Goal: Task Accomplishment & Management: Complete application form

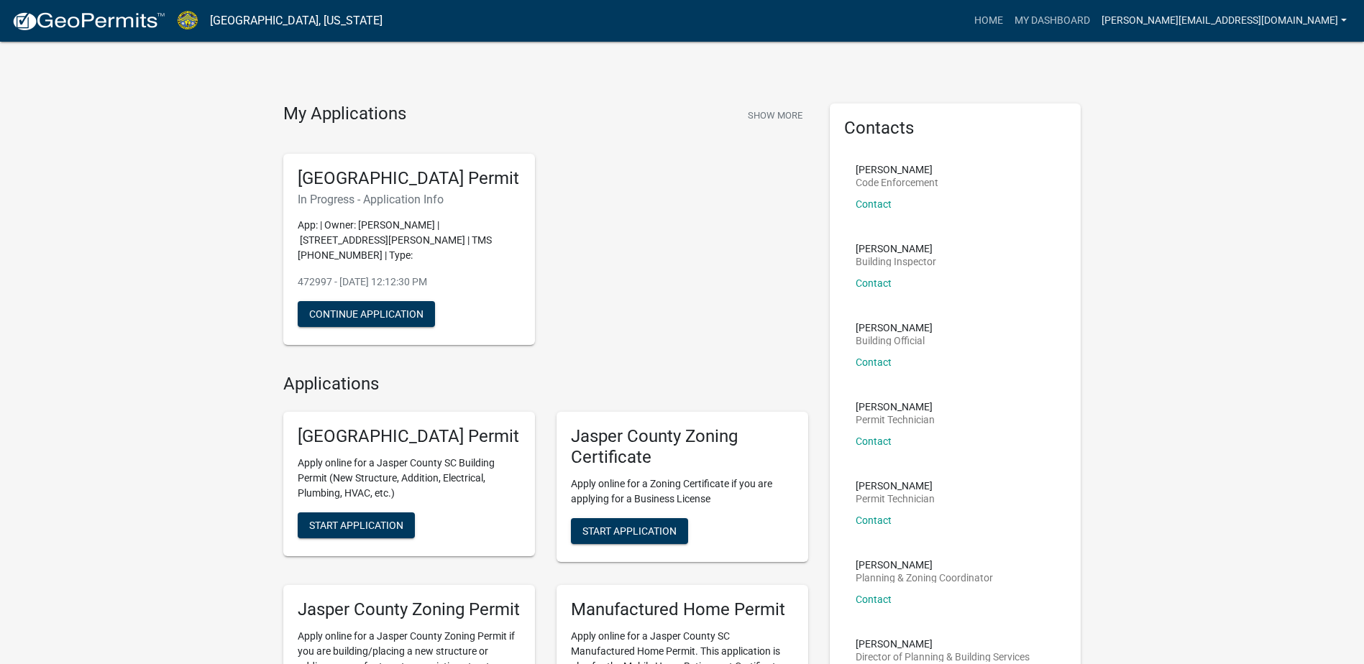
click at [1312, 21] on link "[PERSON_NAME][EMAIL_ADDRESS][DOMAIN_NAME]" at bounding box center [1224, 20] width 257 height 27
click at [1265, 106] on link "Logout" at bounding box center [1295, 105] width 115 height 35
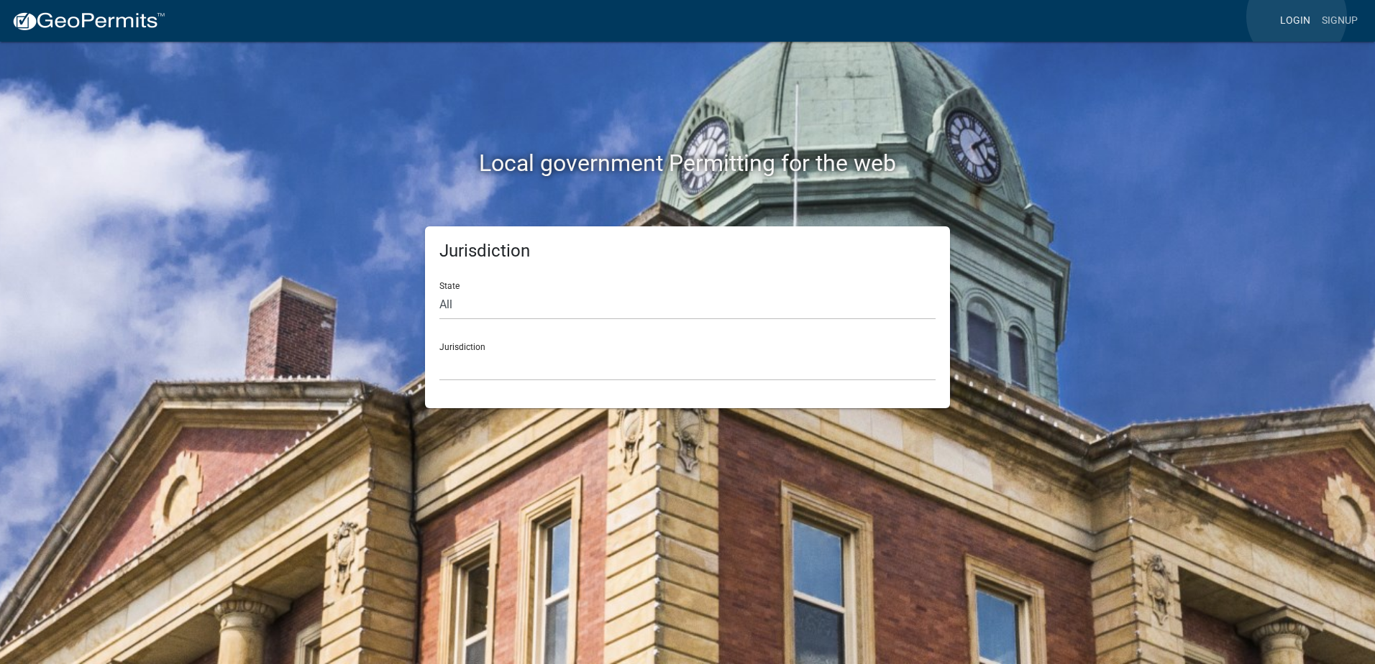
click at [1297, 17] on link "Login" at bounding box center [1295, 20] width 42 height 27
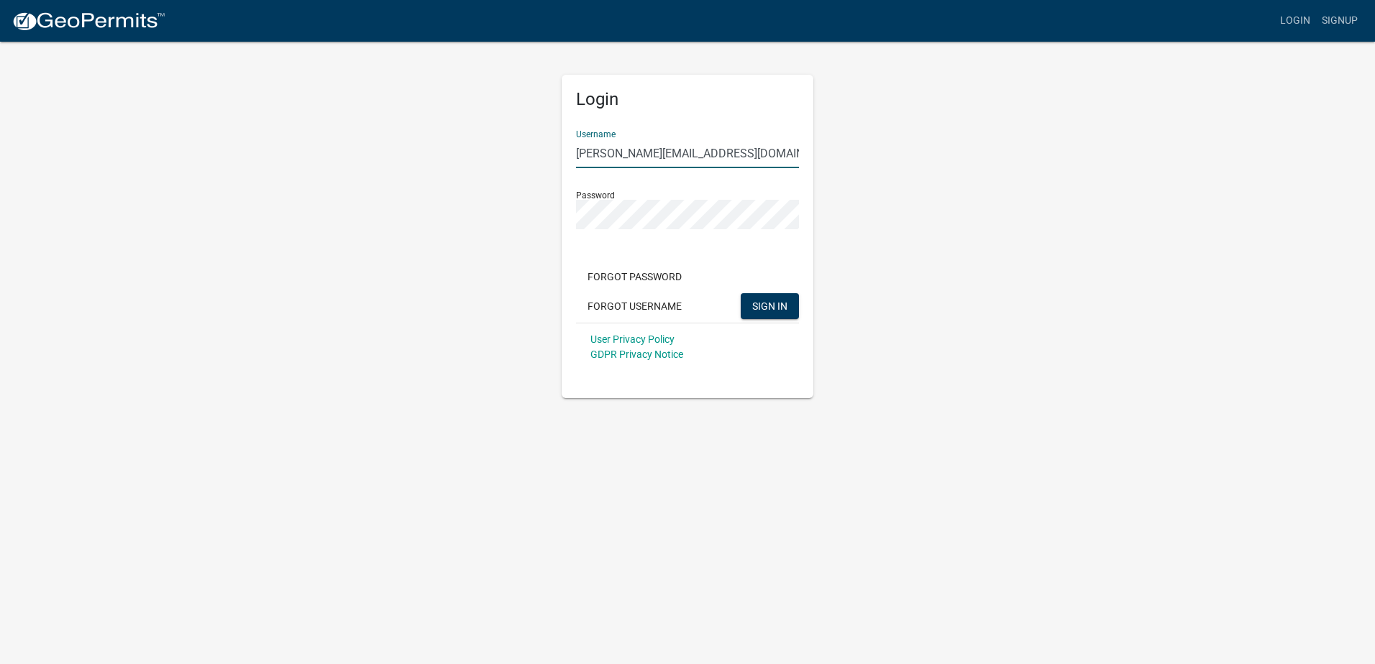
drag, startPoint x: 722, startPoint y: 163, endPoint x: 867, endPoint y: 180, distance: 145.5
click at [416, 145] on div "Login Username [PERSON_NAME][EMAIL_ADDRESS][DOMAIN_NAME] Password Forgot Passwo…" at bounding box center [688, 219] width 820 height 358
type input "f"
type input "[PERSON_NAME][EMAIL_ADDRESS][DOMAIN_NAME]"
click at [741, 293] on button "SIGN IN" at bounding box center [770, 306] width 58 height 26
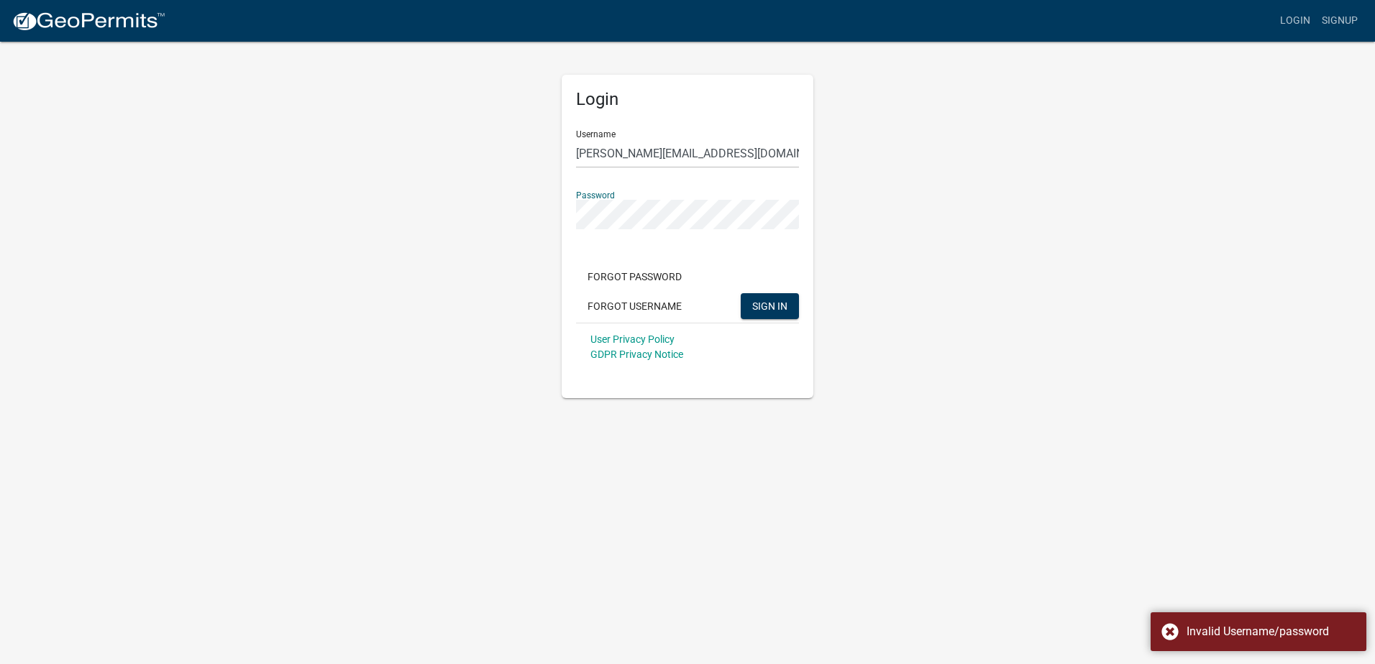
click at [741, 293] on button "SIGN IN" at bounding box center [770, 306] width 58 height 26
click at [525, 237] on div "Login Username [PERSON_NAME][EMAIL_ADDRESS][DOMAIN_NAME] Password Forgot Passwo…" at bounding box center [688, 219] width 820 height 358
click at [741, 293] on button "SIGN IN" at bounding box center [770, 306] width 58 height 26
click at [761, 301] on span "SIGN IN" at bounding box center [769, 306] width 35 height 12
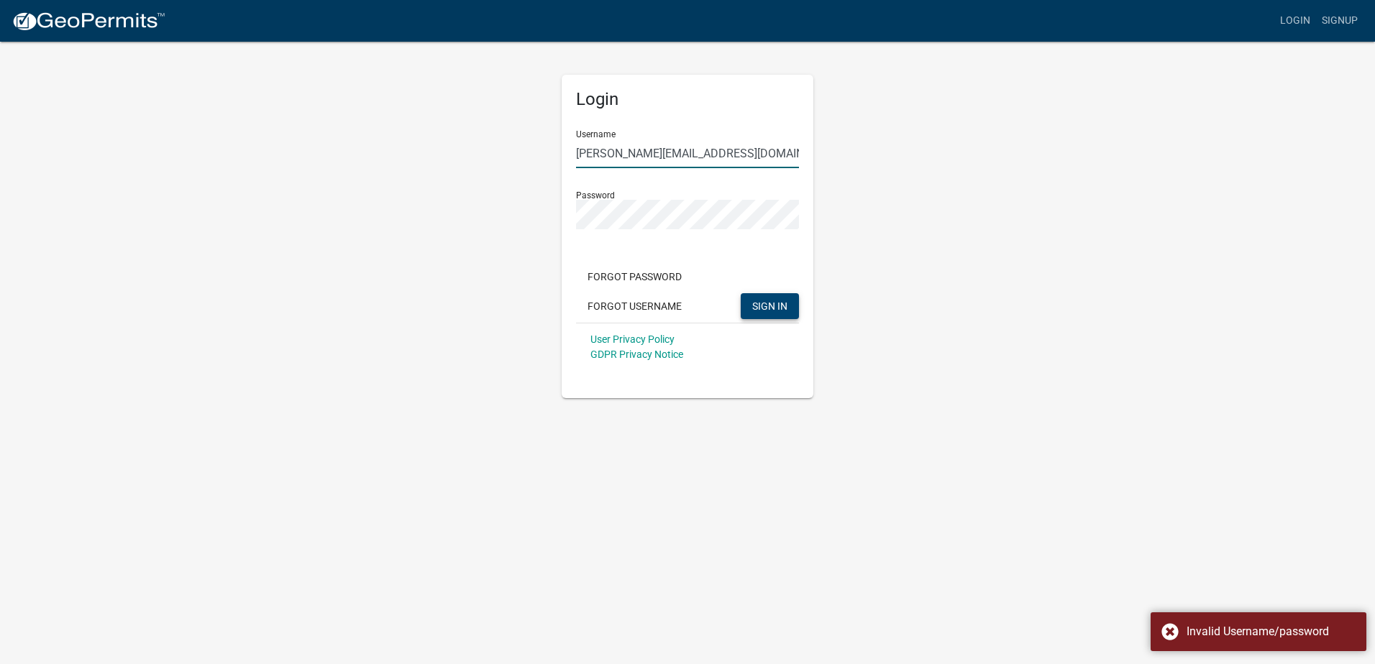
click at [773, 140] on input "[PERSON_NAME][EMAIL_ADDRESS][DOMAIN_NAME]" at bounding box center [687, 153] width 223 height 29
click at [773, 152] on input "[PERSON_NAME][EMAIL_ADDRESS][DOMAIN_NAME]" at bounding box center [687, 153] width 223 height 29
drag, startPoint x: 773, startPoint y: 152, endPoint x: 346, endPoint y: 147, distance: 427.2
click at [346, 147] on div "Login Username [PERSON_NAME][EMAIL_ADDRESS][DOMAIN_NAME] Password Forgot Passwo…" at bounding box center [688, 219] width 820 height 358
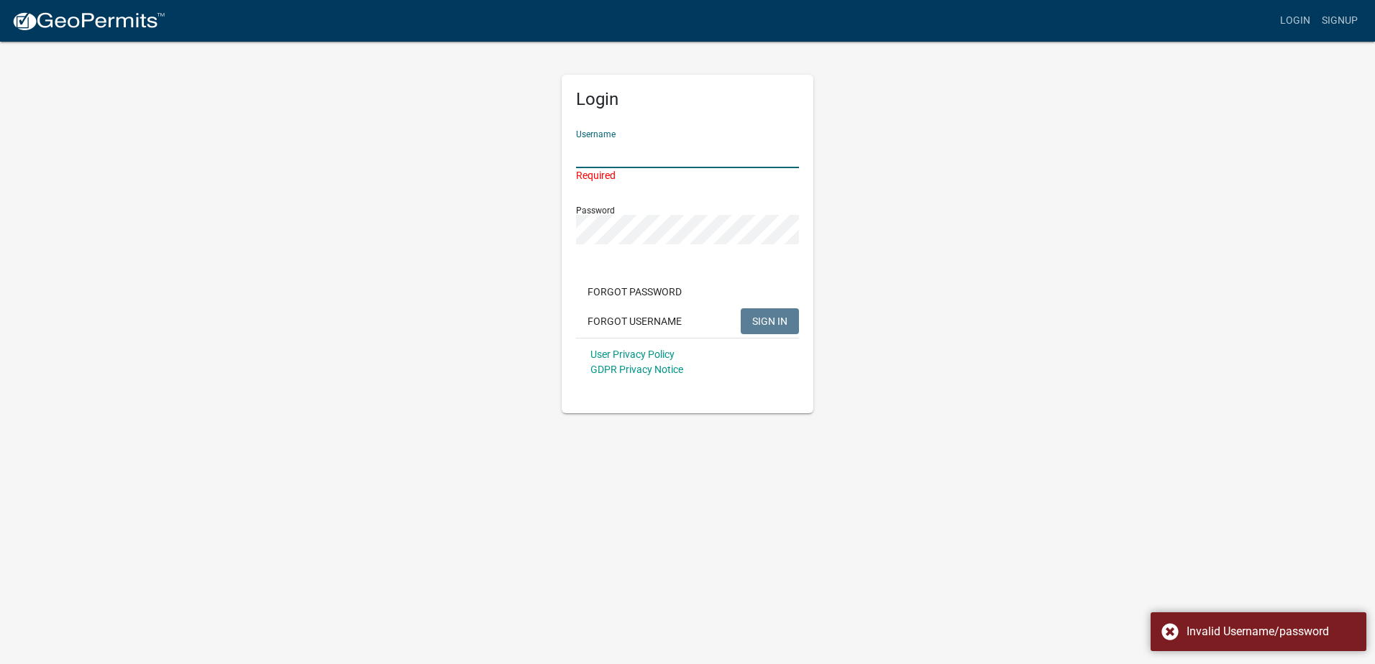
type input "[PERSON_NAME][EMAIL_ADDRESS][DOMAIN_NAME]"
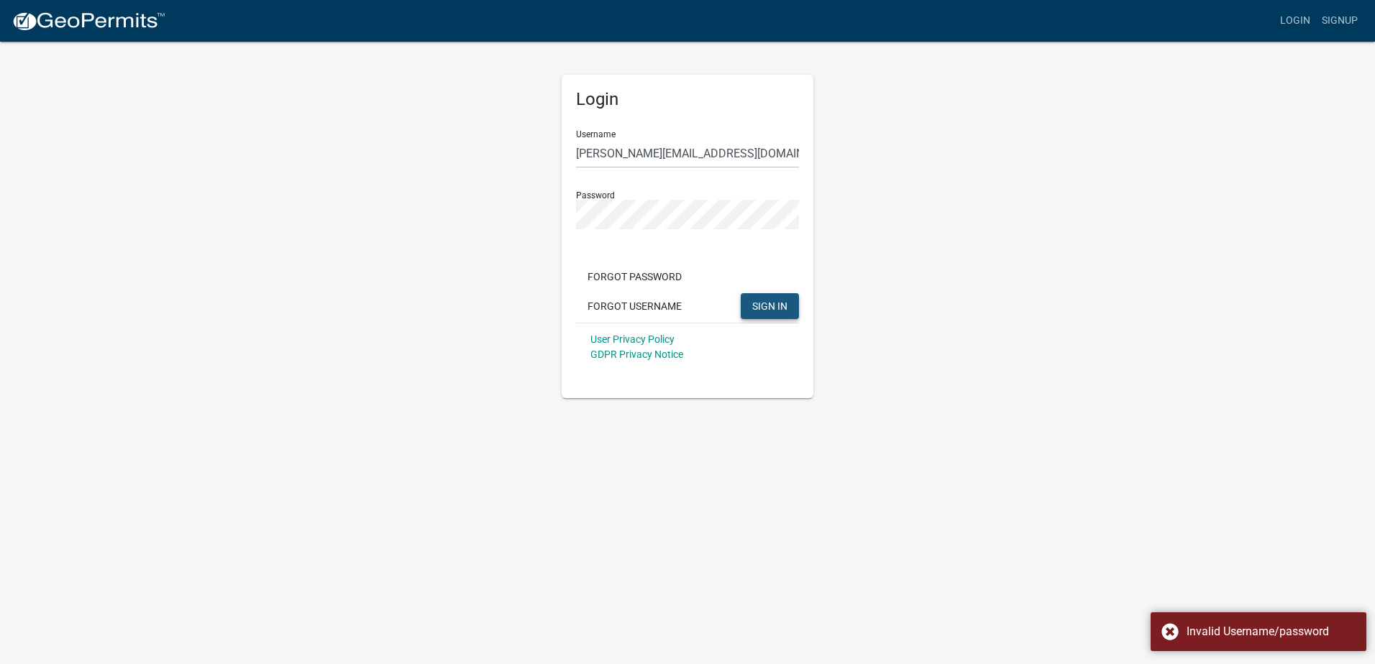
drag, startPoint x: 767, startPoint y: 293, endPoint x: 775, endPoint y: 318, distance: 25.9
click at [768, 323] on form "Username [PERSON_NAME][EMAIL_ADDRESS][DOMAIN_NAME] Password Forgot Password For…" at bounding box center [687, 245] width 223 height 252
click at [774, 308] on span "SIGN IN" at bounding box center [769, 306] width 35 height 12
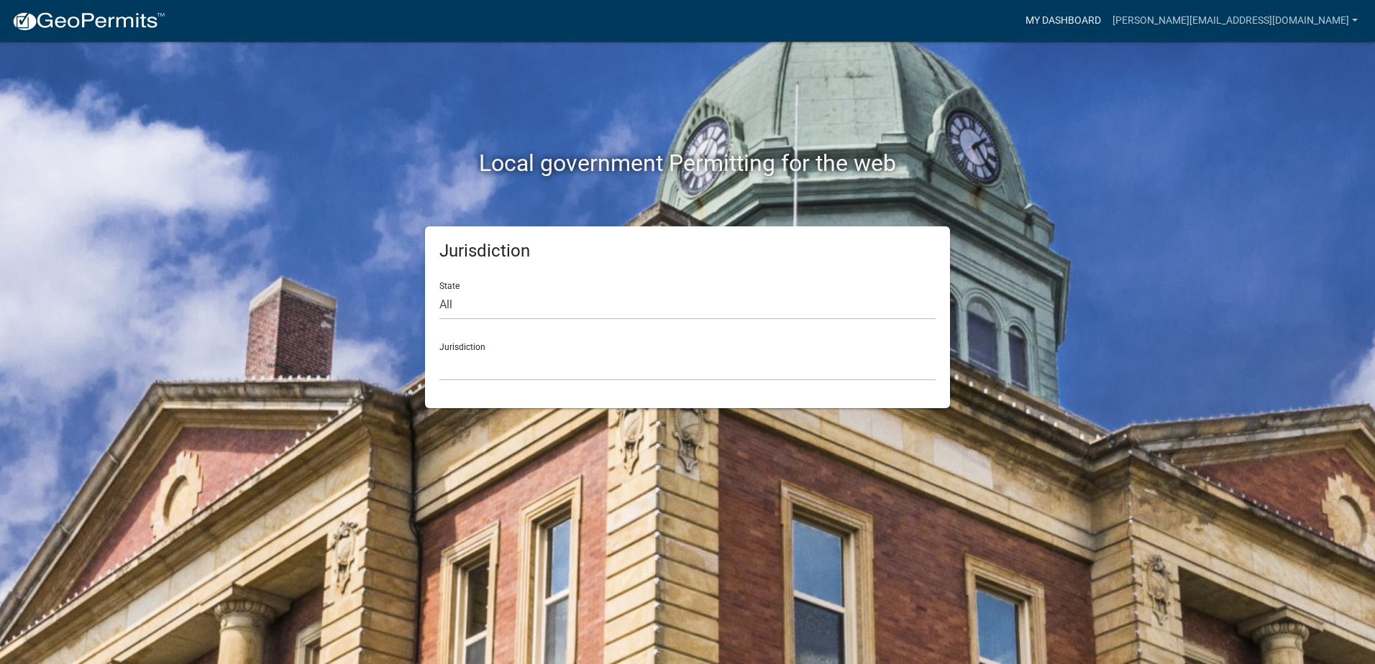
click at [1107, 20] on link "My Dashboard" at bounding box center [1063, 20] width 87 height 27
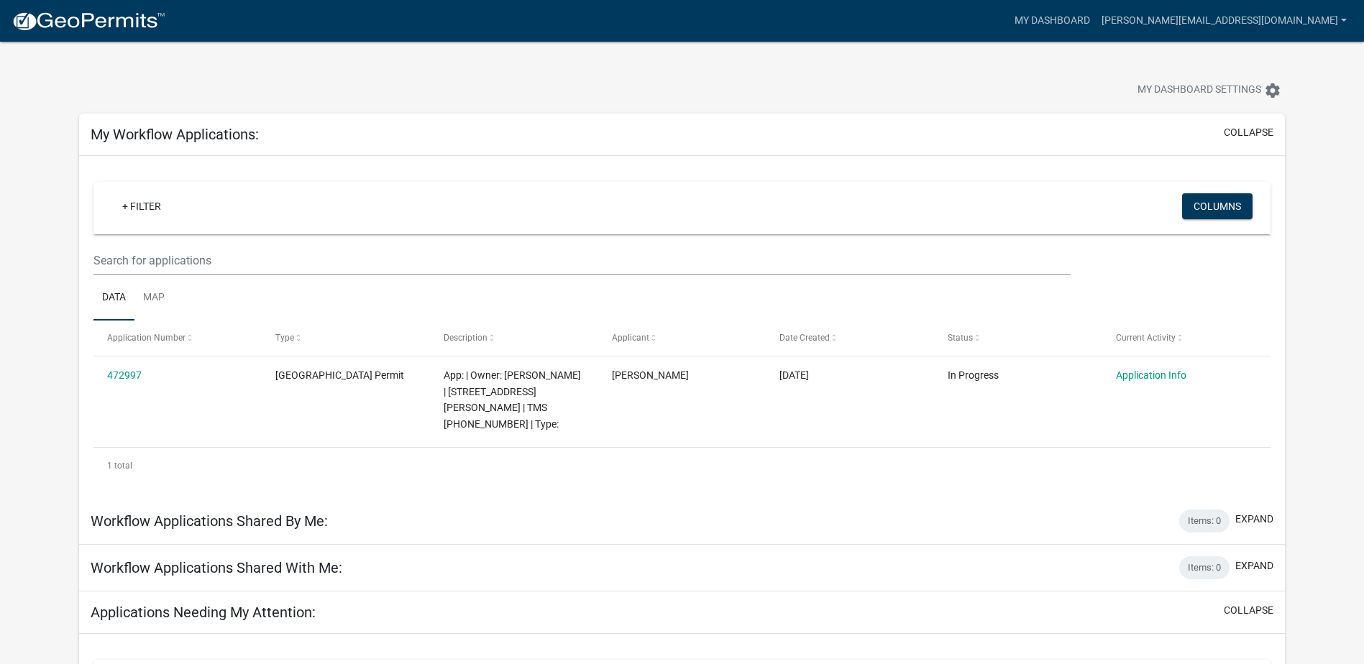
click at [91, 17] on img at bounding box center [89, 22] width 154 height 22
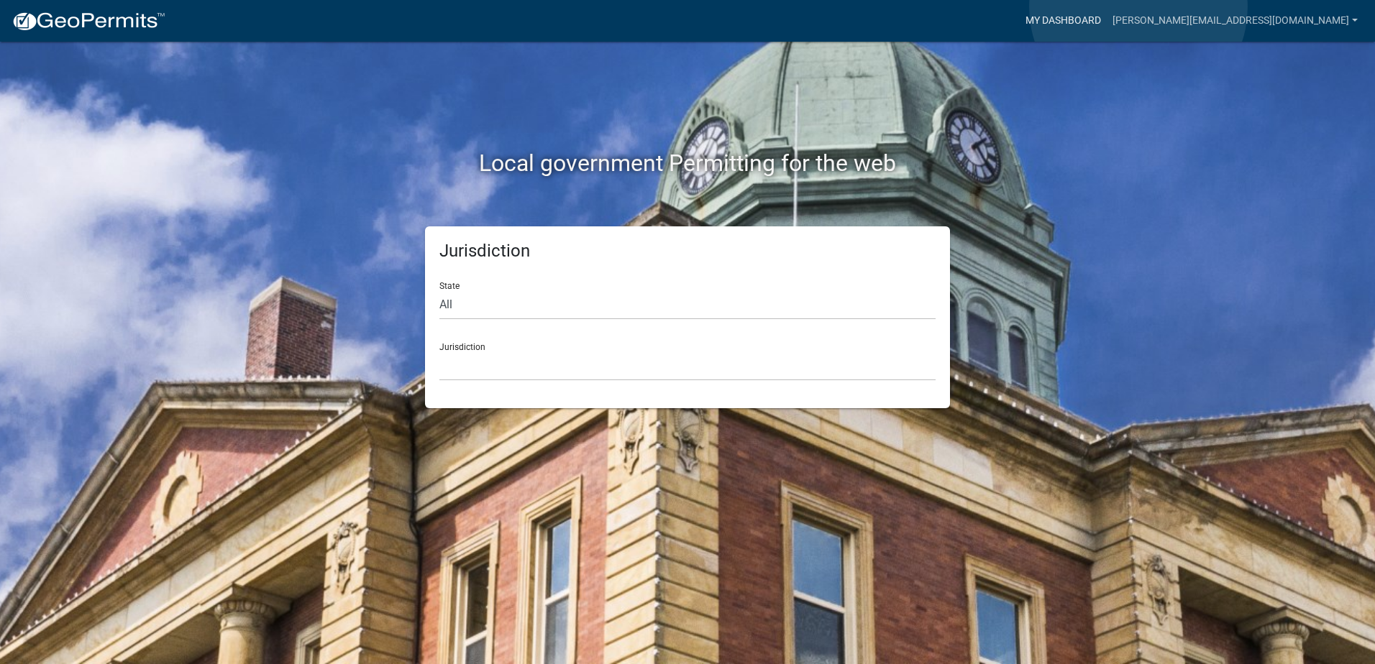
click at [1107, 7] on link "My Dashboard" at bounding box center [1063, 20] width 87 height 27
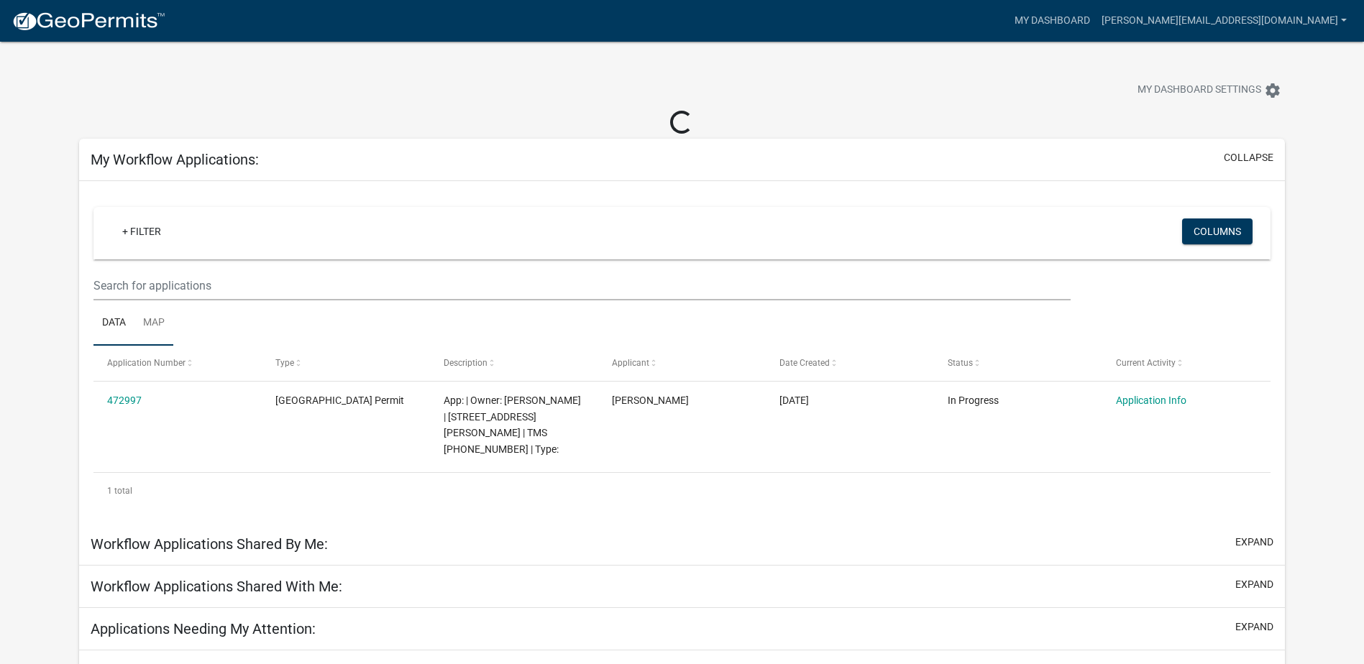
click at [160, 334] on link "Map" at bounding box center [153, 324] width 39 height 46
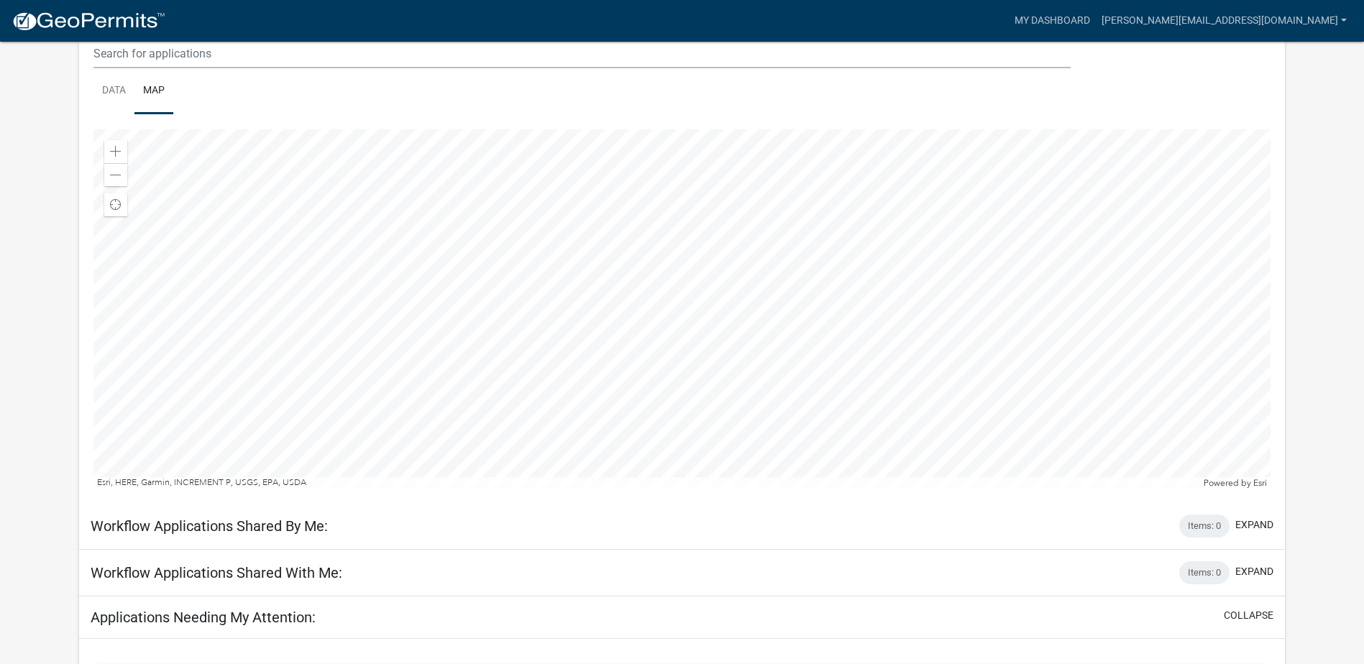
scroll to position [216, 0]
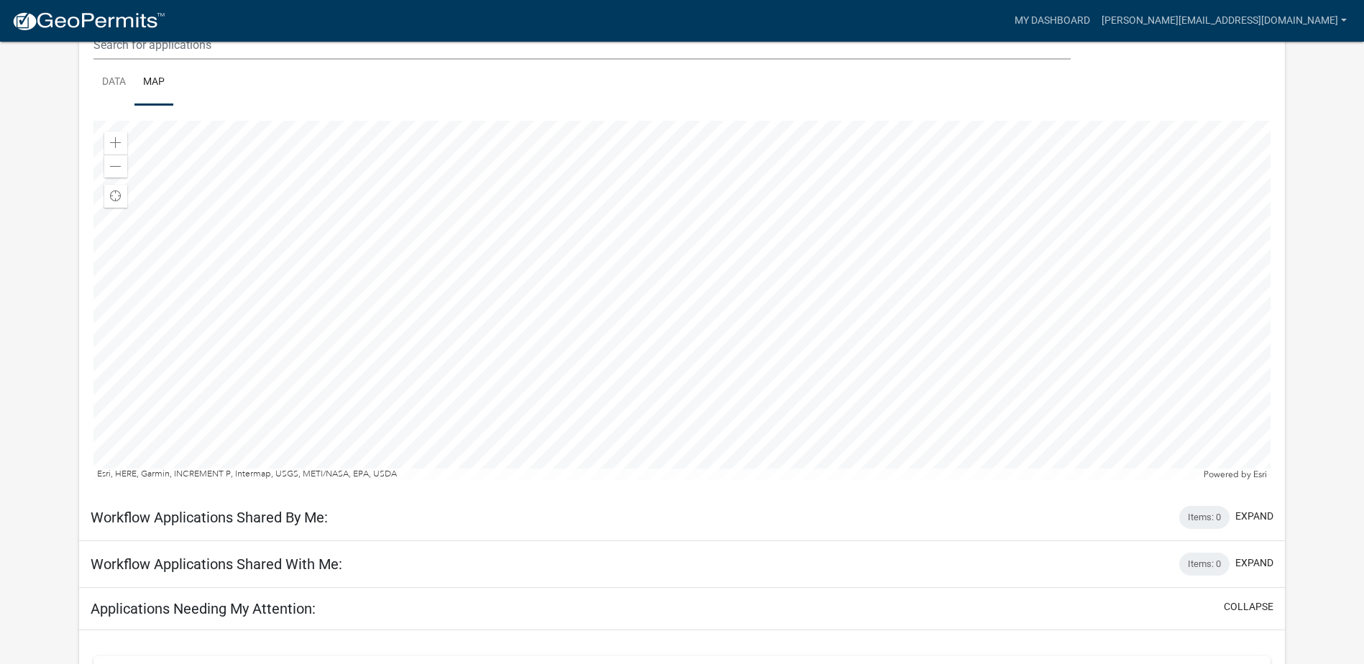
click at [673, 380] on div at bounding box center [681, 301] width 1177 height 360
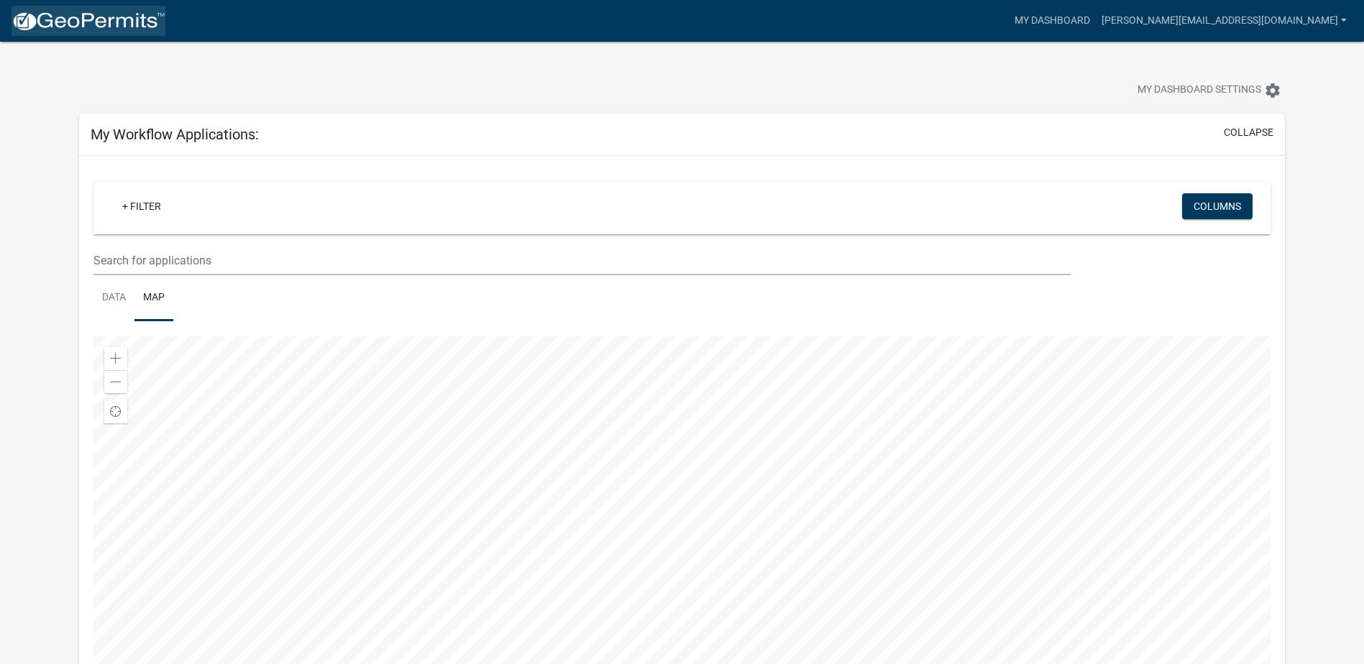
click at [120, 22] on img at bounding box center [89, 22] width 154 height 22
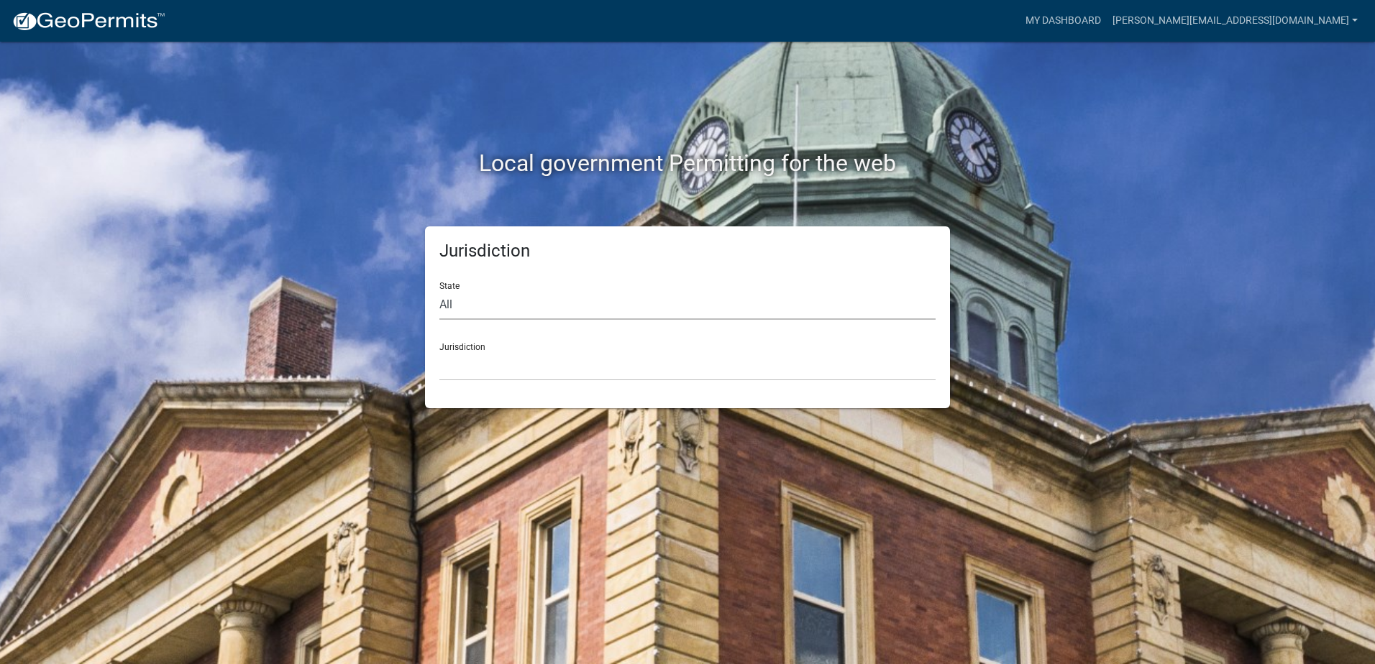
click at [488, 301] on select "All [US_STATE] [US_STATE] [US_STATE] [US_STATE] [US_STATE] [US_STATE] [US_STATE…" at bounding box center [687, 305] width 496 height 29
select select "[US_STATE]"
click at [439, 291] on select "All [US_STATE] [US_STATE] [US_STATE] [US_STATE] [US_STATE] [US_STATE] [US_STATE…" at bounding box center [687, 305] width 496 height 29
click at [488, 379] on select "[GEOGRAPHIC_DATA], [US_STATE] [GEOGRAPHIC_DATA], [US_STATE]" at bounding box center [687, 366] width 496 height 29
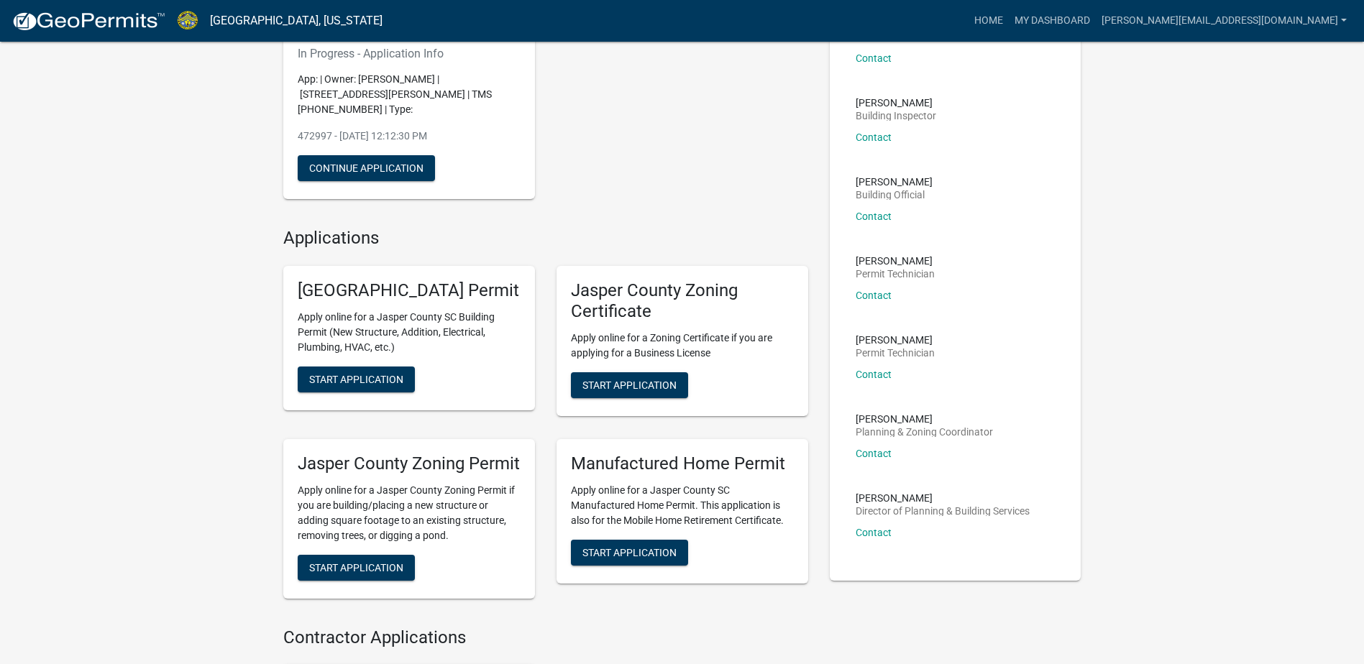
scroll to position [216, 0]
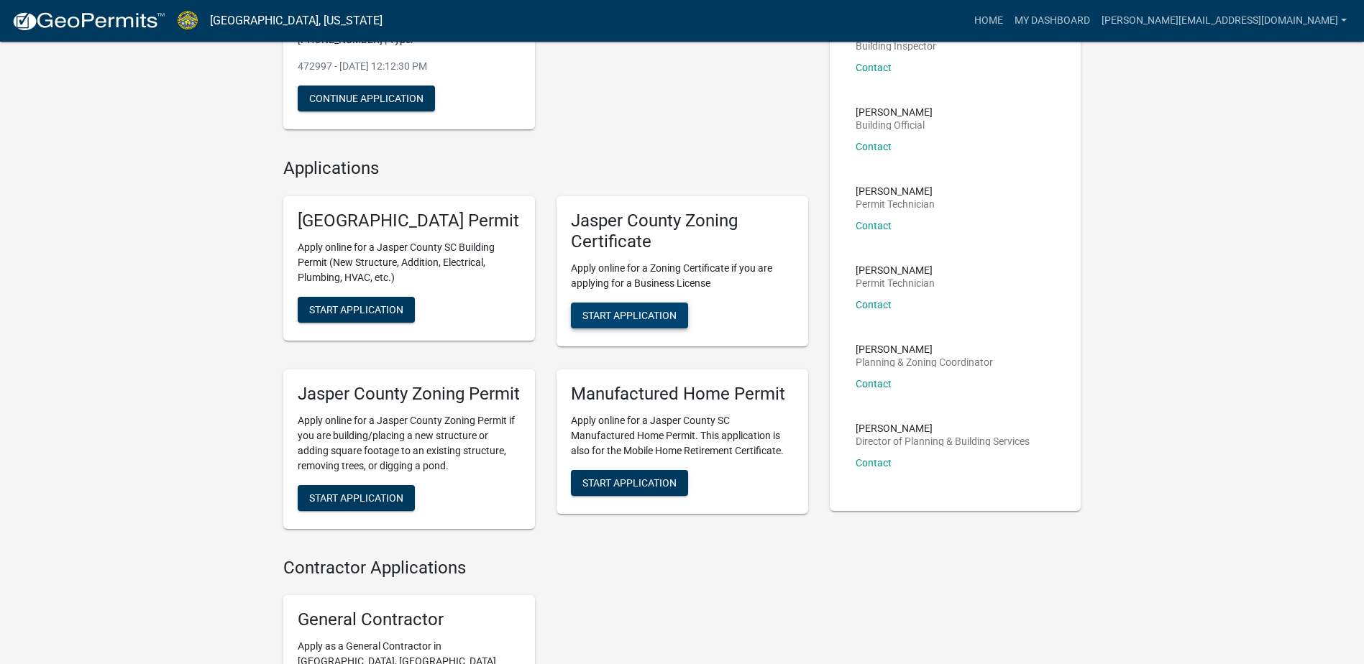
click at [667, 321] on span "Start Application" at bounding box center [629, 315] width 94 height 12
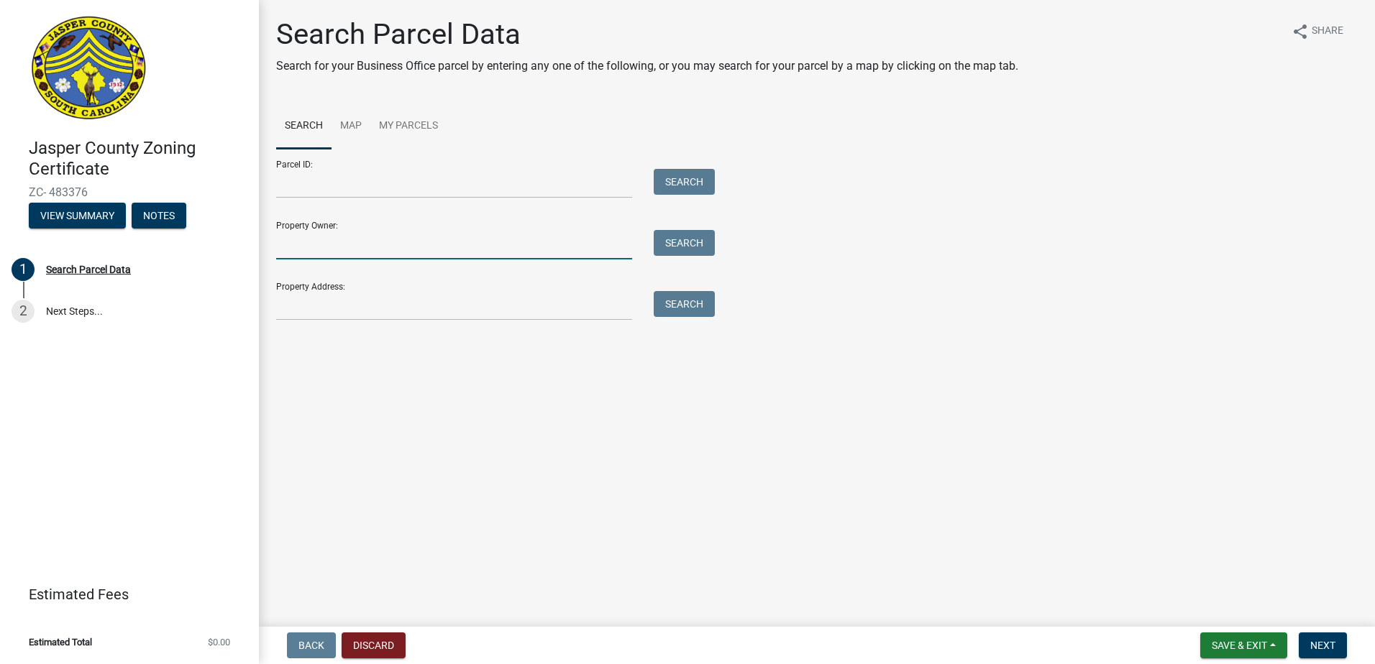
click at [524, 242] on input "Property Owner:" at bounding box center [454, 244] width 356 height 29
type input "[PERSON_NAME]"
type input "[GEOGRAPHIC_DATA]"
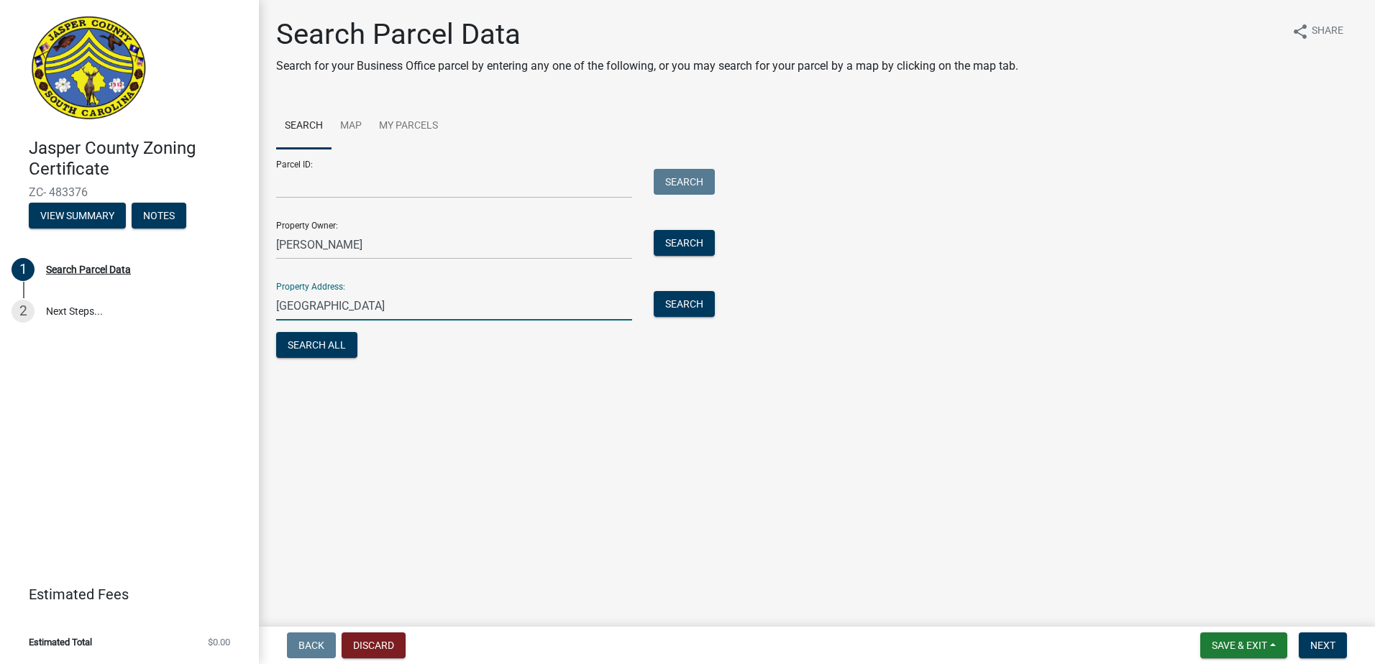
drag, startPoint x: 431, startPoint y: 311, endPoint x: 273, endPoint y: 321, distance: 157.8
click at [273, 321] on div "Search Parcel Data Search for your Business Office parcel by entering any one o…" at bounding box center [816, 195] width 1103 height 357
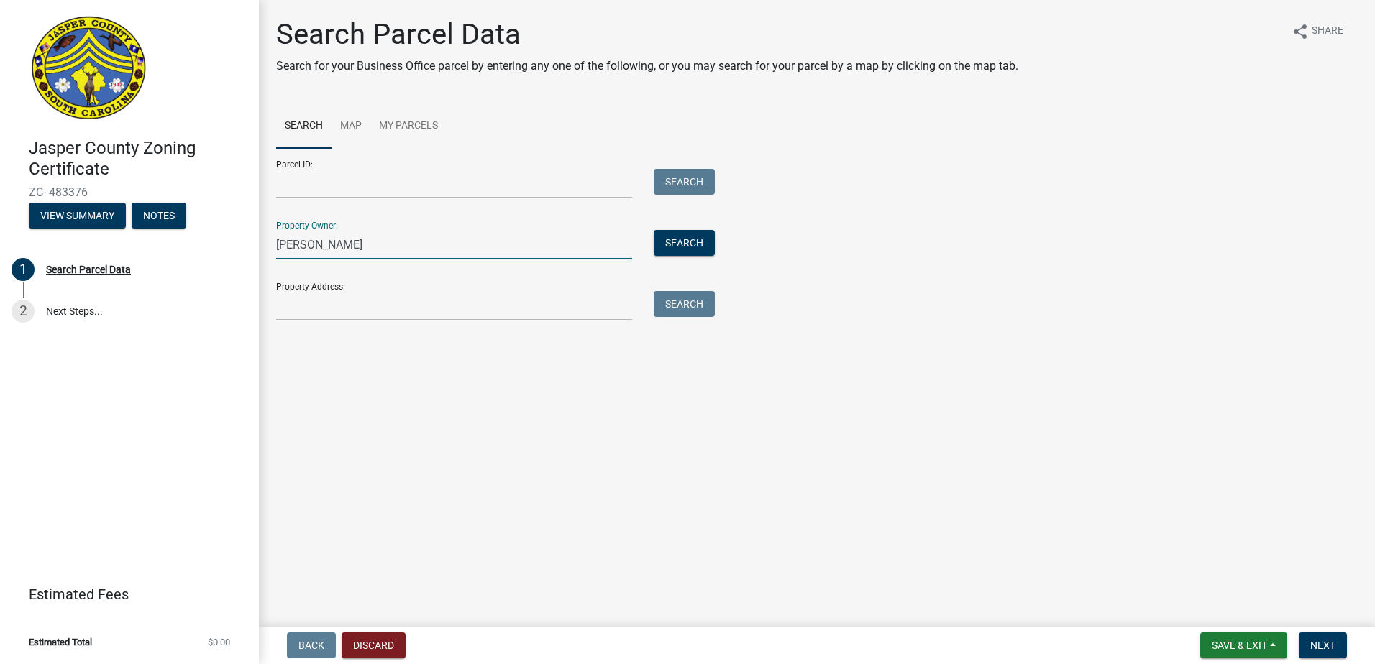
drag, startPoint x: 374, startPoint y: 243, endPoint x: 270, endPoint y: 243, distance: 103.5
click at [270, 243] on div "[PERSON_NAME]" at bounding box center [454, 244] width 378 height 29
type input "[PERSON_NAME]"
click at [679, 246] on button "Search" at bounding box center [684, 243] width 61 height 26
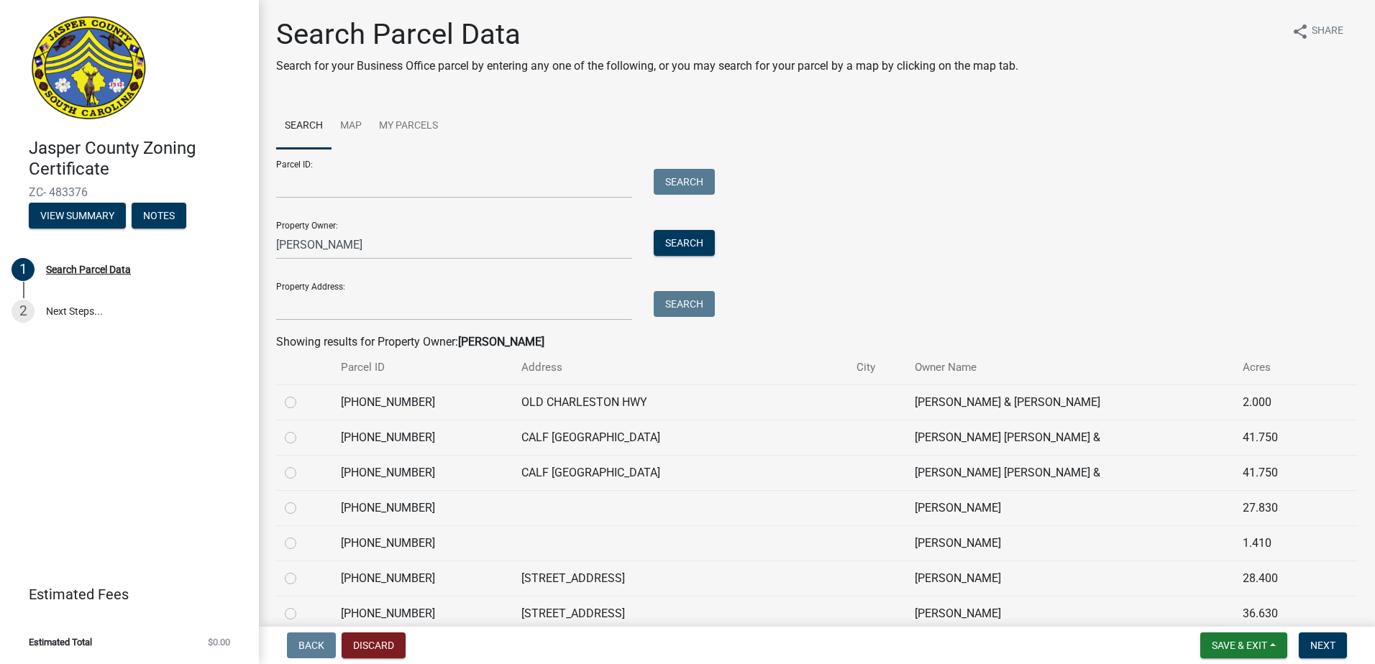
click at [302, 535] on label at bounding box center [302, 535] width 0 height 0
click at [302, 544] on input "radio" at bounding box center [306, 539] width 9 height 9
radio input "true"
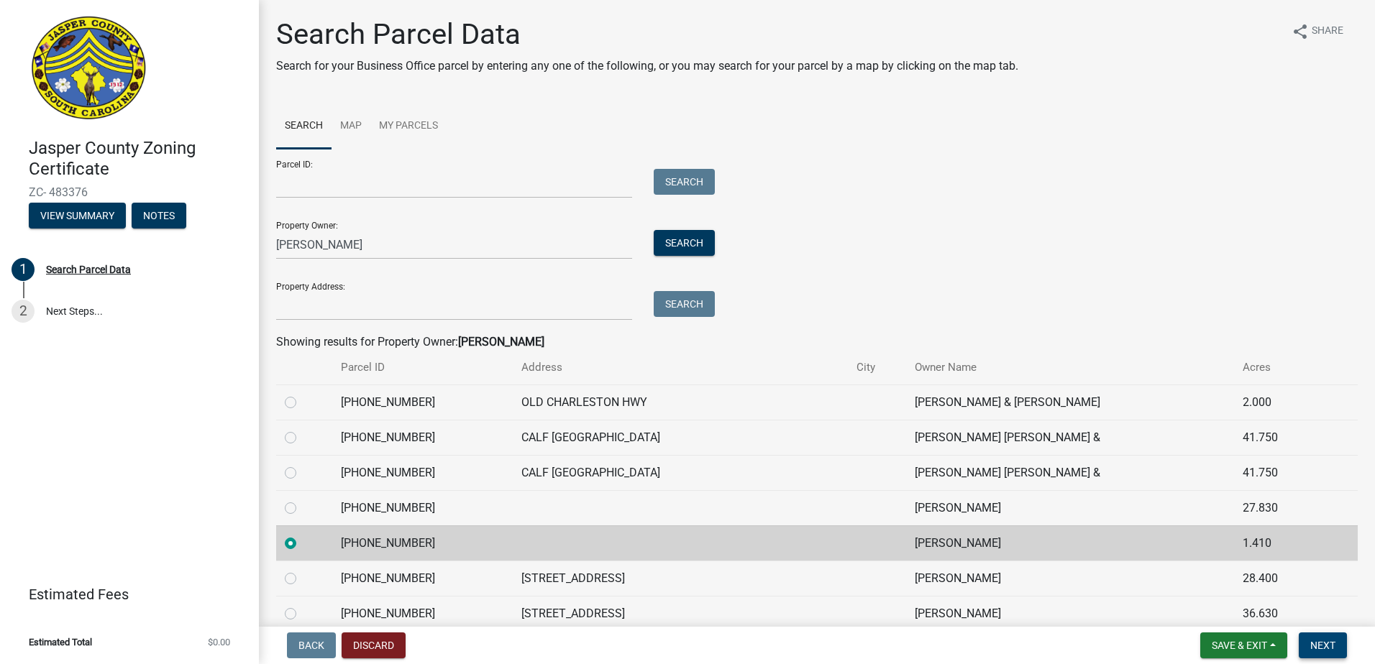
click at [1298, 649] on form "Save & Exit Save Save & Exit Next" at bounding box center [1273, 646] width 158 height 26
click at [1331, 647] on span "Next" at bounding box center [1322, 646] width 25 height 12
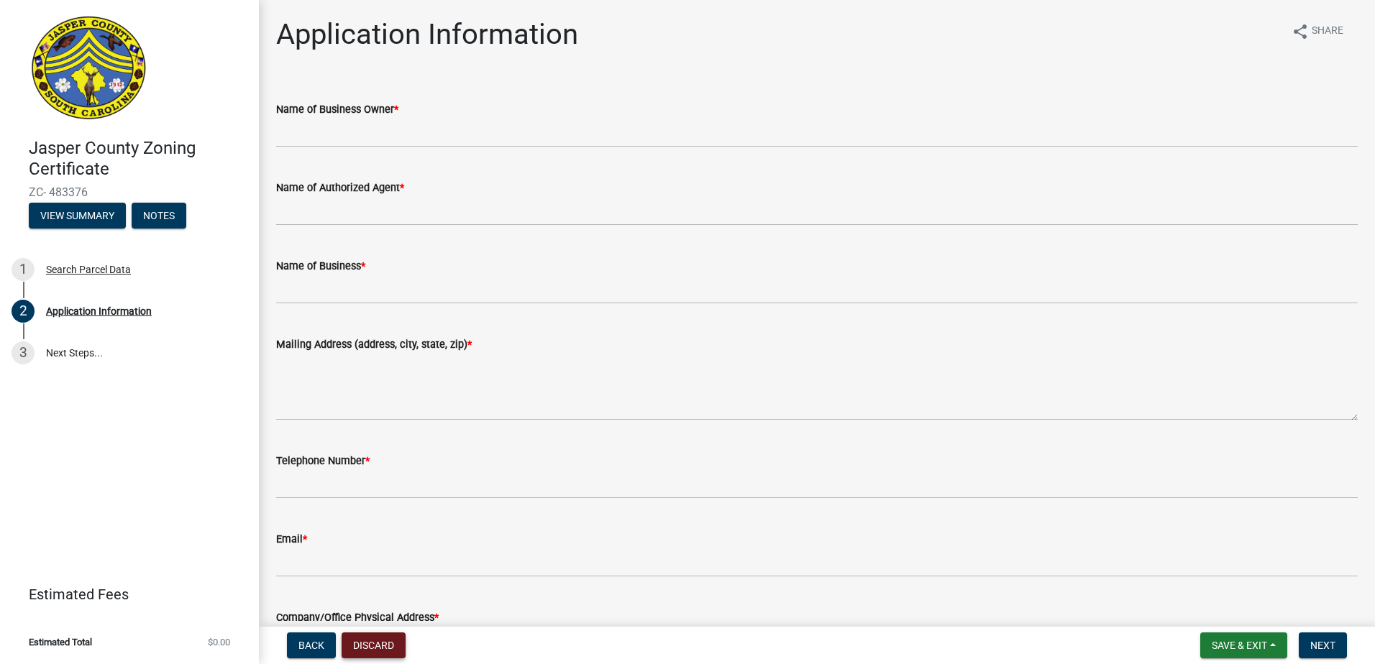
click at [372, 649] on button "Discard" at bounding box center [374, 646] width 64 height 26
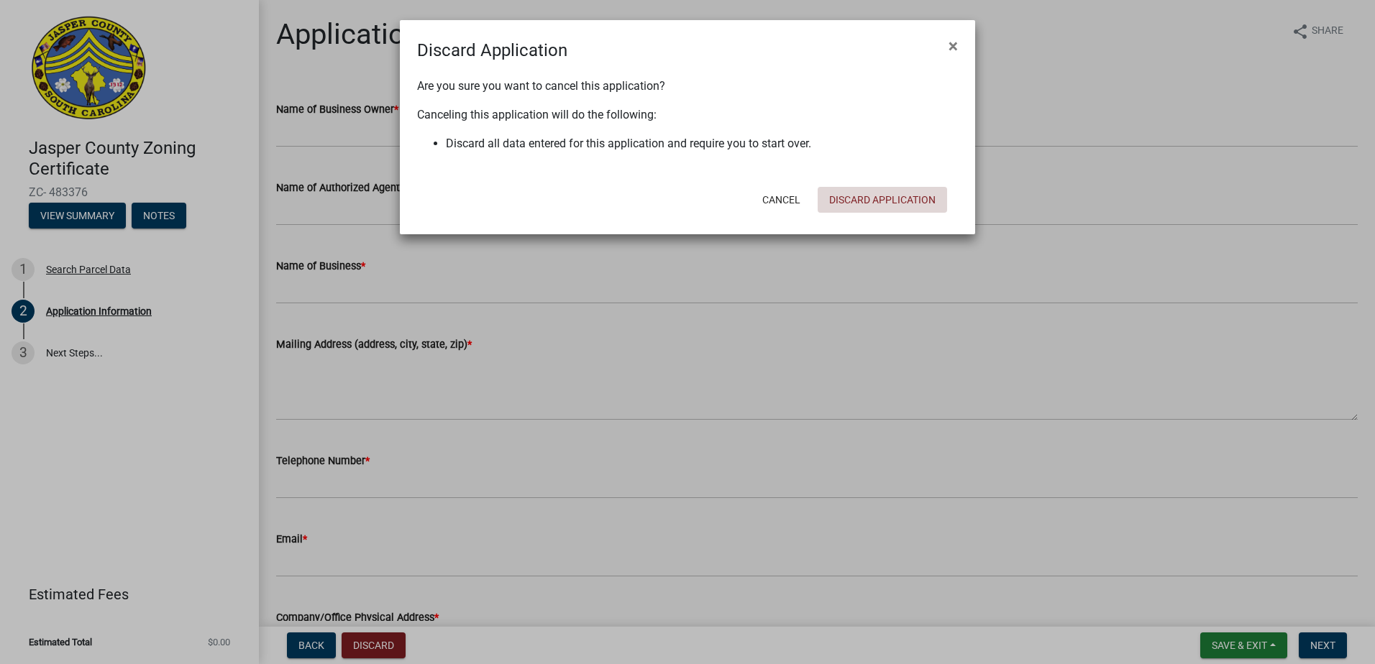
click at [904, 203] on button "Discard Application" at bounding box center [882, 200] width 129 height 26
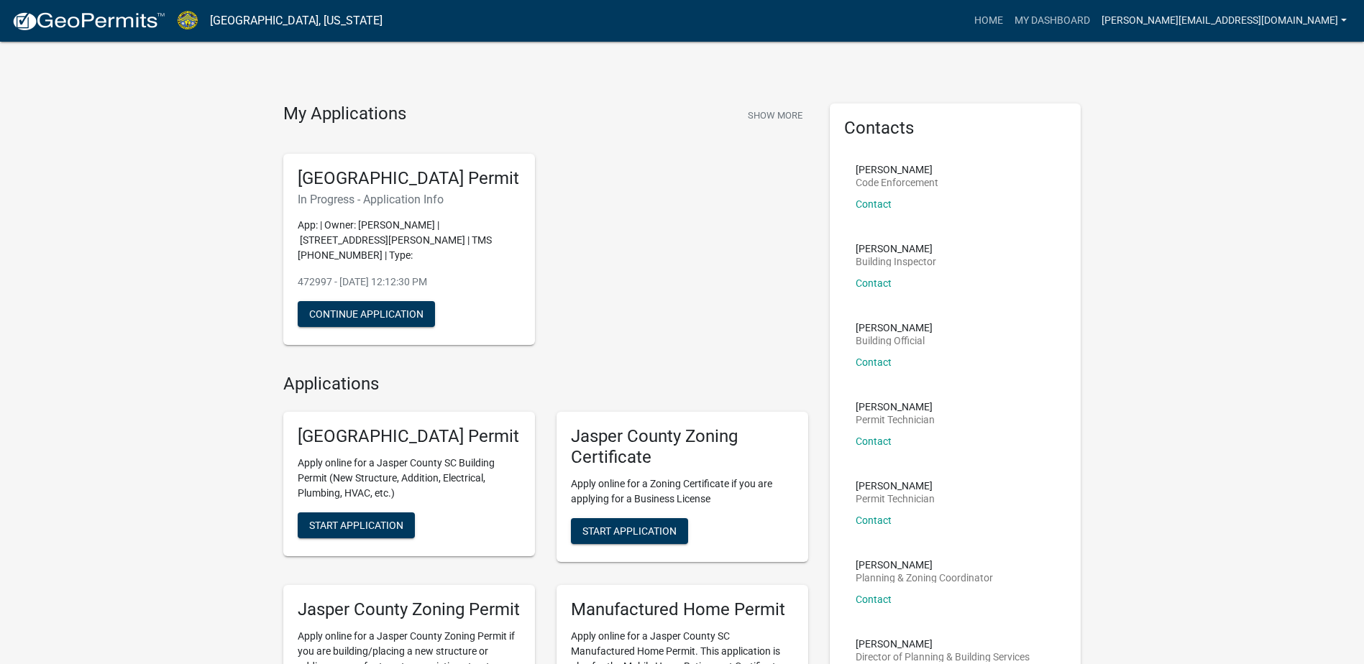
click at [1298, 12] on link "[PERSON_NAME][EMAIL_ADDRESS][DOMAIN_NAME]" at bounding box center [1224, 20] width 257 height 27
click at [1268, 111] on link "Logout" at bounding box center [1295, 105] width 115 height 35
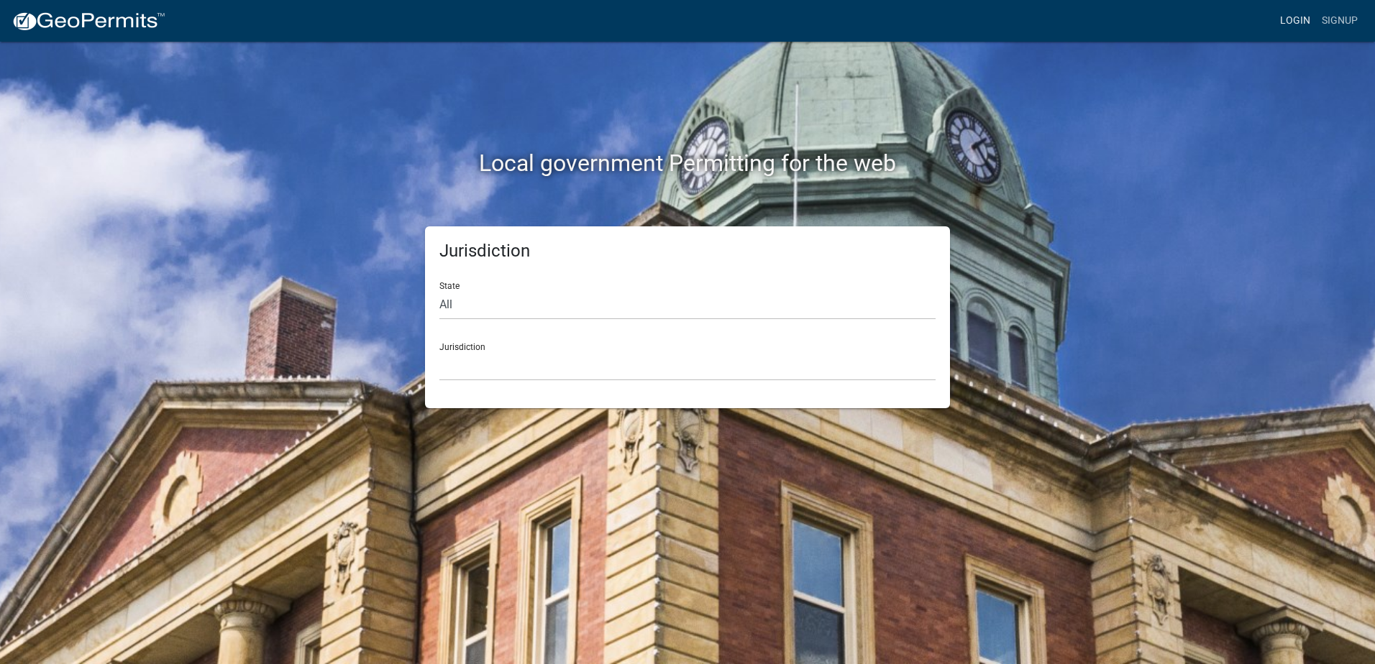
click at [1297, 18] on link "Login" at bounding box center [1295, 20] width 42 height 27
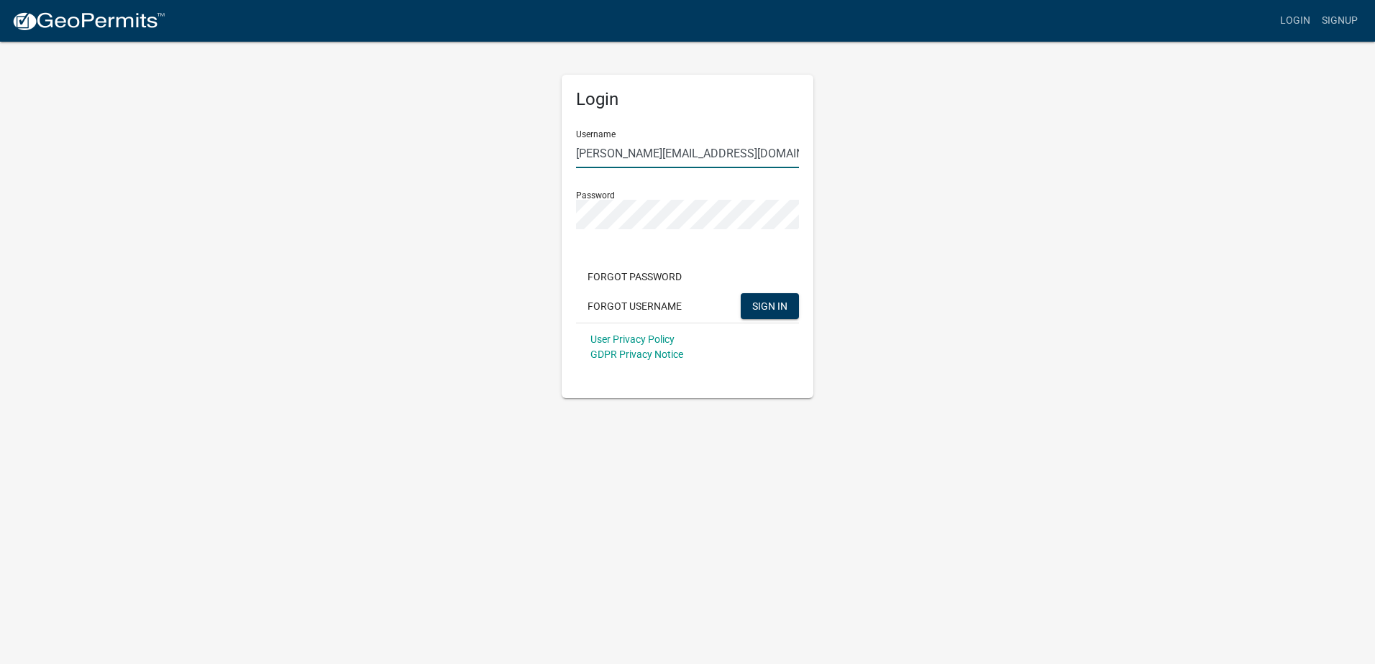
click at [679, 149] on input "[PERSON_NAME][EMAIL_ADDRESS][DOMAIN_NAME]" at bounding box center [687, 153] width 223 height 29
drag, startPoint x: 736, startPoint y: 154, endPoint x: 426, endPoint y: 148, distance: 310.0
click at [426, 148] on div "Login Username [PERSON_NAME][EMAIL_ADDRESS][DOMAIN_NAME] Password Forgot Passwo…" at bounding box center [688, 219] width 820 height 358
type input "[PERSON_NAME][EMAIL_ADDRESS][DOMAIN_NAME]"
click at [741, 293] on button "SIGN IN" at bounding box center [770, 306] width 58 height 26
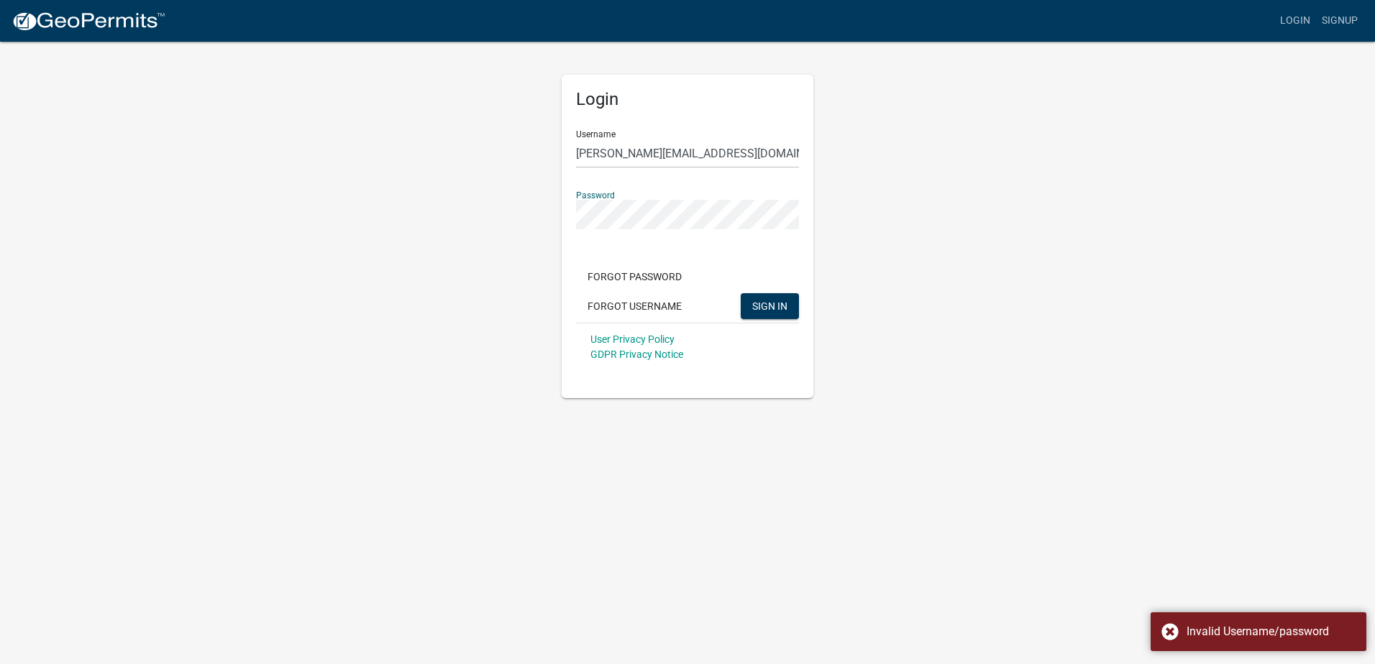
click at [741, 293] on button "SIGN IN" at bounding box center [770, 306] width 58 height 26
click at [565, 212] on div "Login Username [PERSON_NAME][EMAIL_ADDRESS][DOMAIN_NAME] Password Forgot Passwo…" at bounding box center [688, 237] width 252 height 324
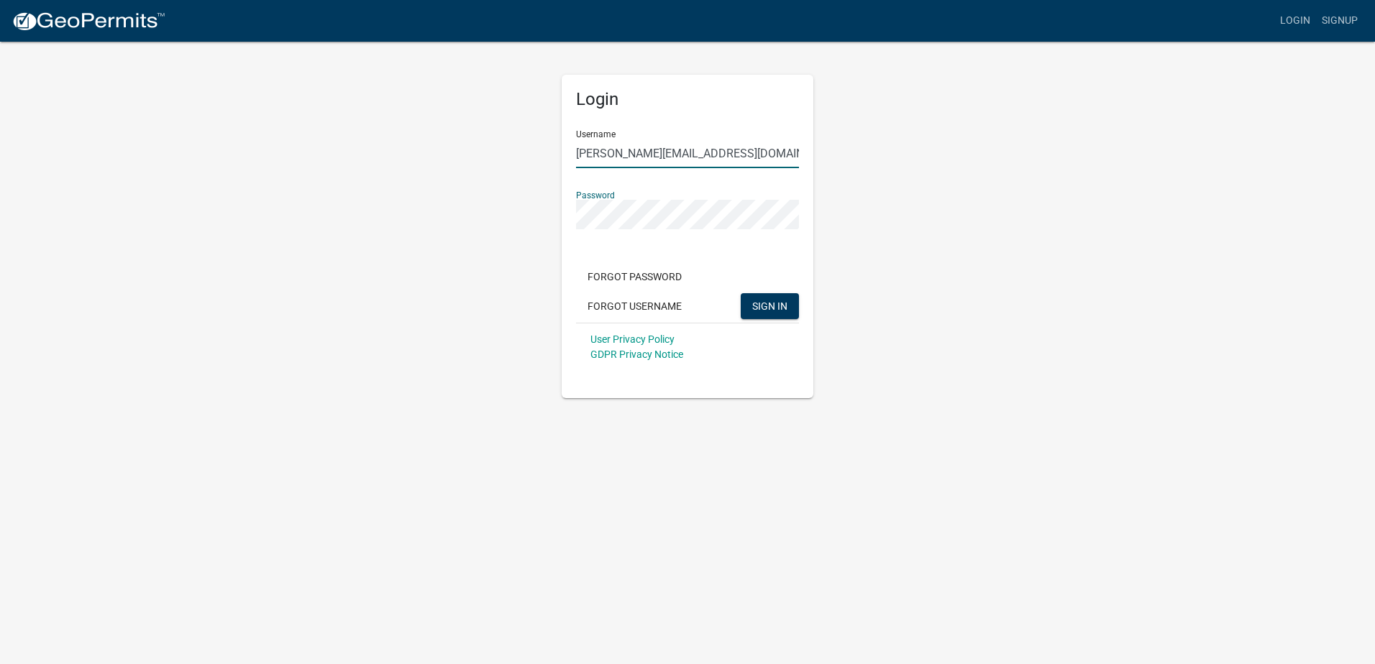
click at [688, 152] on input "[PERSON_NAME][EMAIL_ADDRESS][DOMAIN_NAME]" at bounding box center [687, 153] width 223 height 29
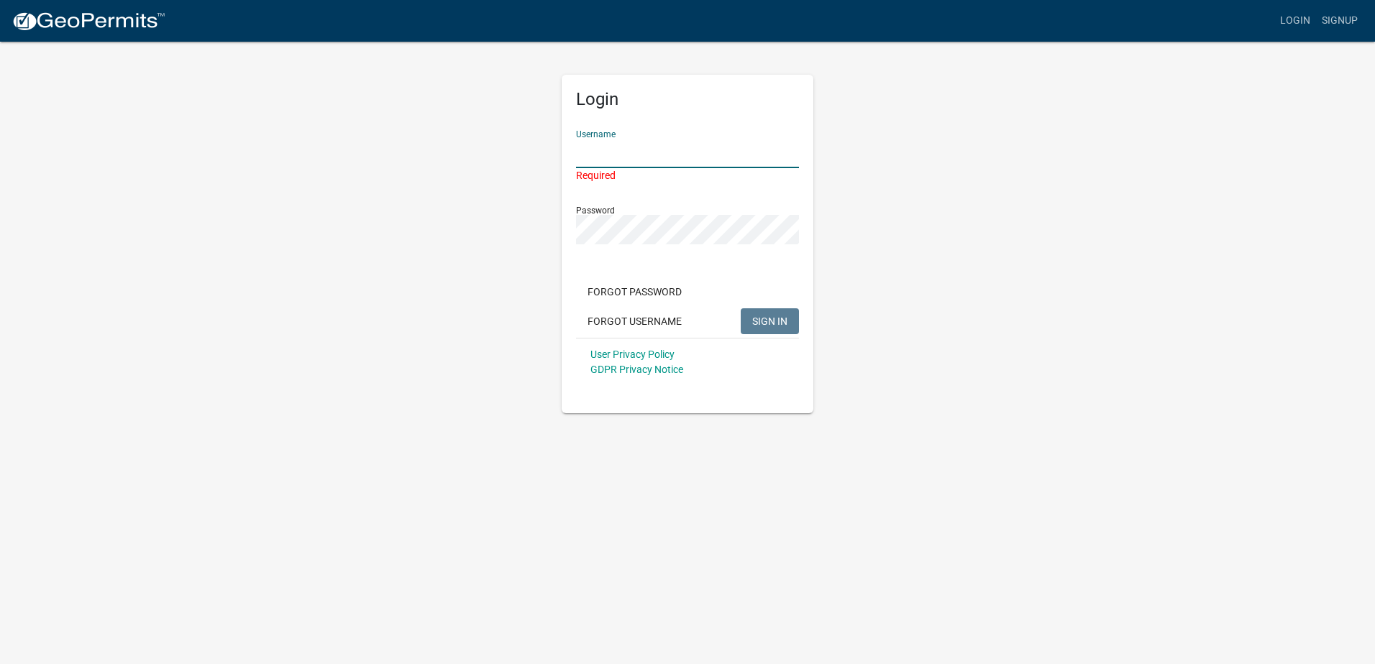
type input "[PERSON_NAME][EMAIL_ADDRESS][DOMAIN_NAME]"
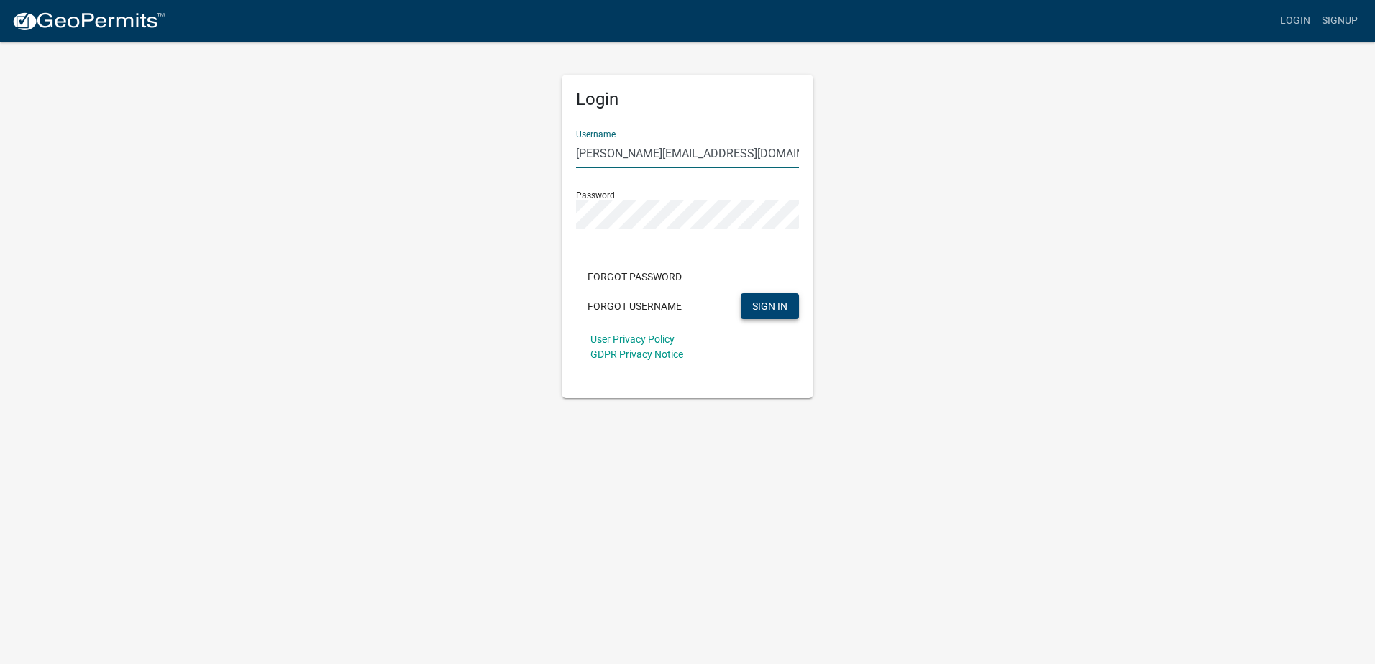
click at [751, 301] on button "SIGN IN" at bounding box center [770, 306] width 58 height 26
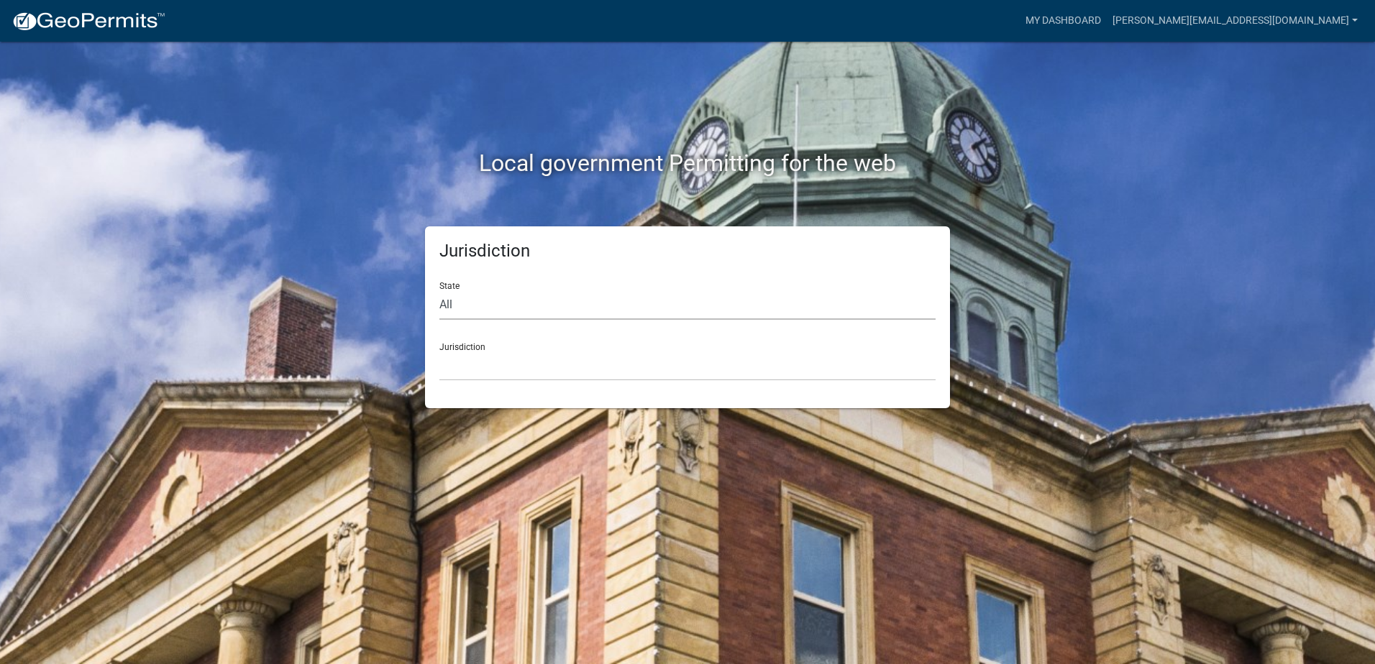
click at [543, 295] on select "All [US_STATE] [US_STATE] [US_STATE] [US_STATE] [US_STATE] [US_STATE] [US_STATE…" at bounding box center [687, 305] width 496 height 29
select select "[US_STATE]"
click at [439, 291] on select "All [US_STATE] [US_STATE] [US_STATE] [US_STATE] [US_STATE] [US_STATE] [US_STATE…" at bounding box center [687, 305] width 496 height 29
click at [528, 339] on div "Jurisdiction [GEOGRAPHIC_DATA], [US_STATE] [GEOGRAPHIC_DATA], [US_STATE]" at bounding box center [687, 357] width 496 height 50
click at [529, 358] on div "Jurisdiction [GEOGRAPHIC_DATA], [US_STATE] [GEOGRAPHIC_DATA], [US_STATE]" at bounding box center [687, 357] width 496 height 50
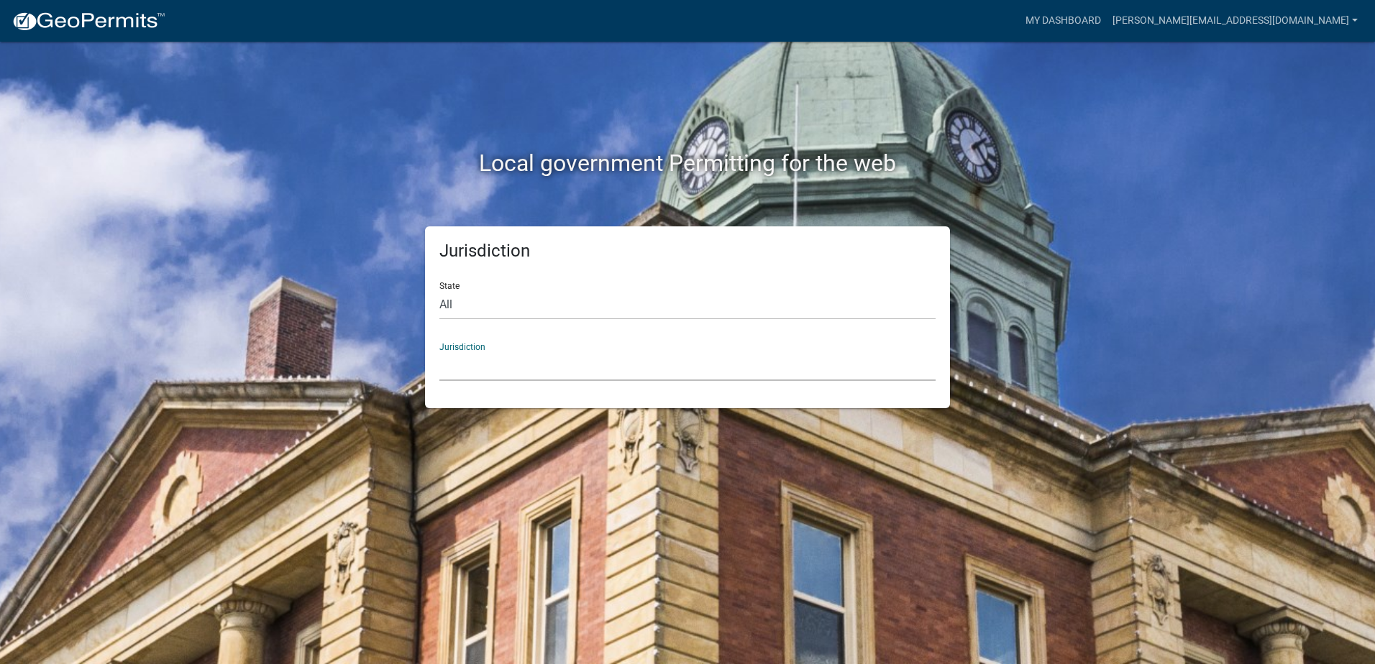
click at [529, 360] on select "[GEOGRAPHIC_DATA], [US_STATE] [GEOGRAPHIC_DATA], [US_STATE]" at bounding box center [687, 366] width 496 height 29
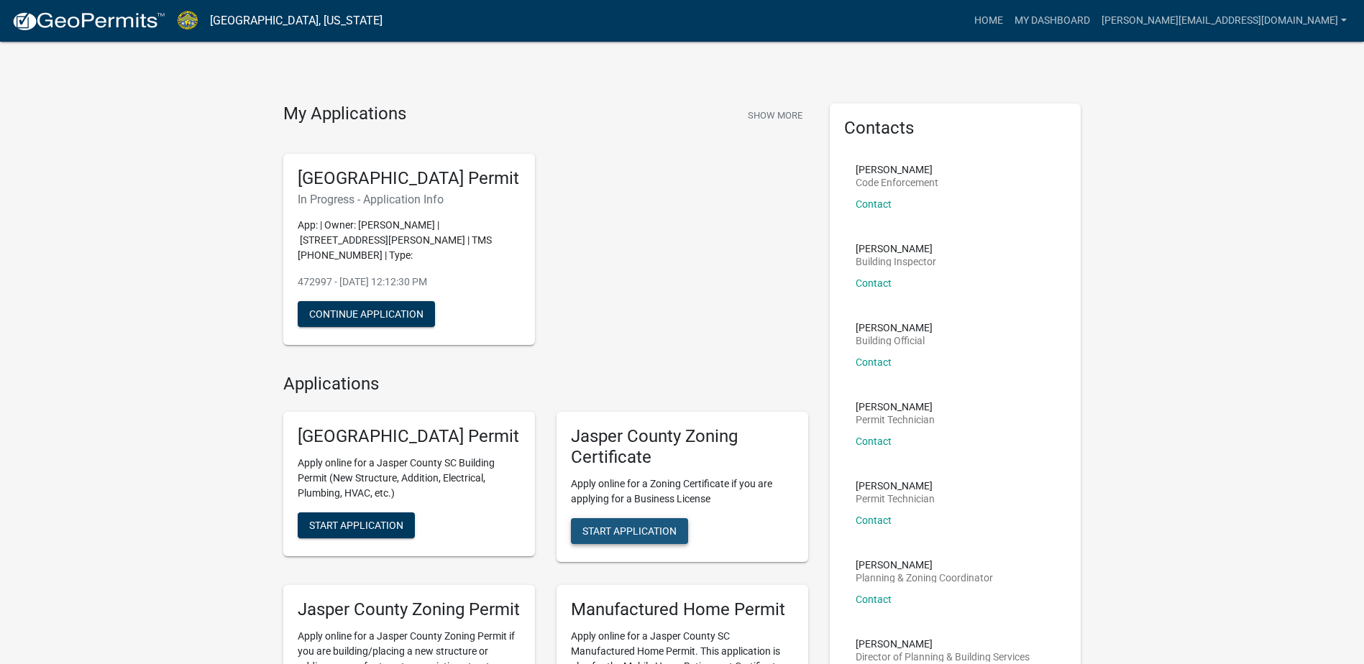
click at [623, 535] on span "Start Application" at bounding box center [629, 531] width 94 height 12
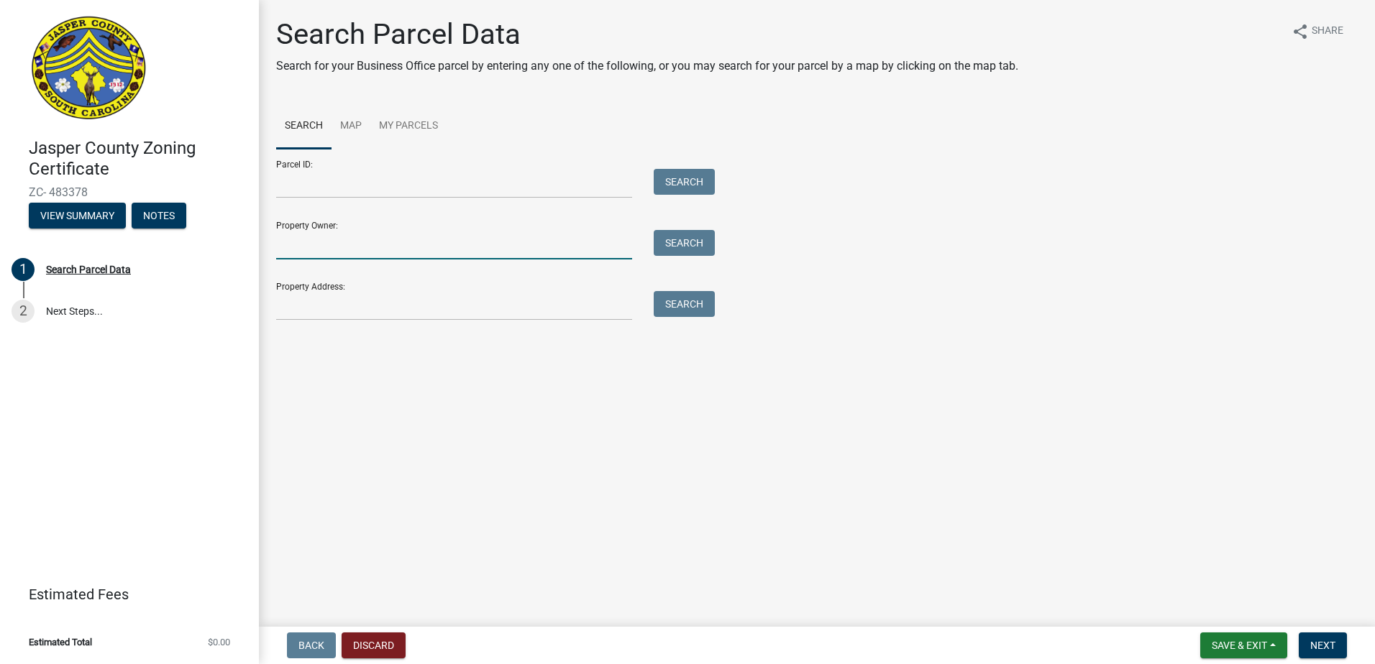
click at [525, 244] on input "Property Owner:" at bounding box center [454, 244] width 356 height 29
type input "[PERSON_NAME]"
click at [699, 244] on button "Search" at bounding box center [684, 243] width 61 height 26
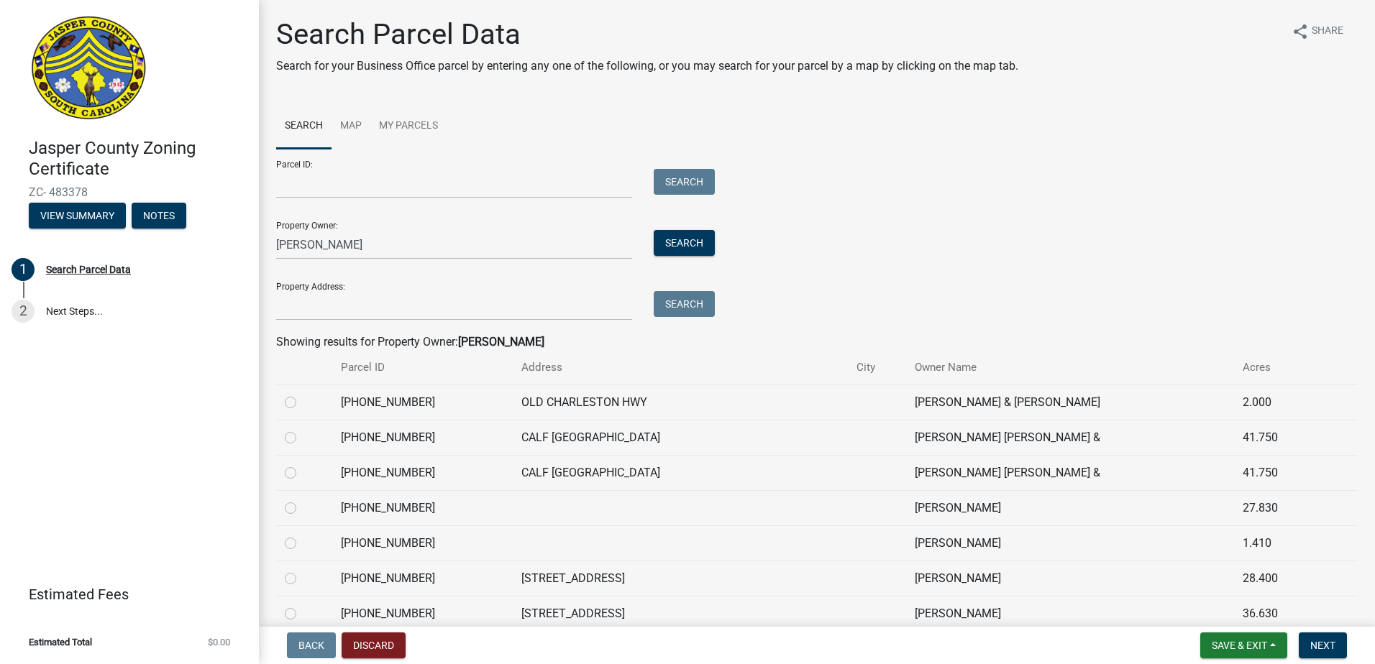
click at [302, 535] on label at bounding box center [302, 535] width 0 height 0
click at [302, 544] on input "radio" at bounding box center [306, 539] width 9 height 9
radio input "true"
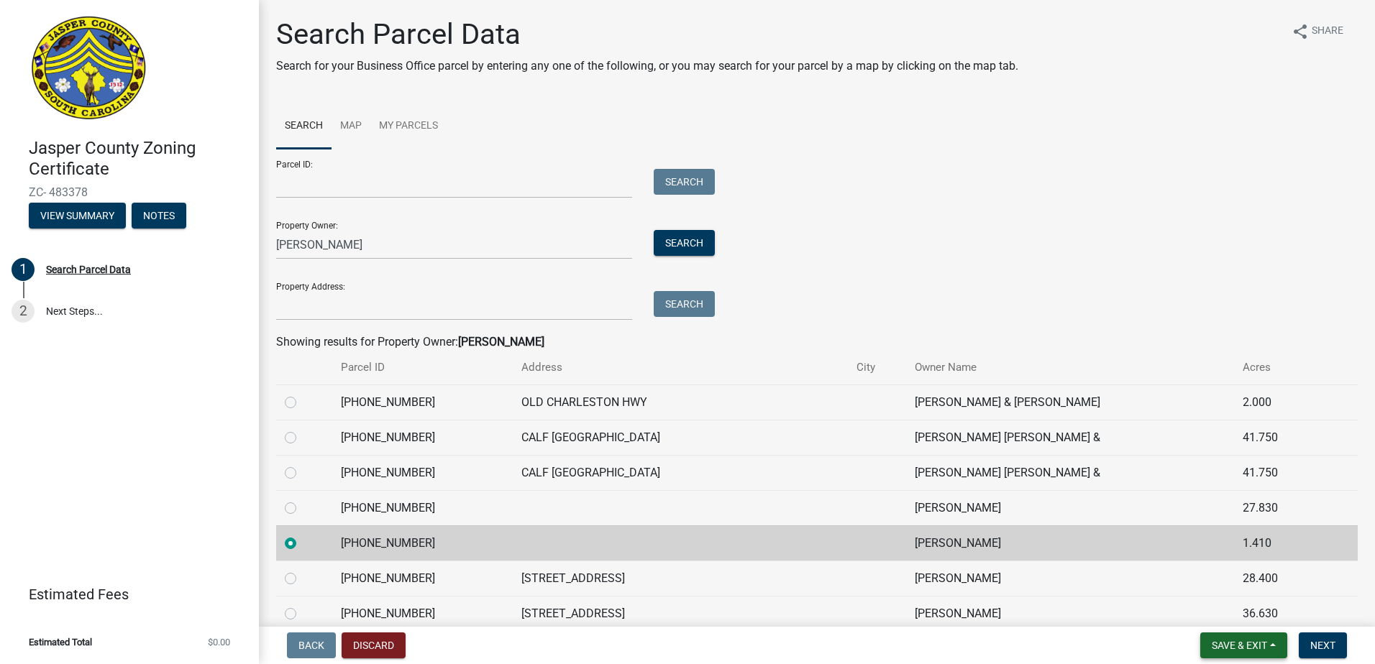
click at [1229, 652] on button "Save & Exit" at bounding box center [1243, 646] width 87 height 26
click at [1212, 576] on button "Save" at bounding box center [1229, 574] width 115 height 35
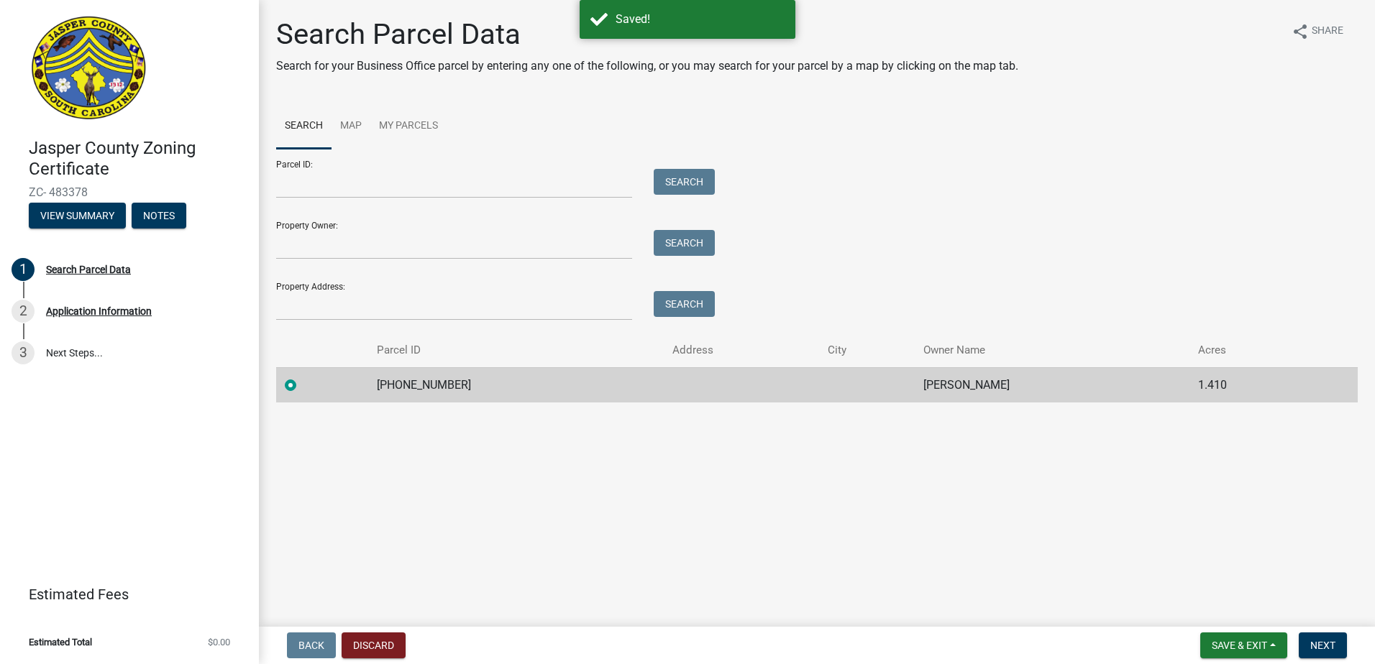
click at [664, 391] on td at bounding box center [741, 384] width 155 height 35
click at [1323, 649] on span "Next" at bounding box center [1322, 646] width 25 height 12
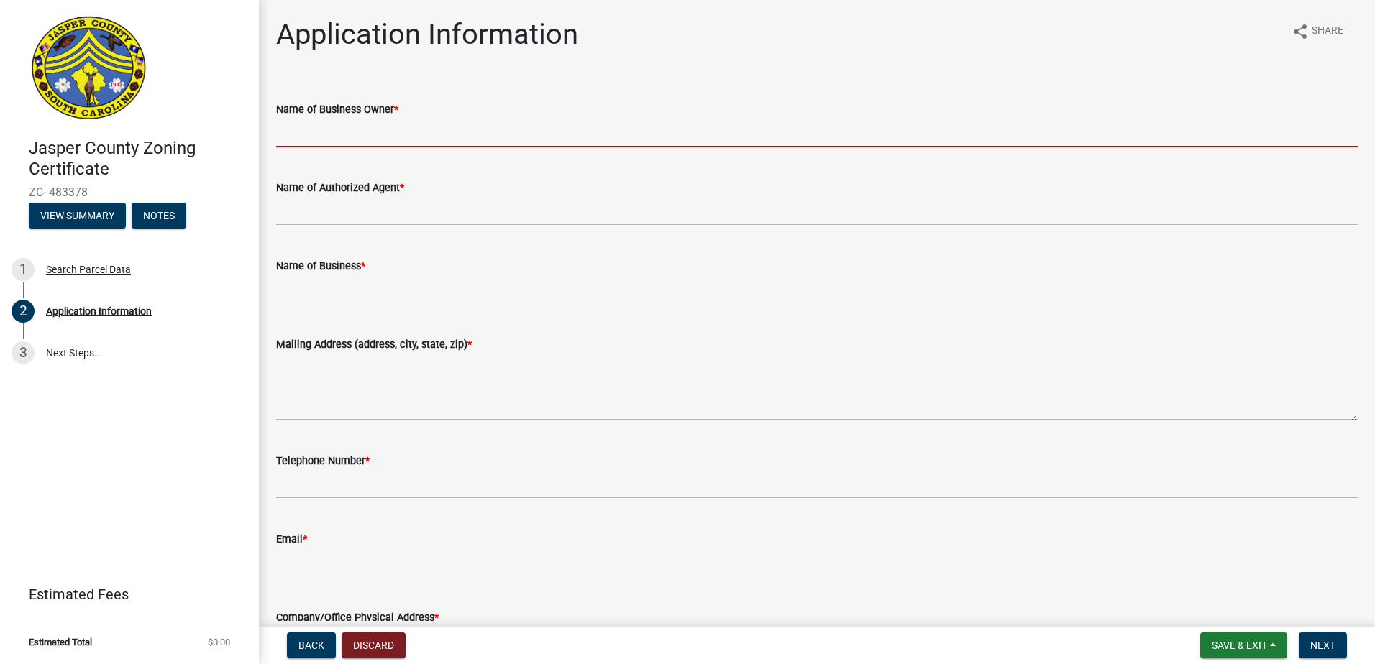
click at [391, 139] on input "Name of Business Owner *" at bounding box center [817, 132] width 1082 height 29
click at [397, 132] on input "Name of Business Owner *" at bounding box center [817, 132] width 1082 height 29
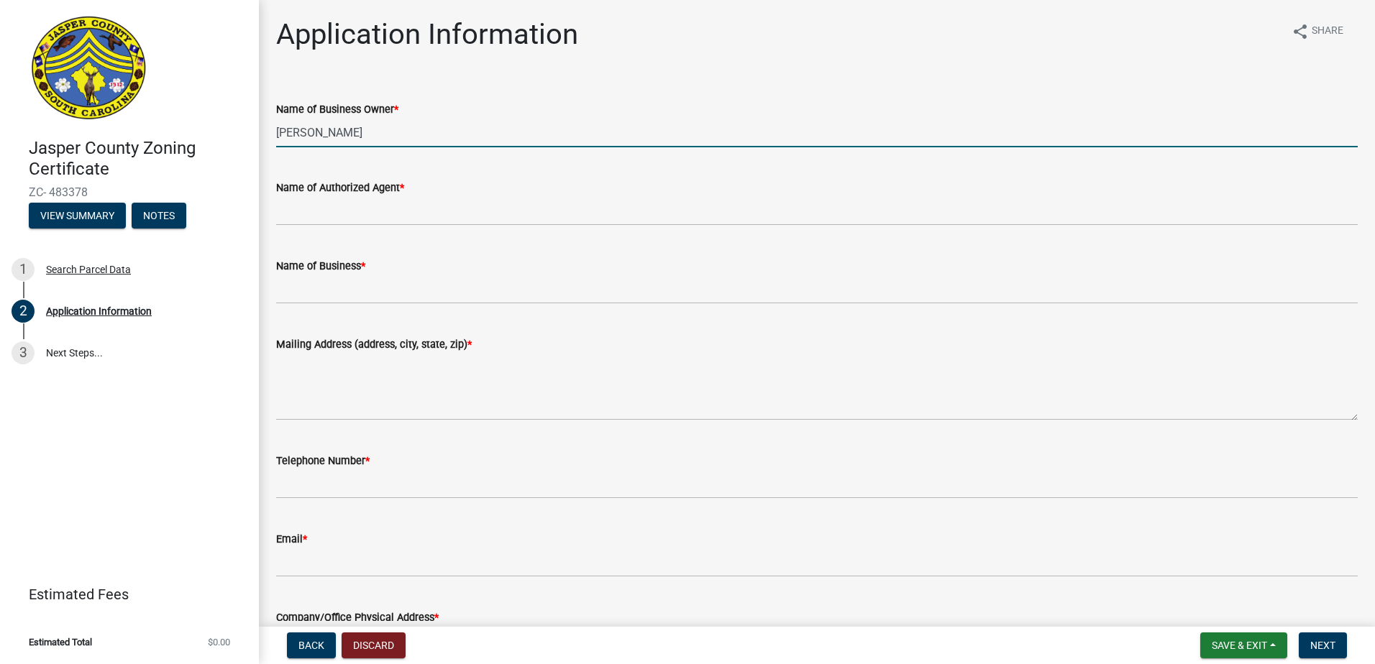
type input "[PERSON_NAME]"
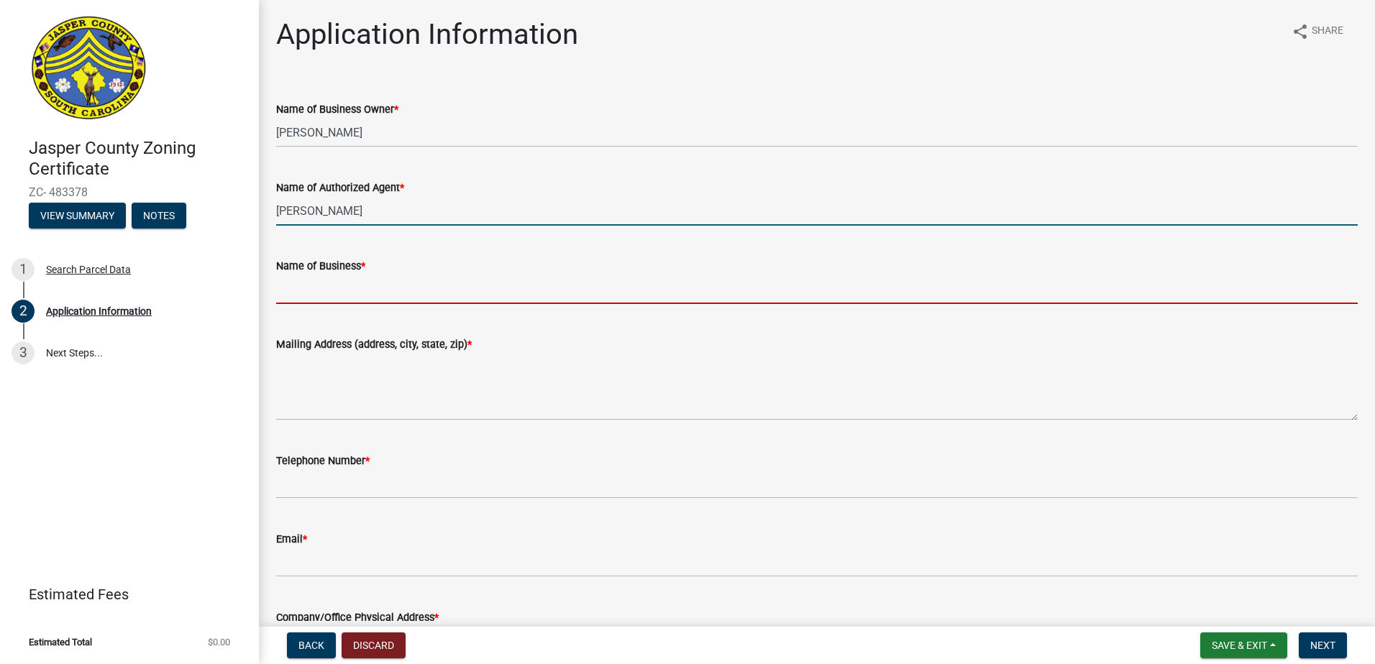
click at [378, 197] on input "[PERSON_NAME]" at bounding box center [817, 210] width 1082 height 29
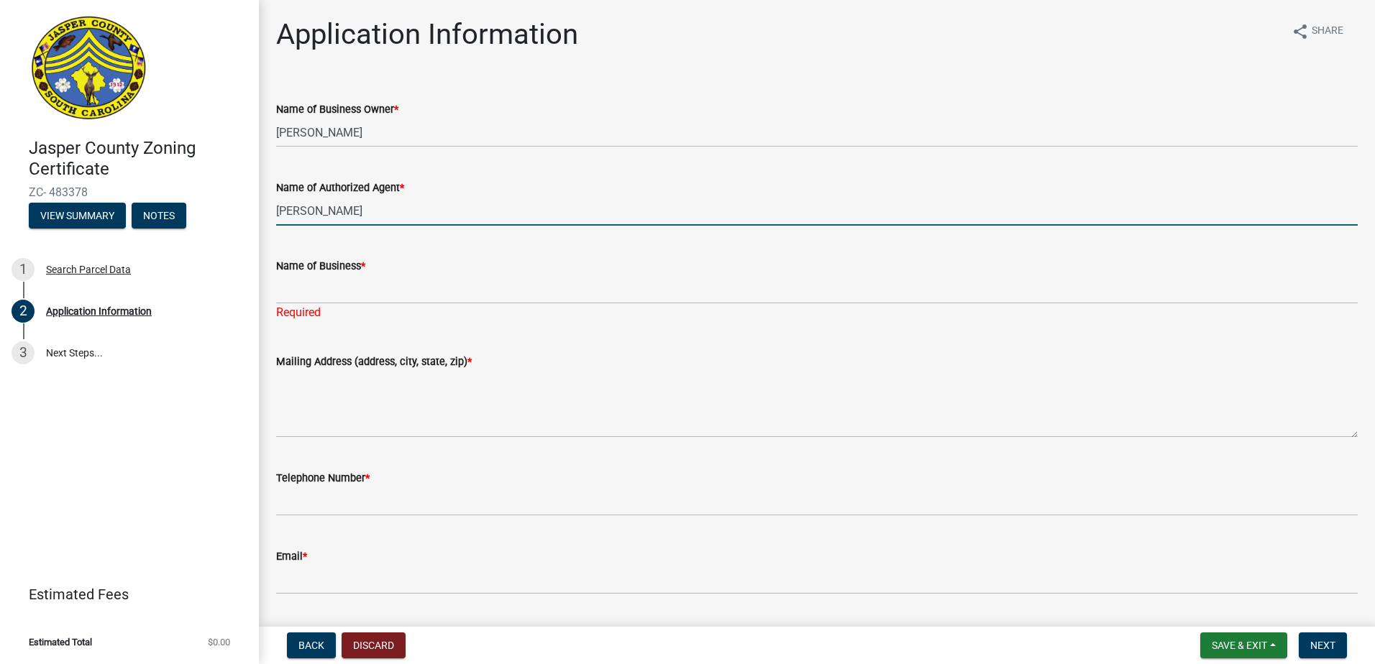
type input "[PERSON_NAME]"
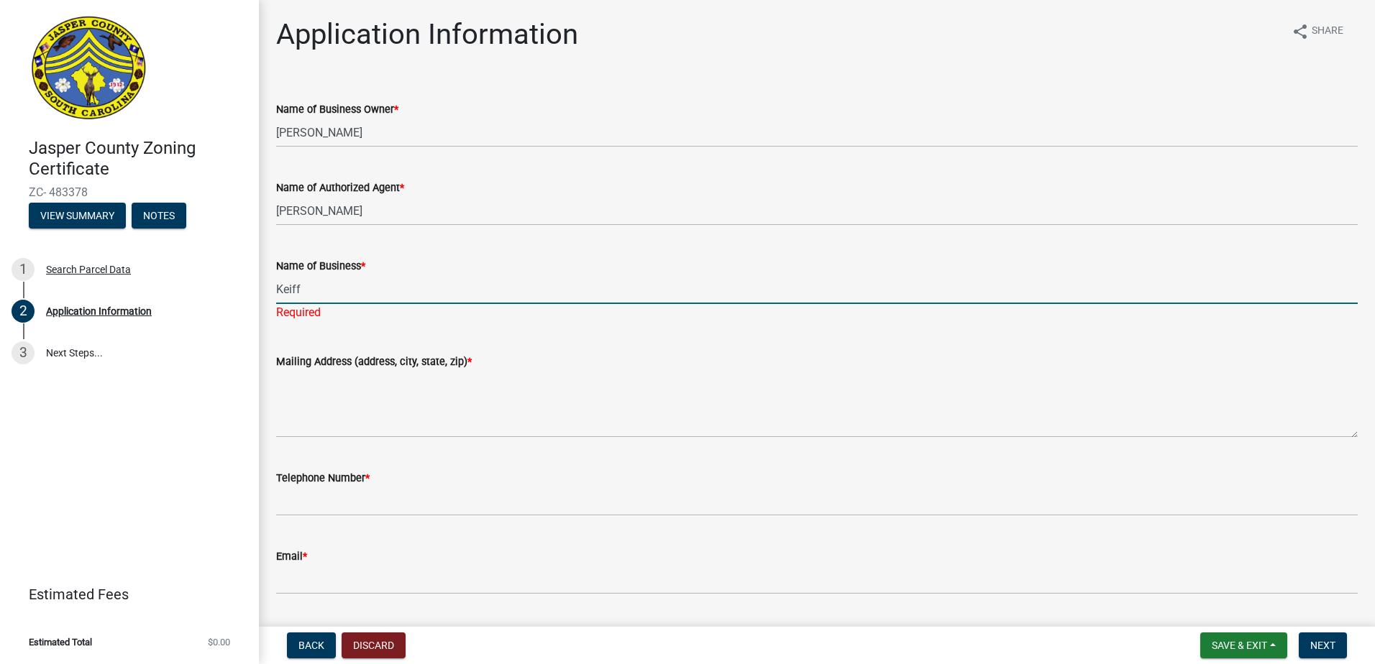
type input "[PERSON_NAME] Repair LLC"
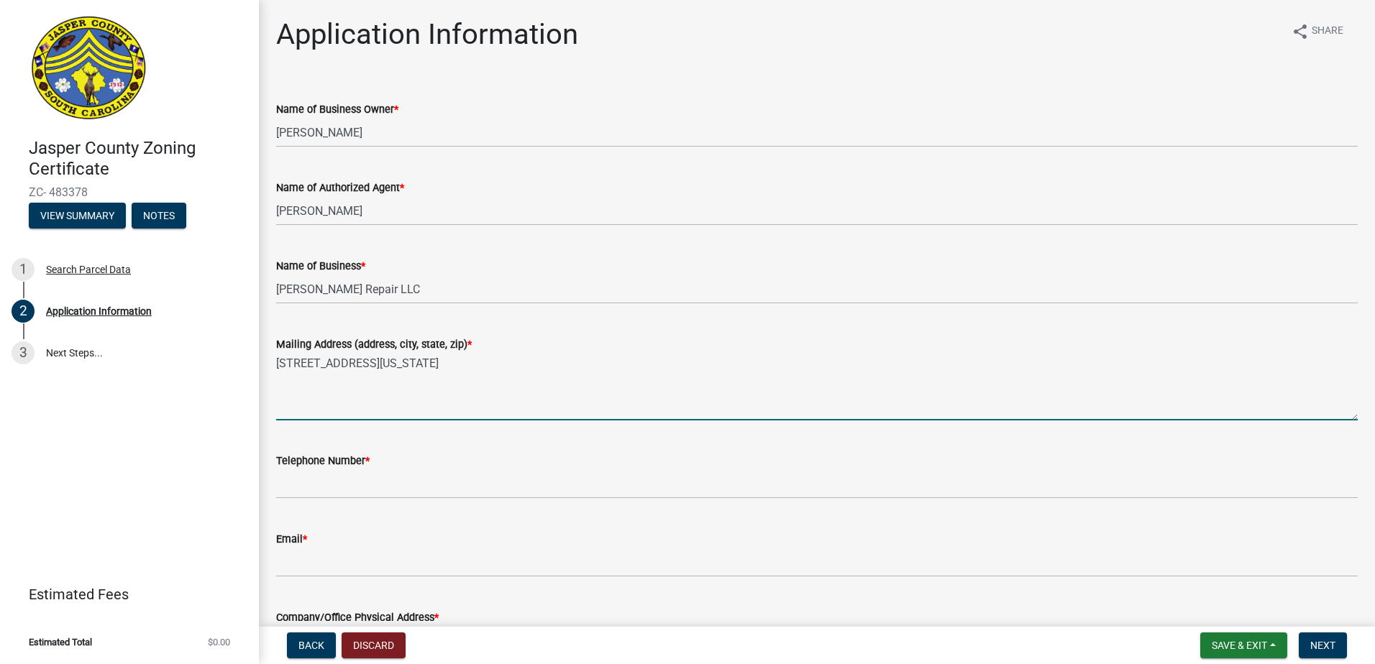
type textarea "[STREET_ADDRESS][US_STATE]"
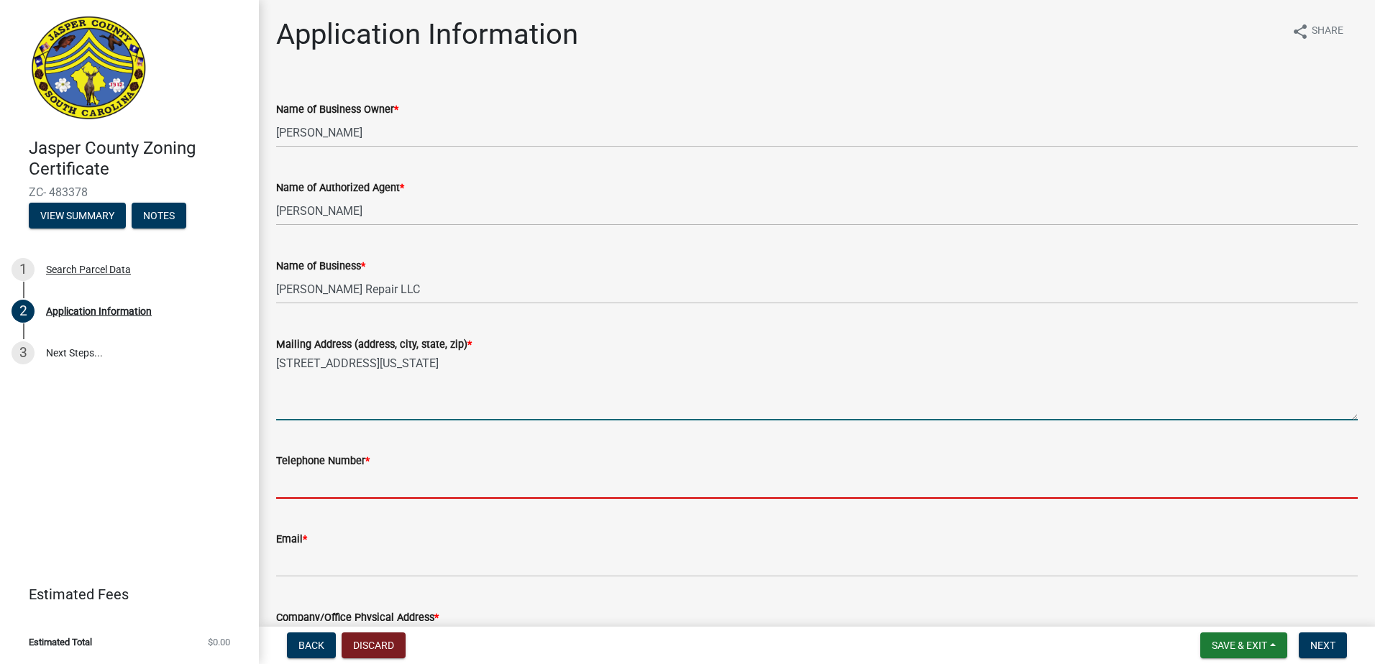
click at [355, 496] on input "Telephone Number *" at bounding box center [817, 484] width 1082 height 29
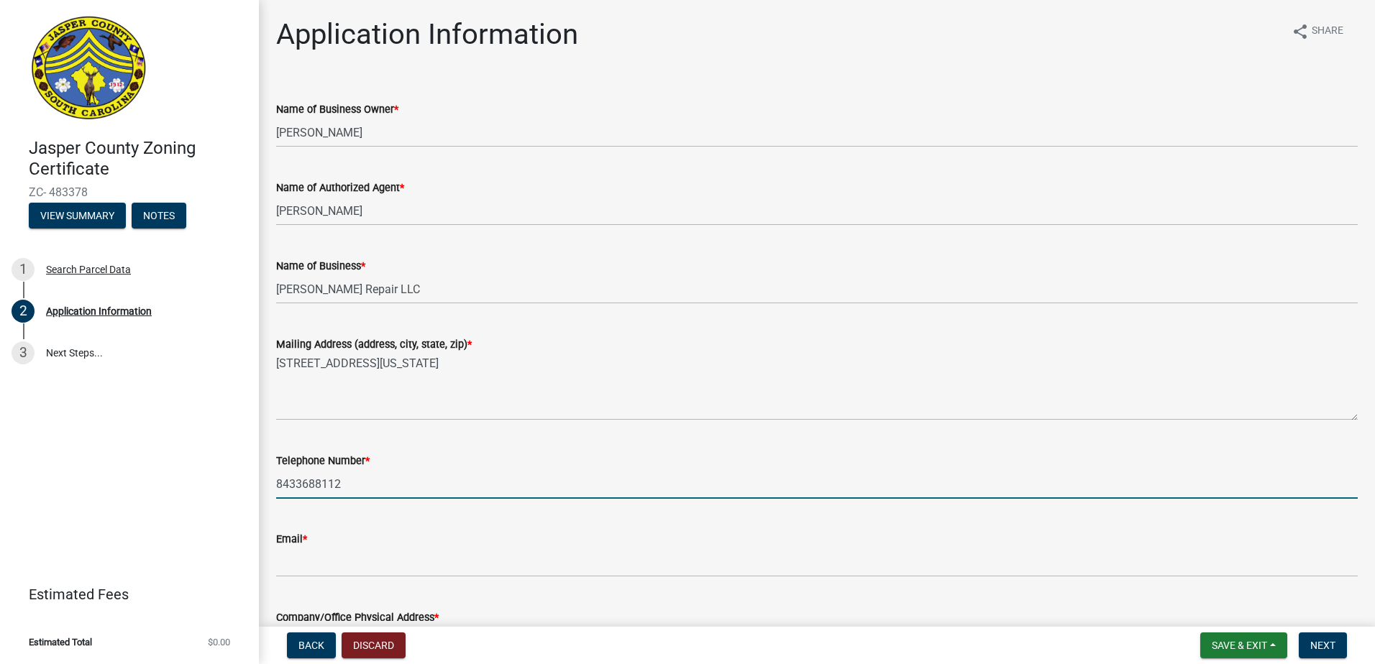
type input "8433688112"
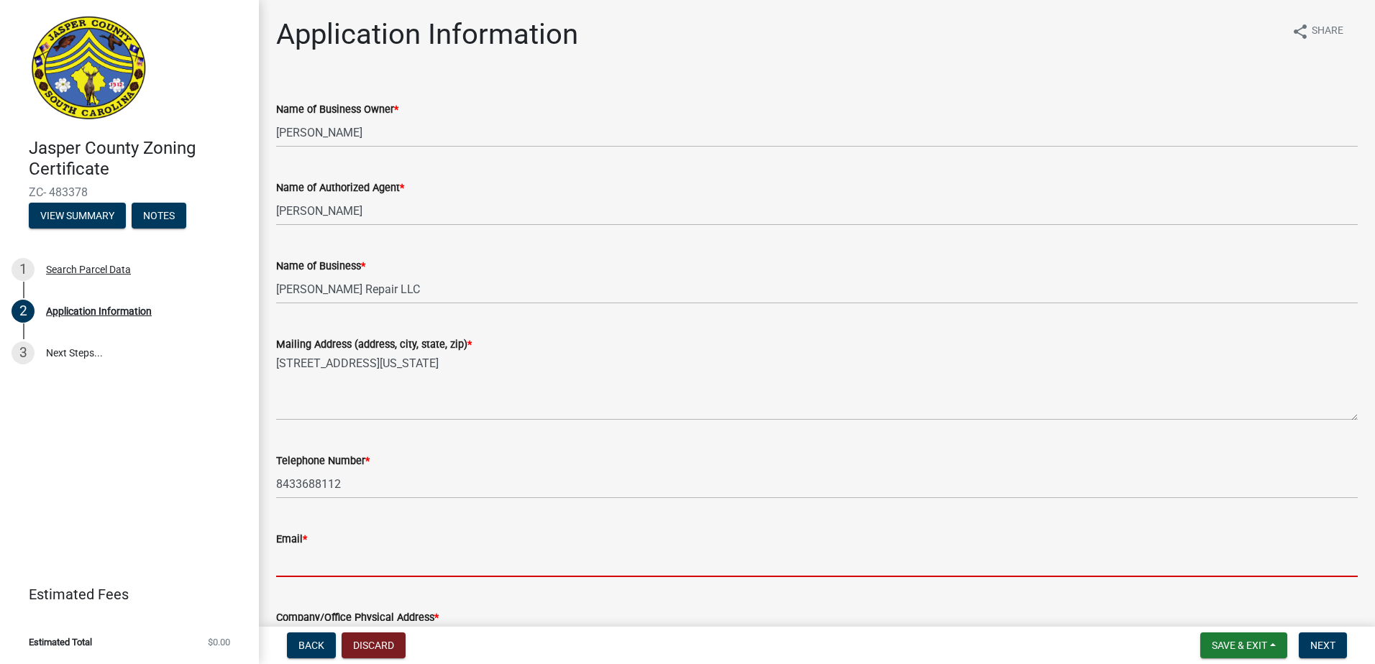
click at [339, 566] on input "Email *" at bounding box center [817, 562] width 1082 height 29
type input "[PERSON_NAME][EMAIL_ADDRESS][DOMAIN_NAME]"
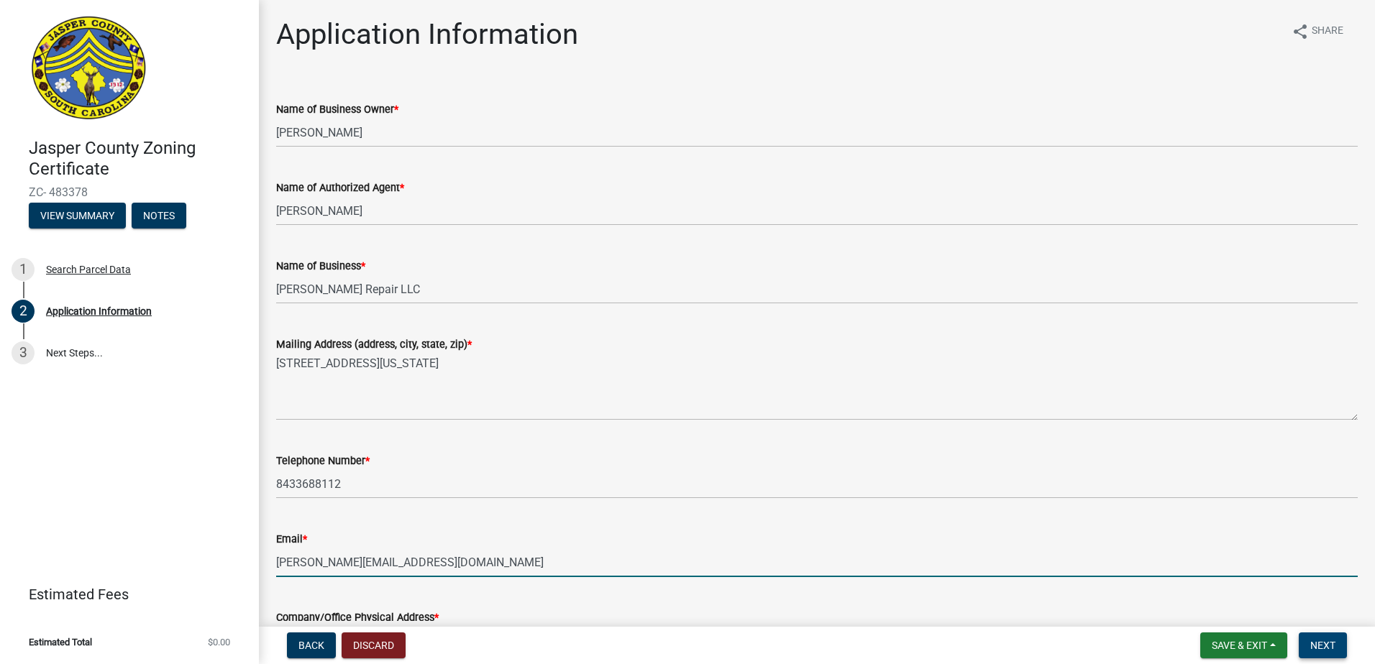
click at [1317, 646] on span "Next" at bounding box center [1322, 646] width 25 height 12
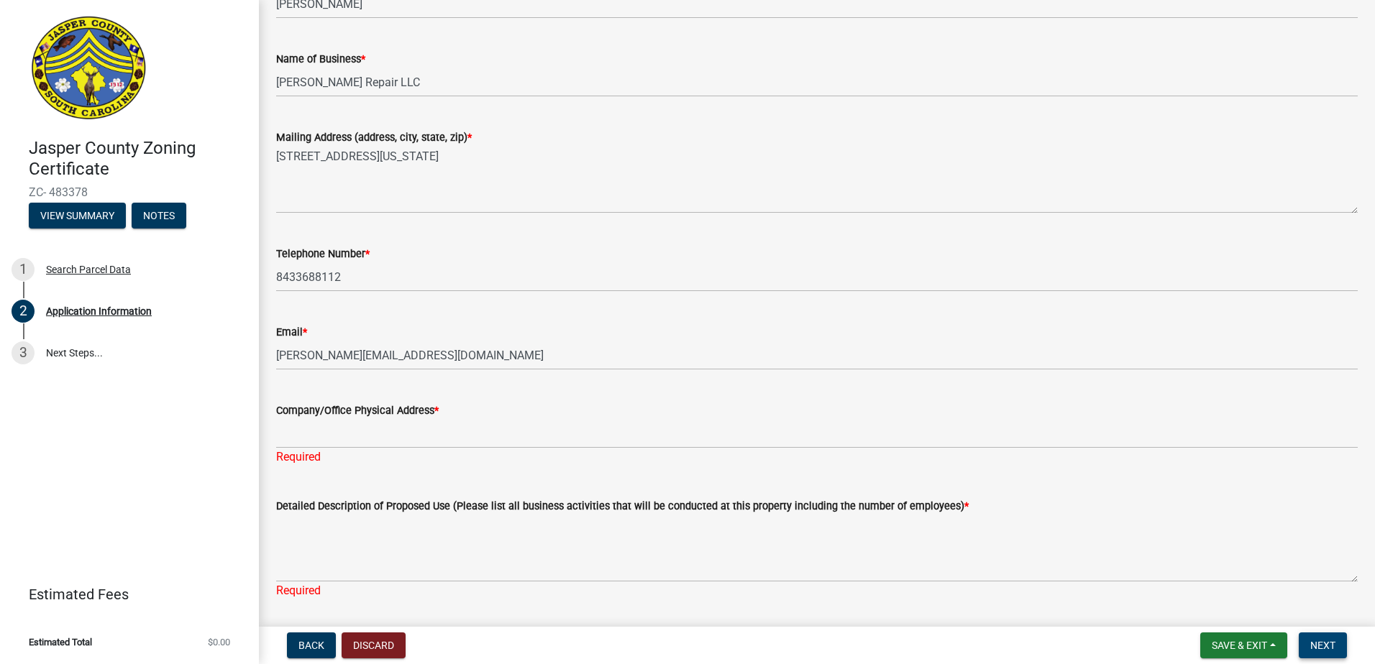
scroll to position [288, 0]
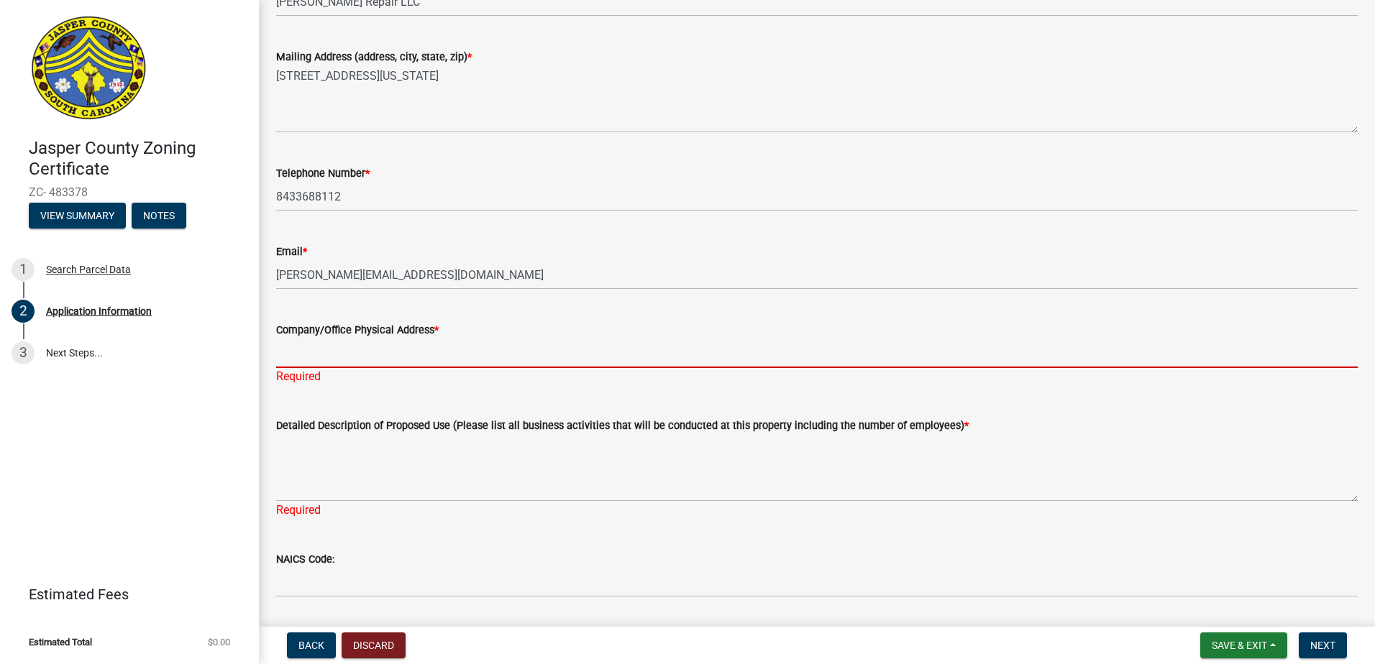
click at [347, 349] on input "Company/Office Physical Address *" at bounding box center [817, 353] width 1082 height 29
type input "[GEOGRAPHIC_DATA]"
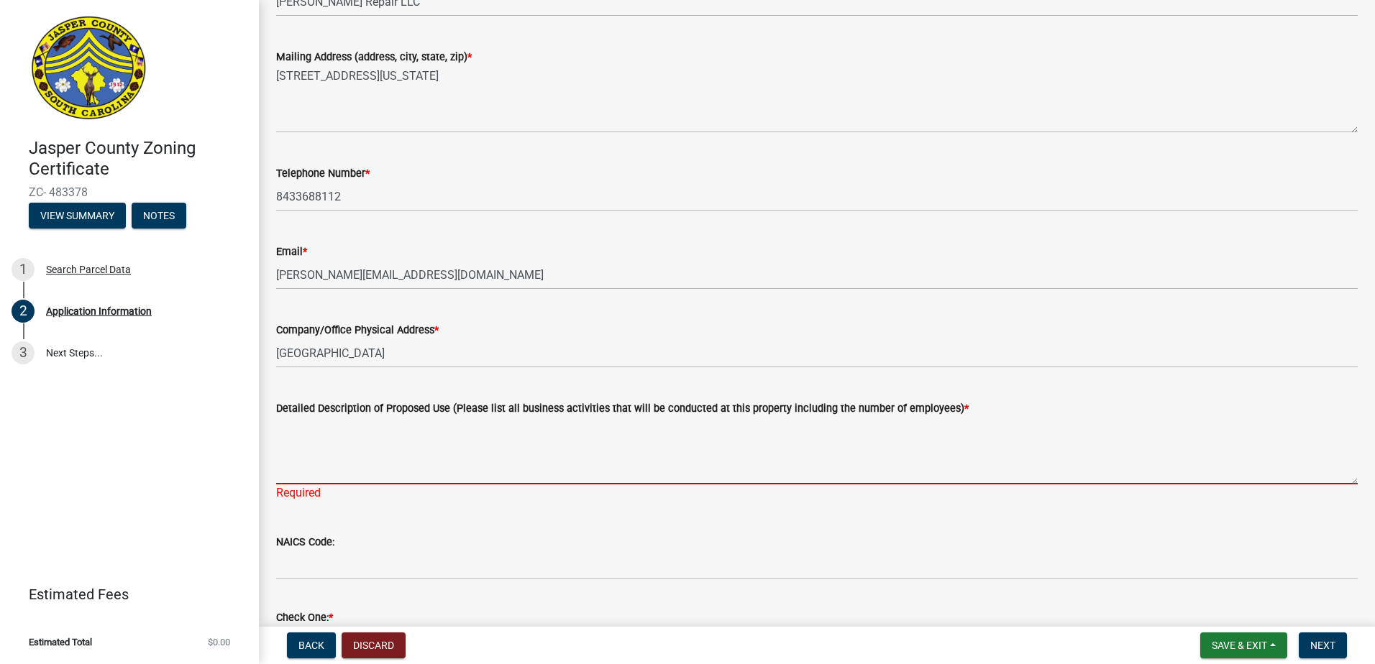
click at [363, 476] on textarea "Detailed Description of Proposed Use (Please list all business activities that …" at bounding box center [817, 451] width 1082 height 68
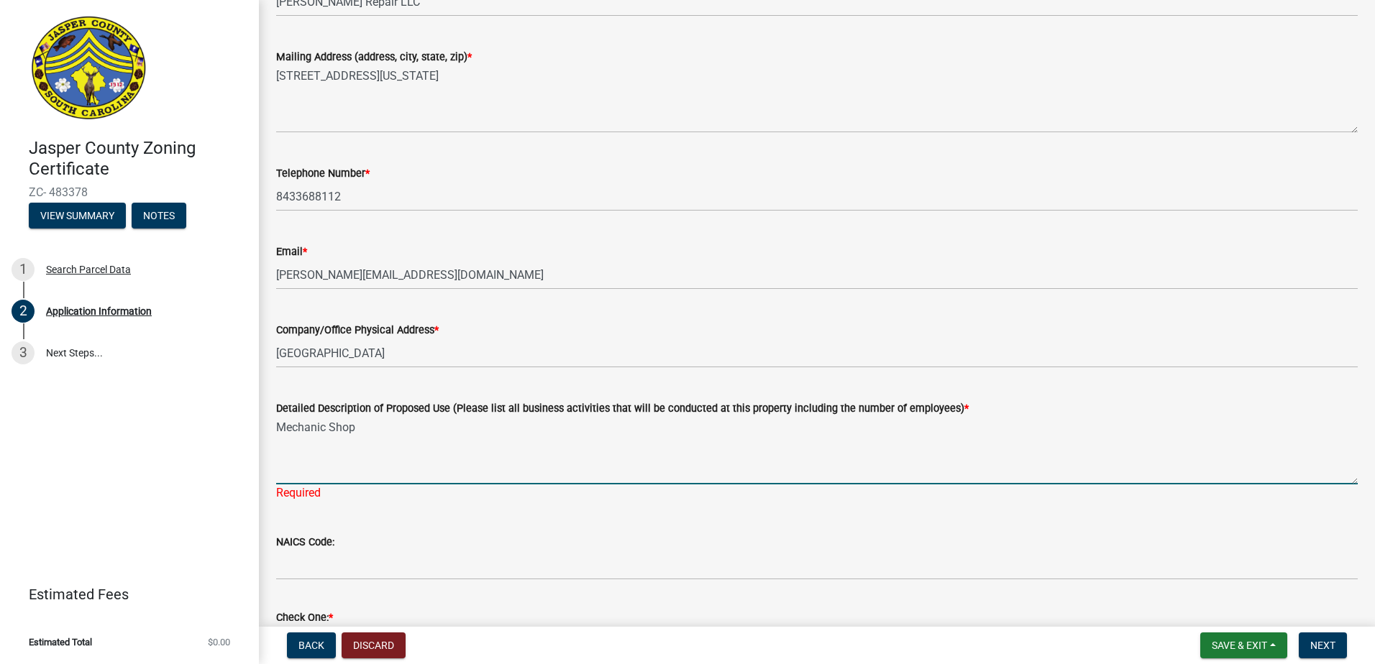
type textarea "Mechanic Shop"
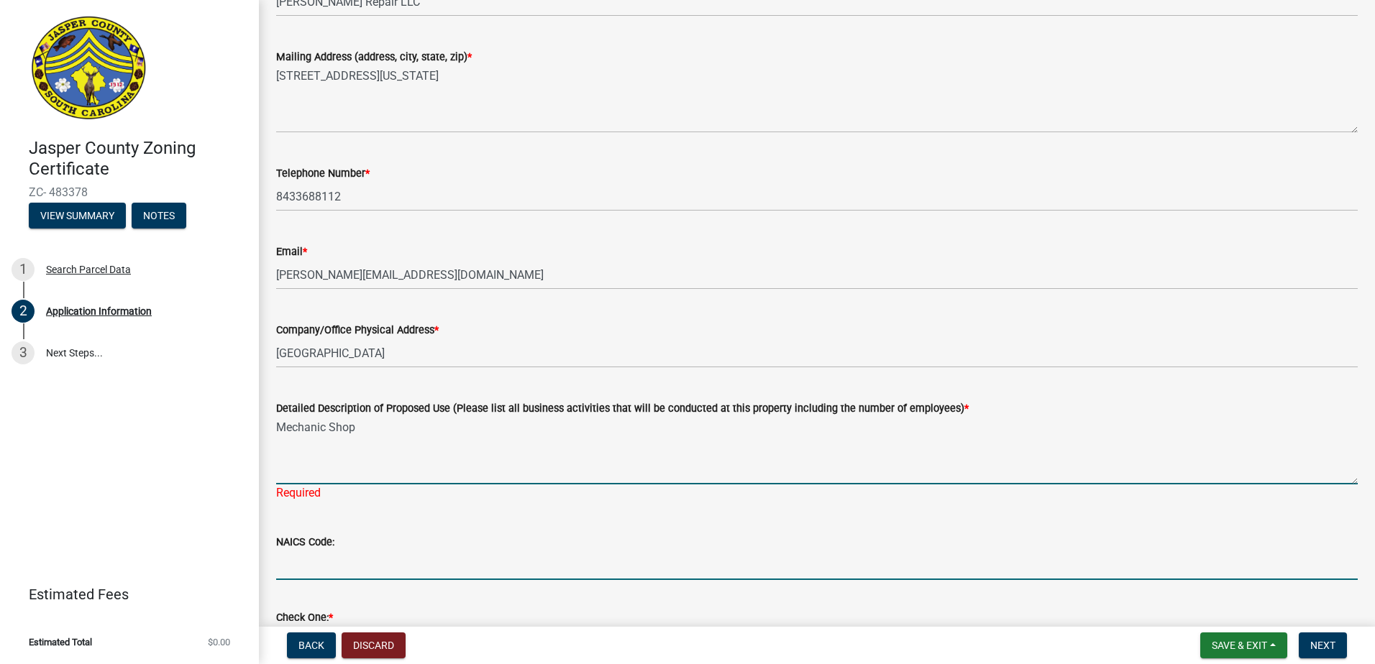
click at [339, 567] on wm-data-entity-input "NAICS Code:" at bounding box center [817, 552] width 1082 height 78
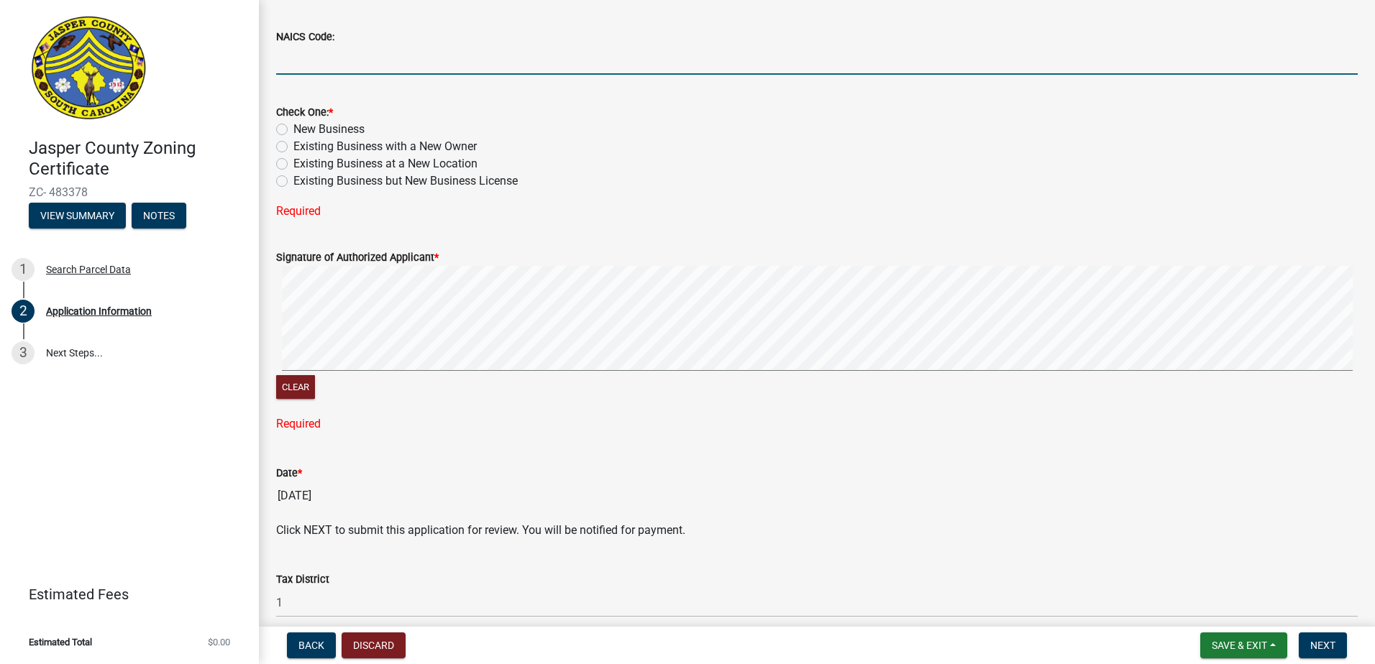
scroll to position [840, 0]
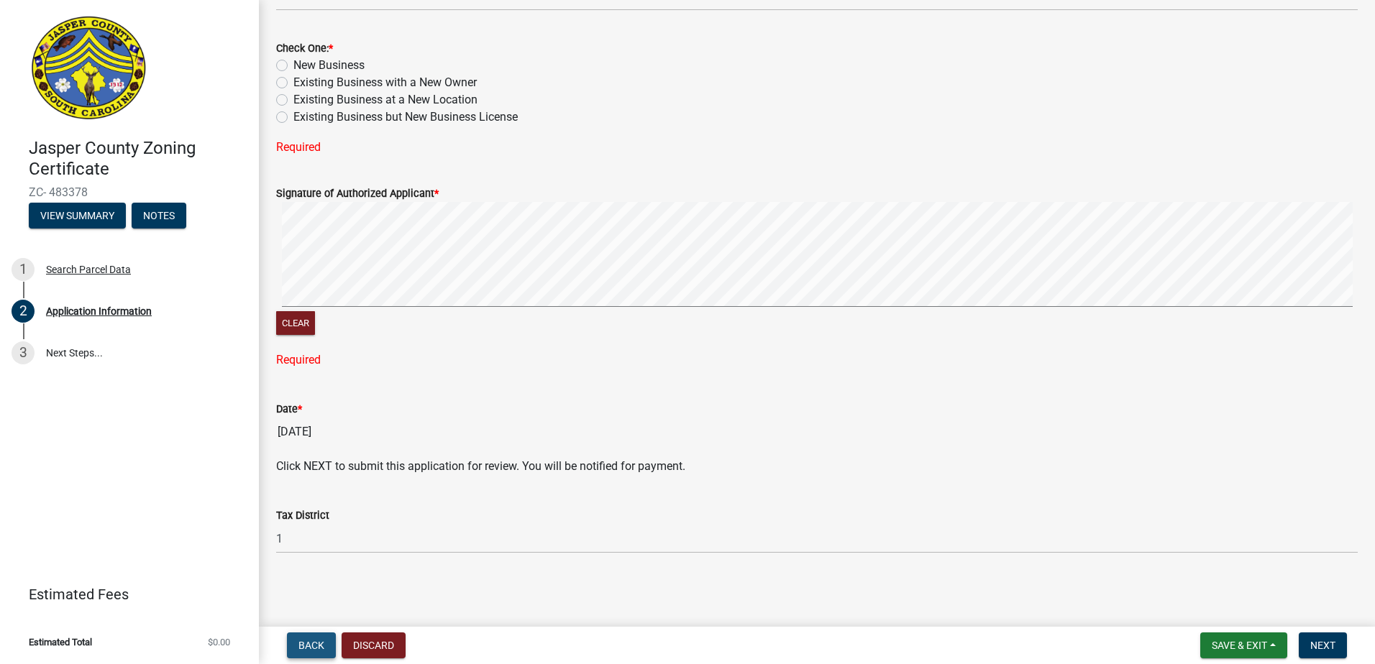
click at [308, 651] on span "Back" at bounding box center [311, 646] width 26 height 12
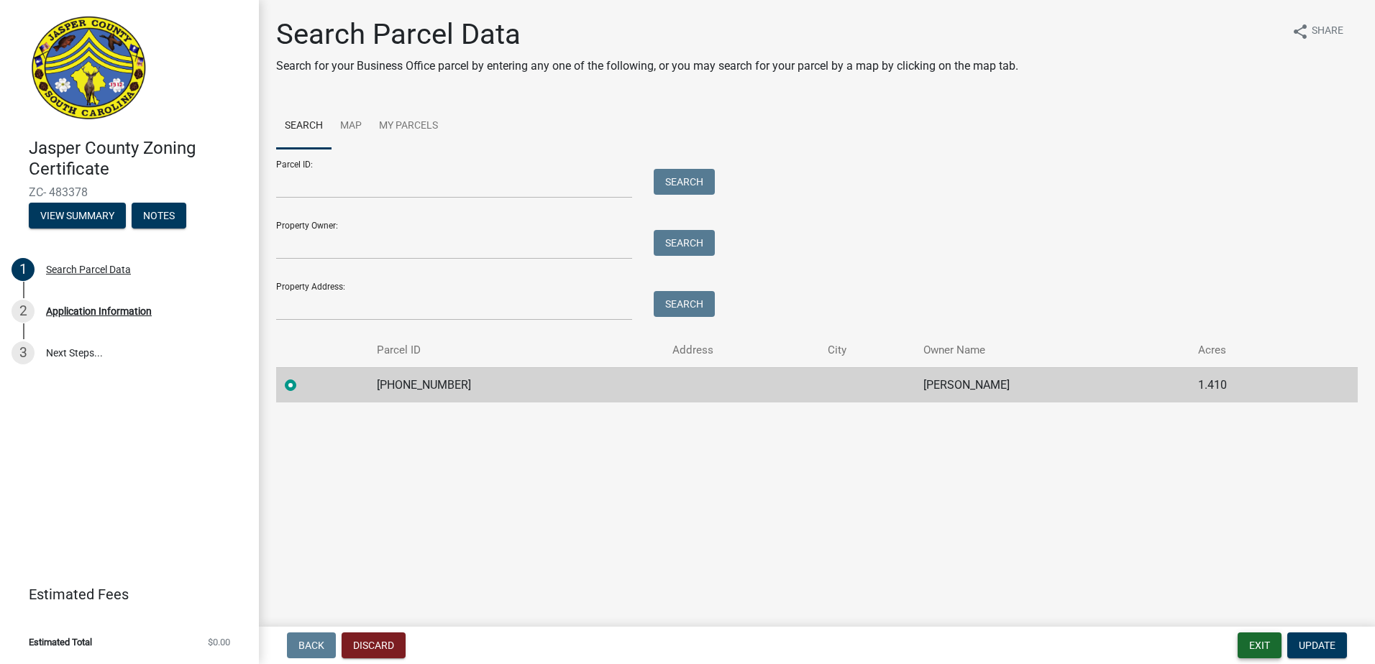
click at [1256, 646] on button "Exit" at bounding box center [1260, 646] width 44 height 26
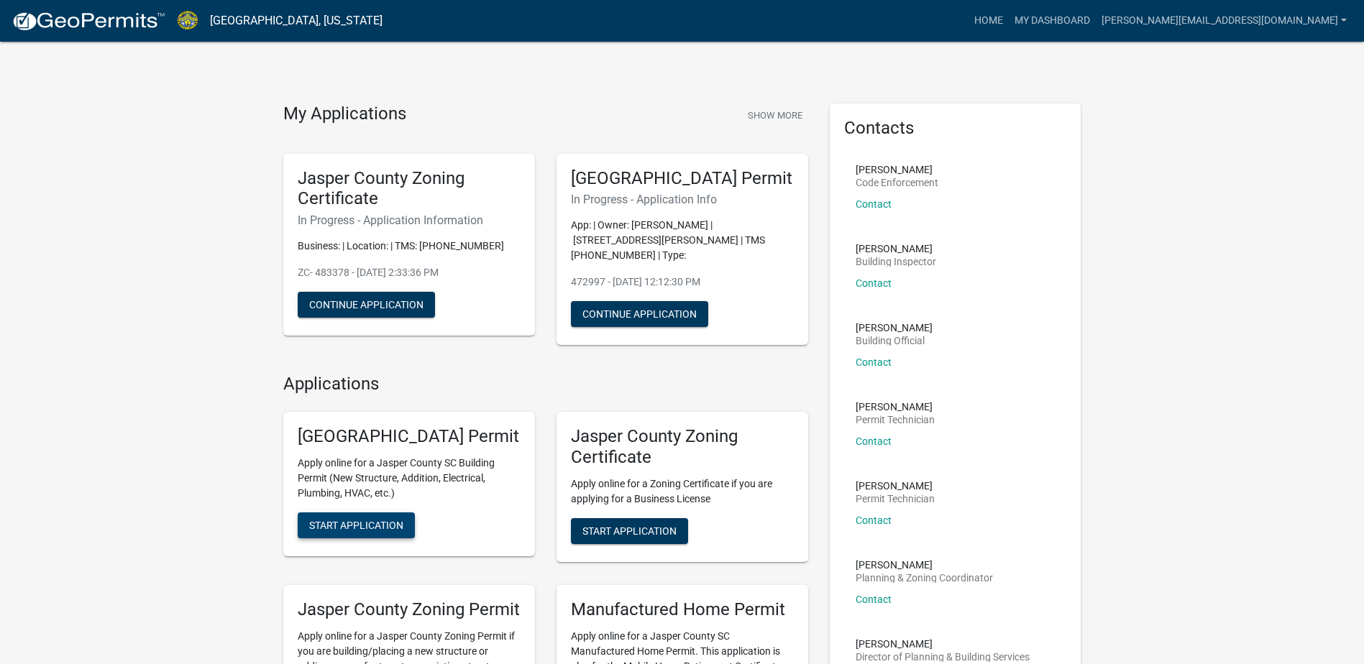
click at [335, 531] on span "Start Application" at bounding box center [356, 526] width 94 height 12
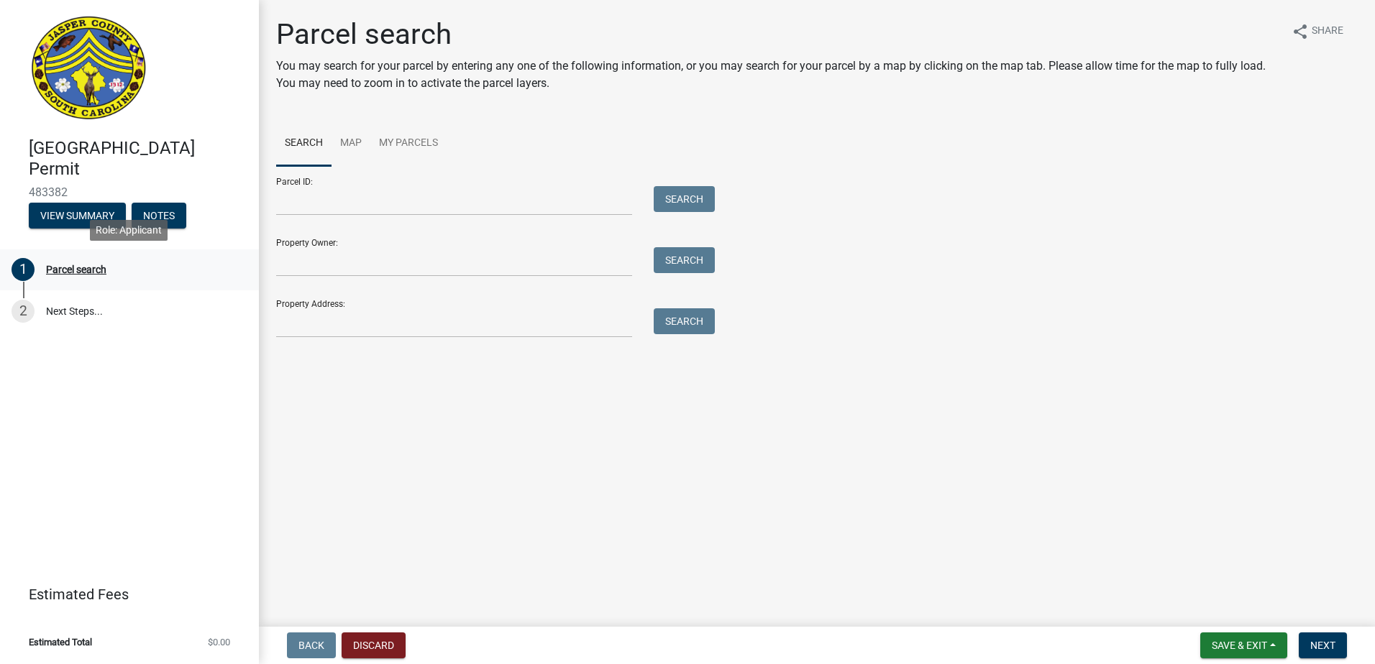
click at [68, 270] on div "Parcel search" at bounding box center [76, 270] width 60 height 10
click at [81, 211] on button "View Summary" at bounding box center [77, 216] width 97 height 26
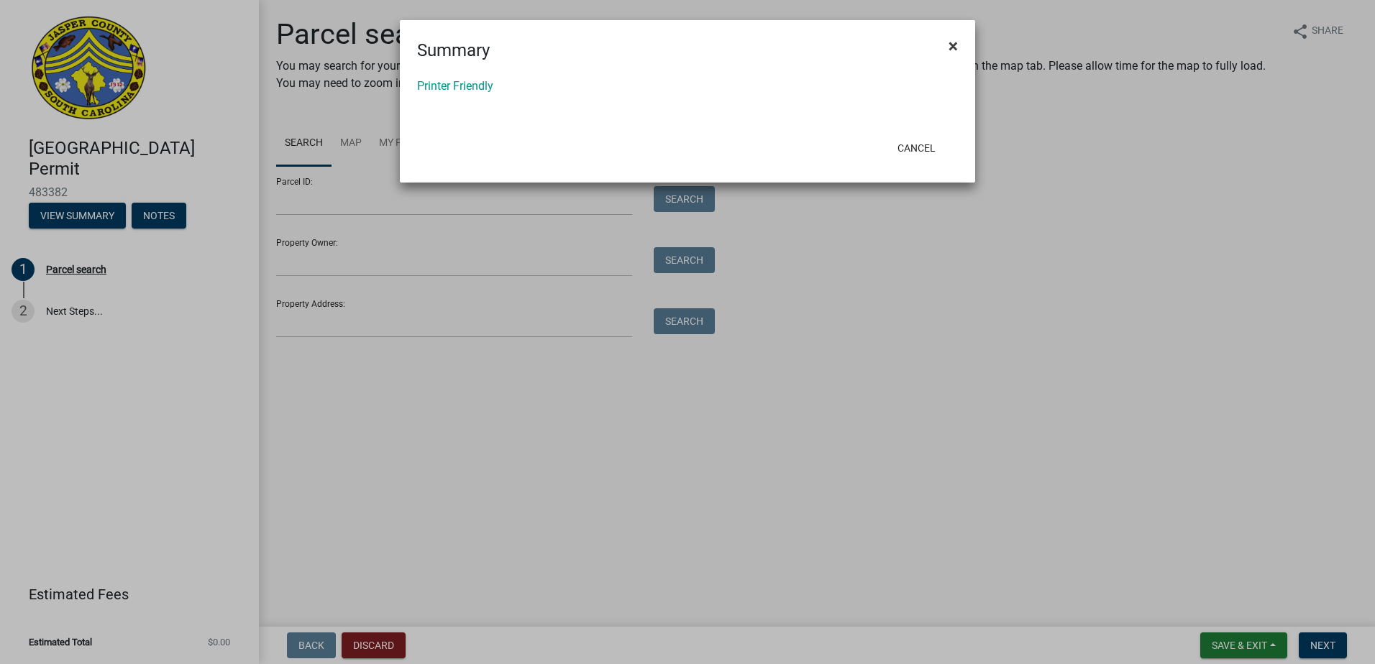
click at [951, 44] on span "×" at bounding box center [952, 46] width 9 height 20
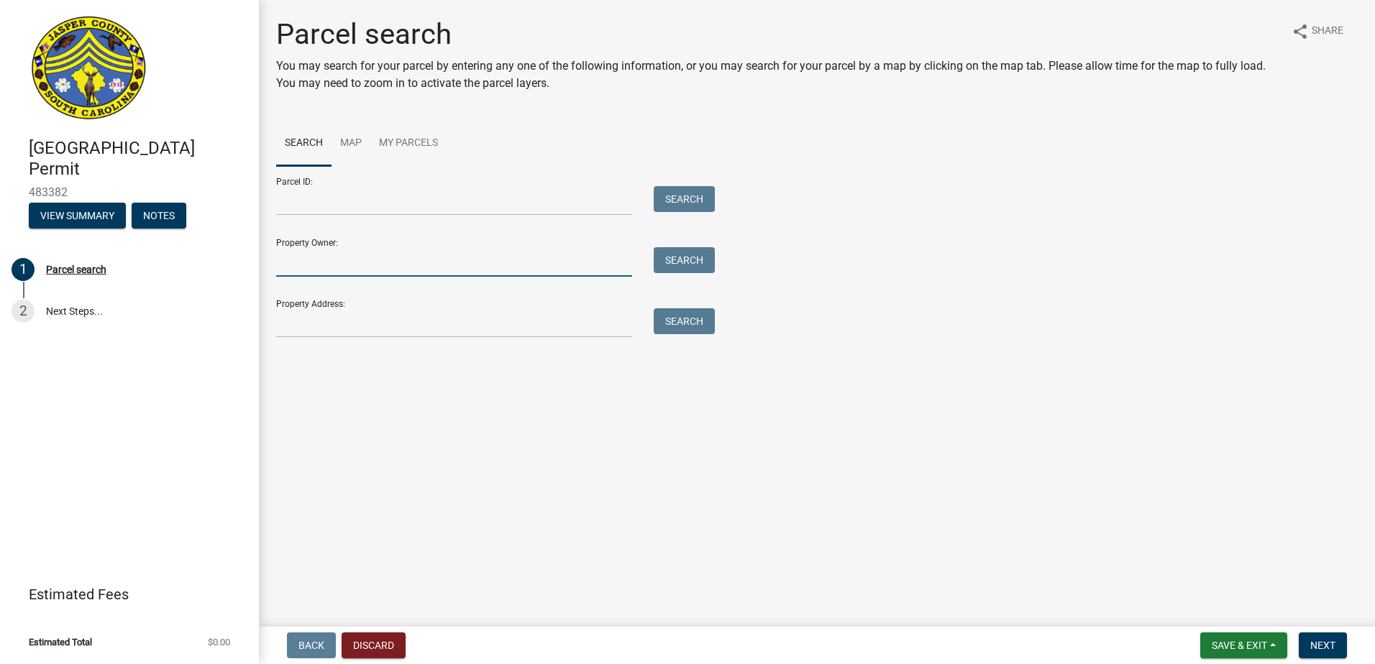
click at [411, 257] on input "Property Owner:" at bounding box center [454, 261] width 356 height 29
type input "[PERSON_NAME]"
click at [695, 257] on button "Search" at bounding box center [684, 260] width 61 height 26
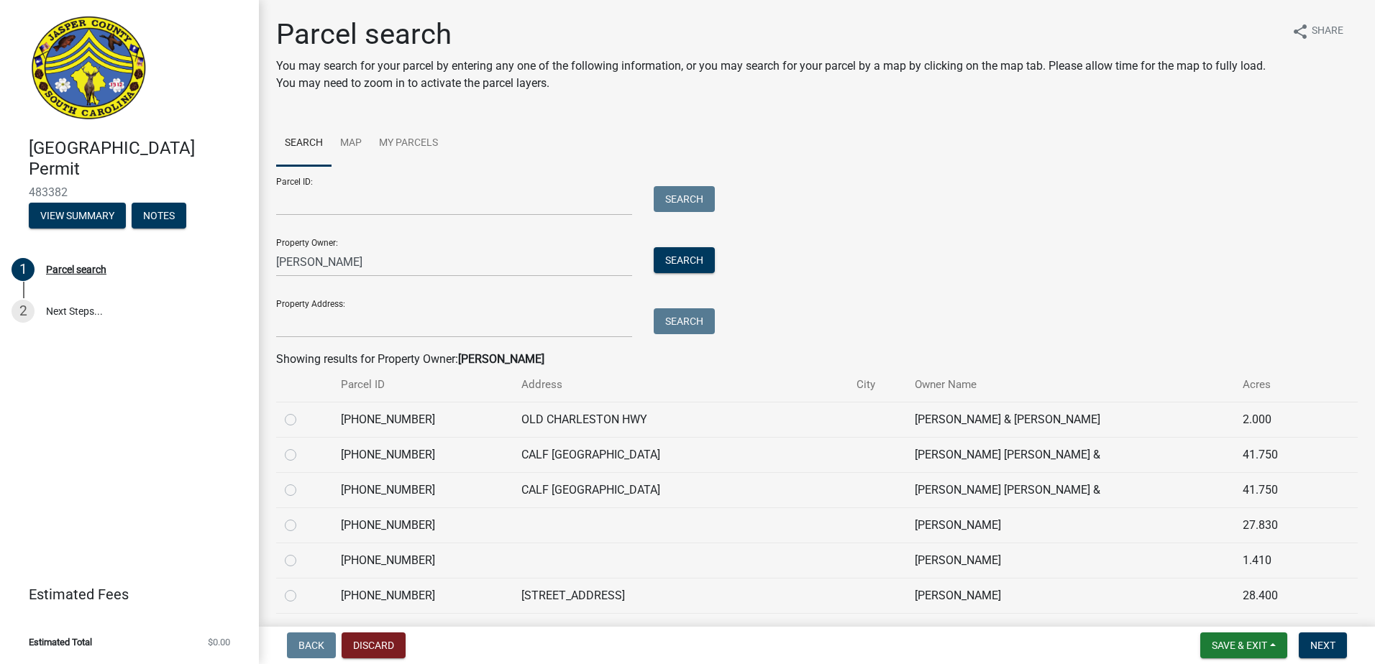
click at [302, 517] on label at bounding box center [302, 517] width 0 height 0
click at [302, 526] on input "radio" at bounding box center [306, 521] width 9 height 9
radio input "true"
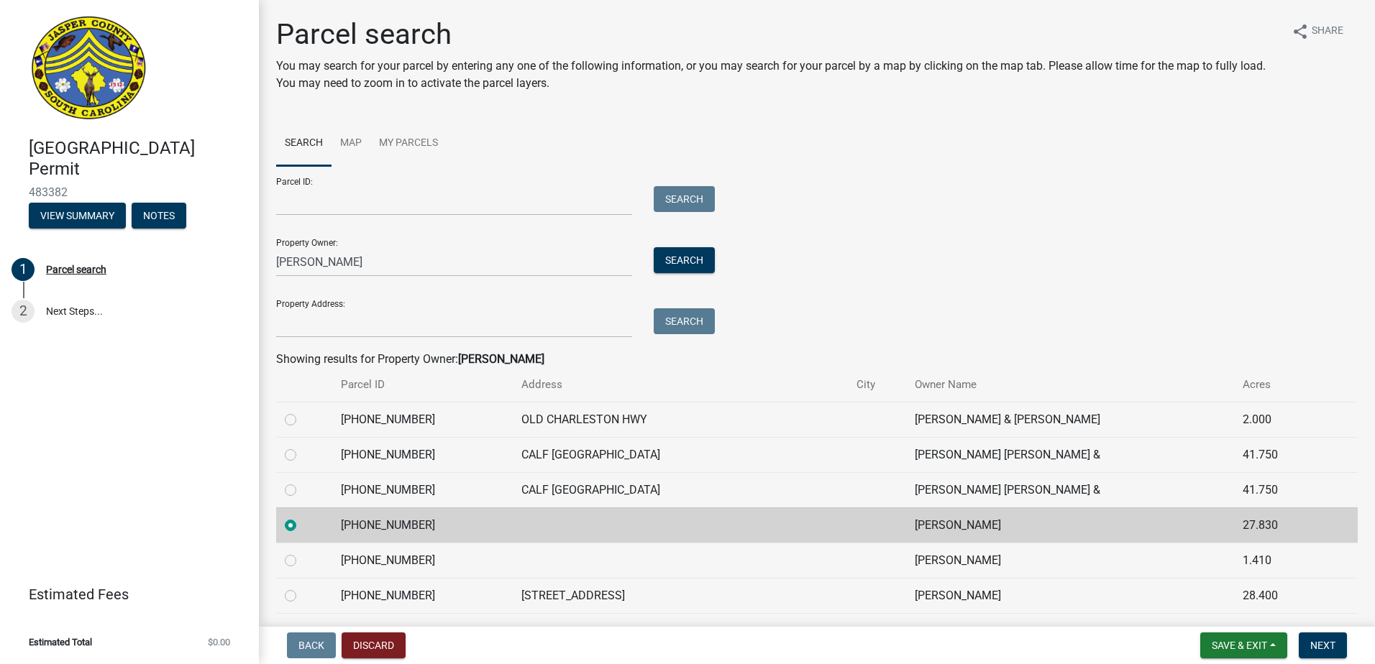
scroll to position [72, 0]
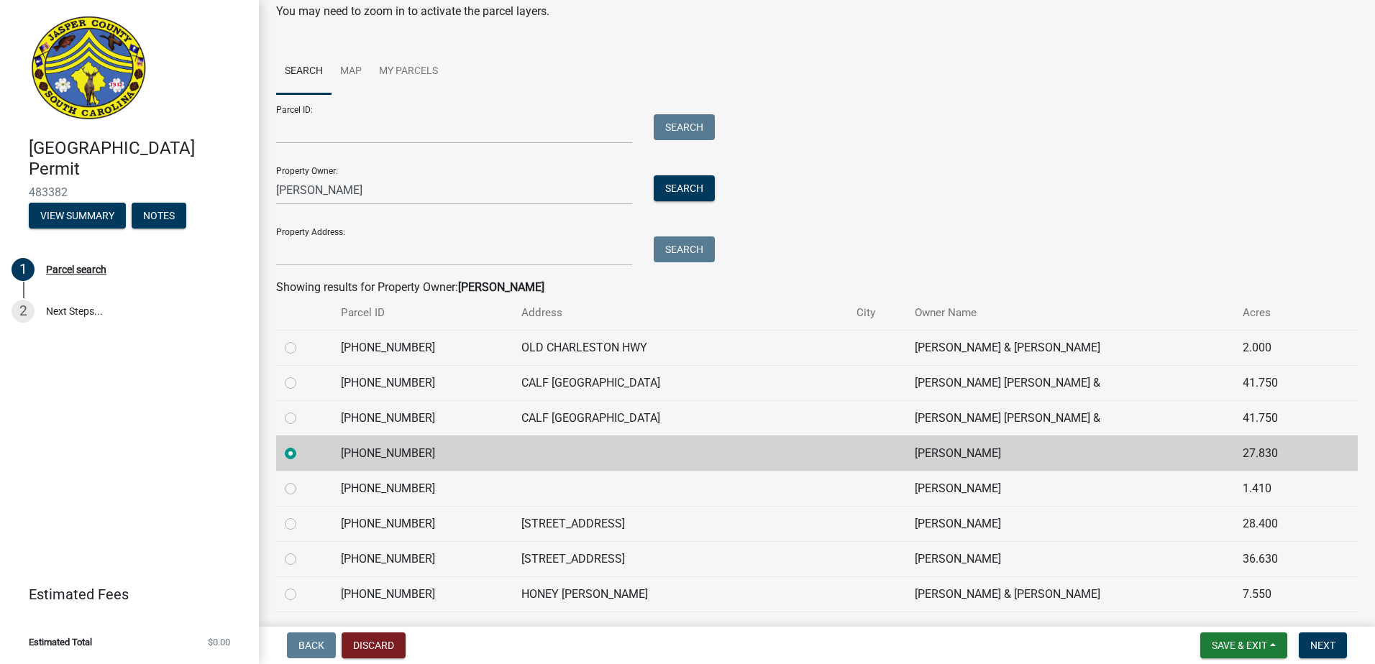
click at [307, 484] on div at bounding box center [304, 488] width 39 height 17
click at [302, 480] on label at bounding box center [302, 480] width 0 height 0
click at [302, 490] on input "radio" at bounding box center [306, 484] width 9 height 9
radio input "true"
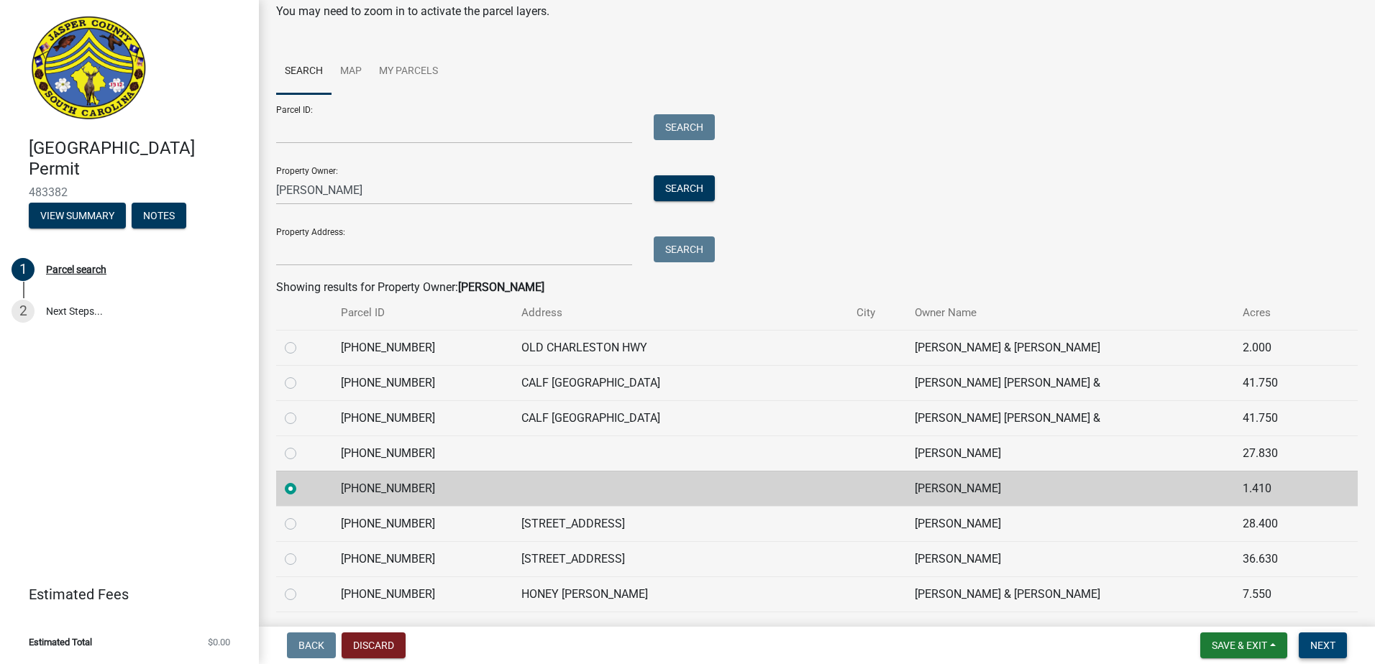
click at [1325, 639] on button "Next" at bounding box center [1323, 646] width 48 height 26
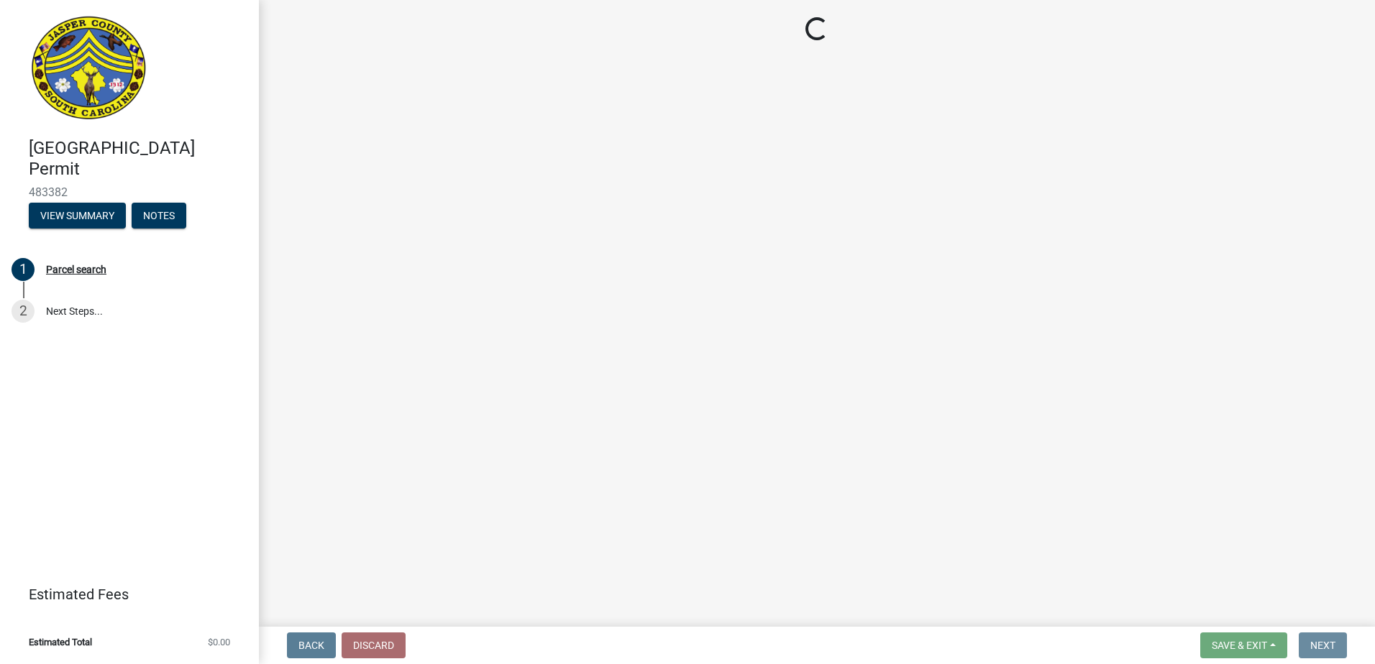
scroll to position [0, 0]
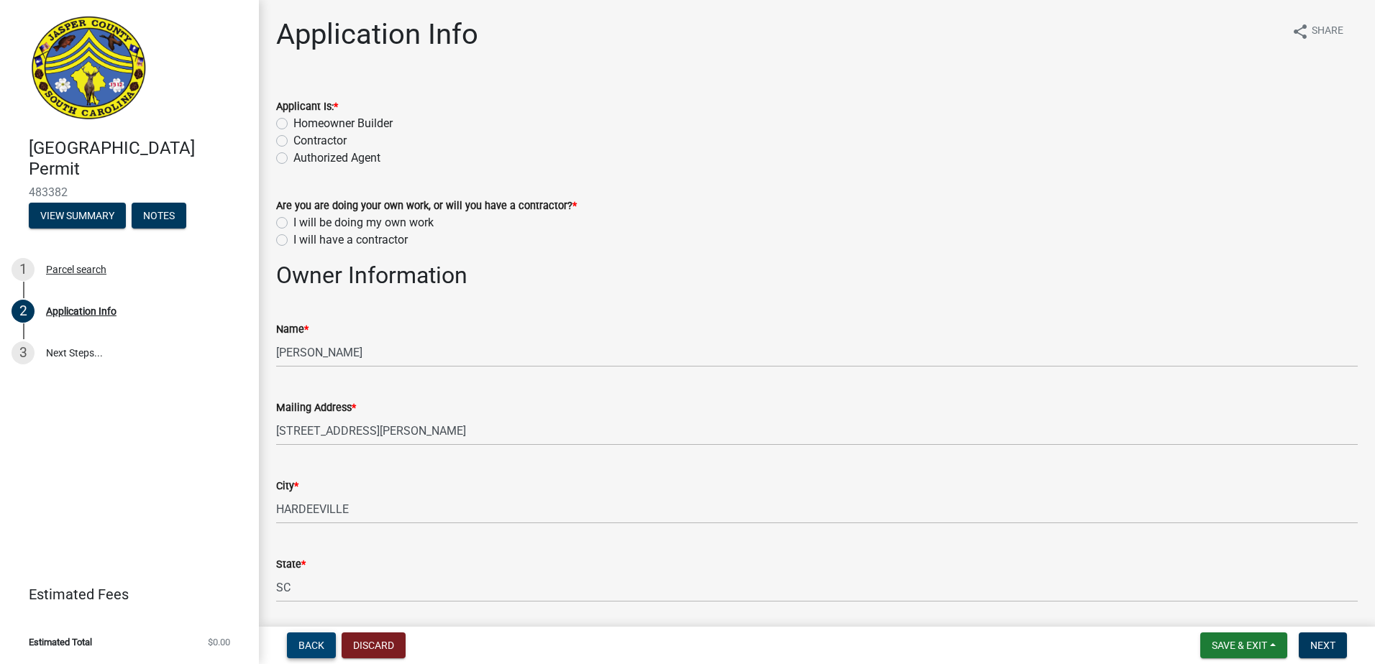
click at [315, 641] on span "Back" at bounding box center [311, 646] width 26 height 12
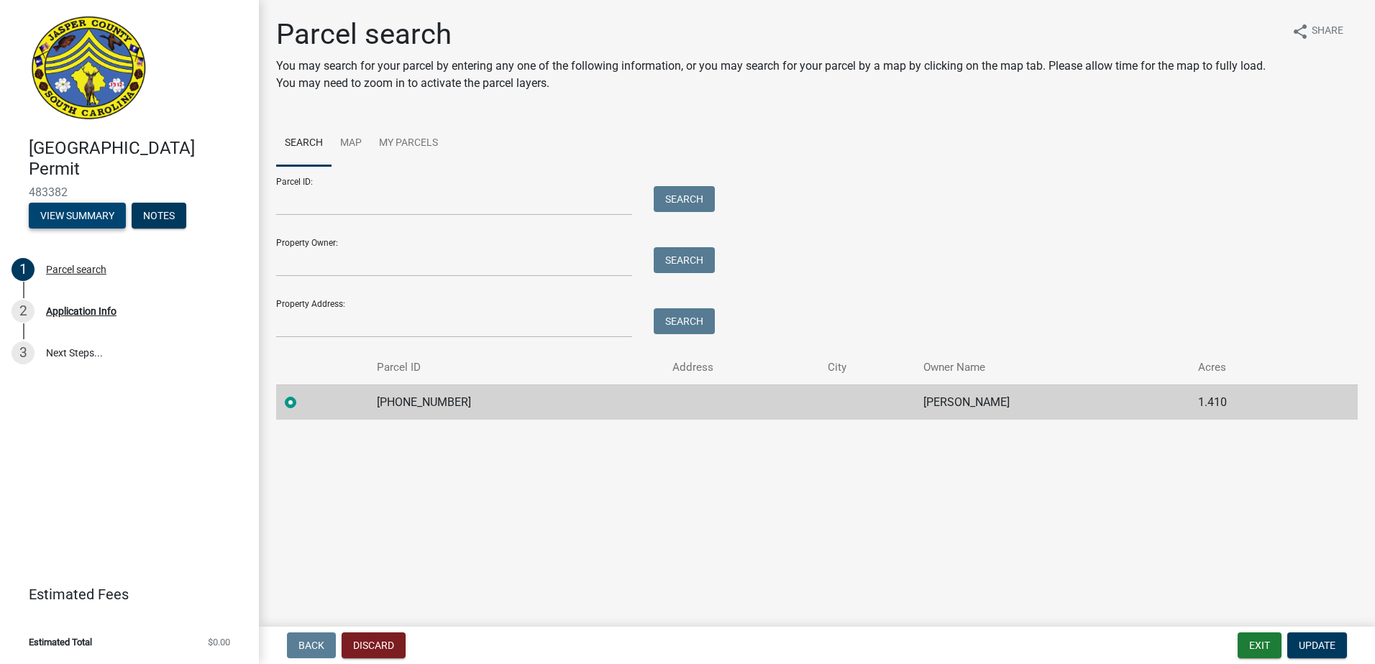
click at [67, 214] on button "View Summary" at bounding box center [77, 216] width 97 height 26
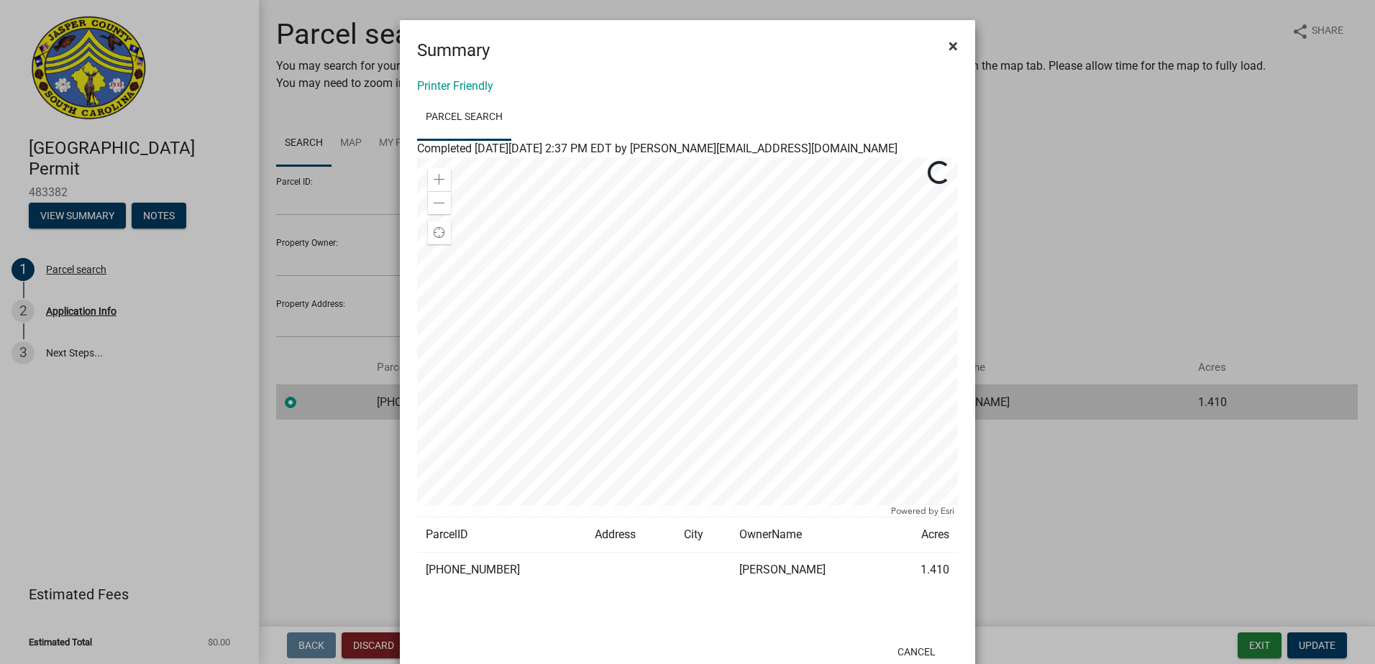
click at [948, 47] on span "×" at bounding box center [952, 46] width 9 height 20
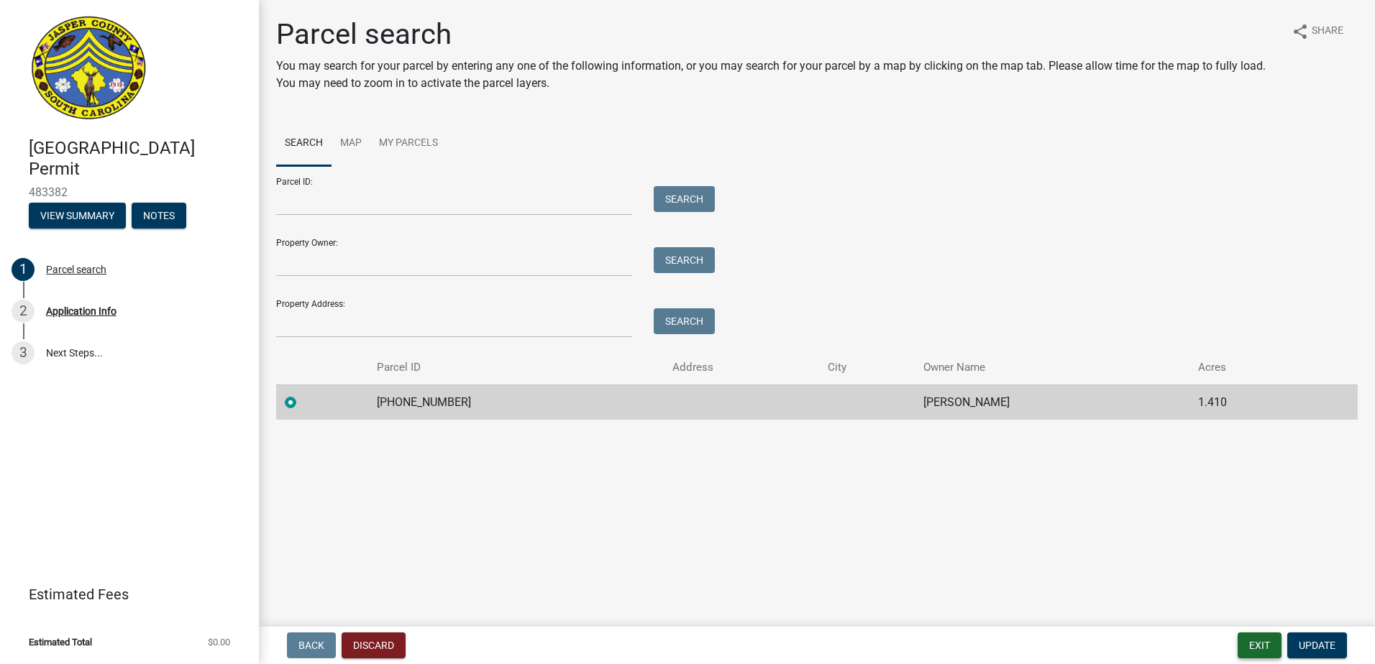
click at [1262, 646] on button "Exit" at bounding box center [1260, 646] width 44 height 26
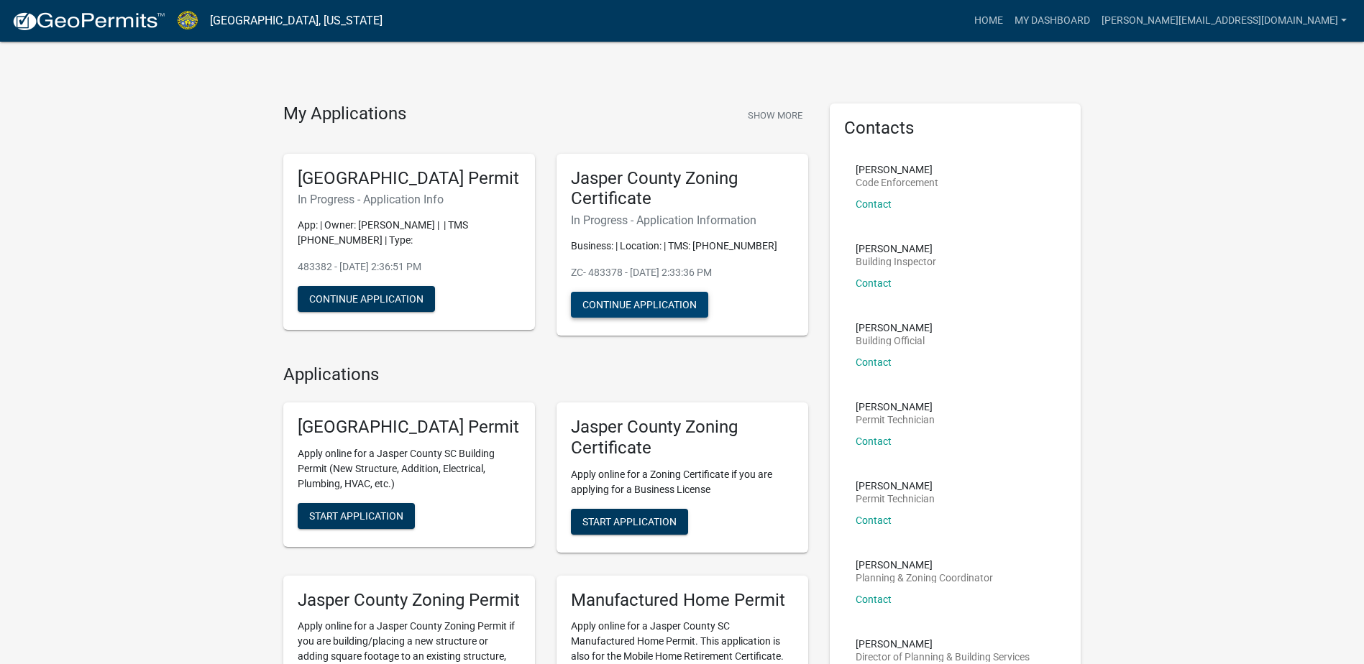
click at [666, 303] on button "Continue Application" at bounding box center [639, 305] width 137 height 26
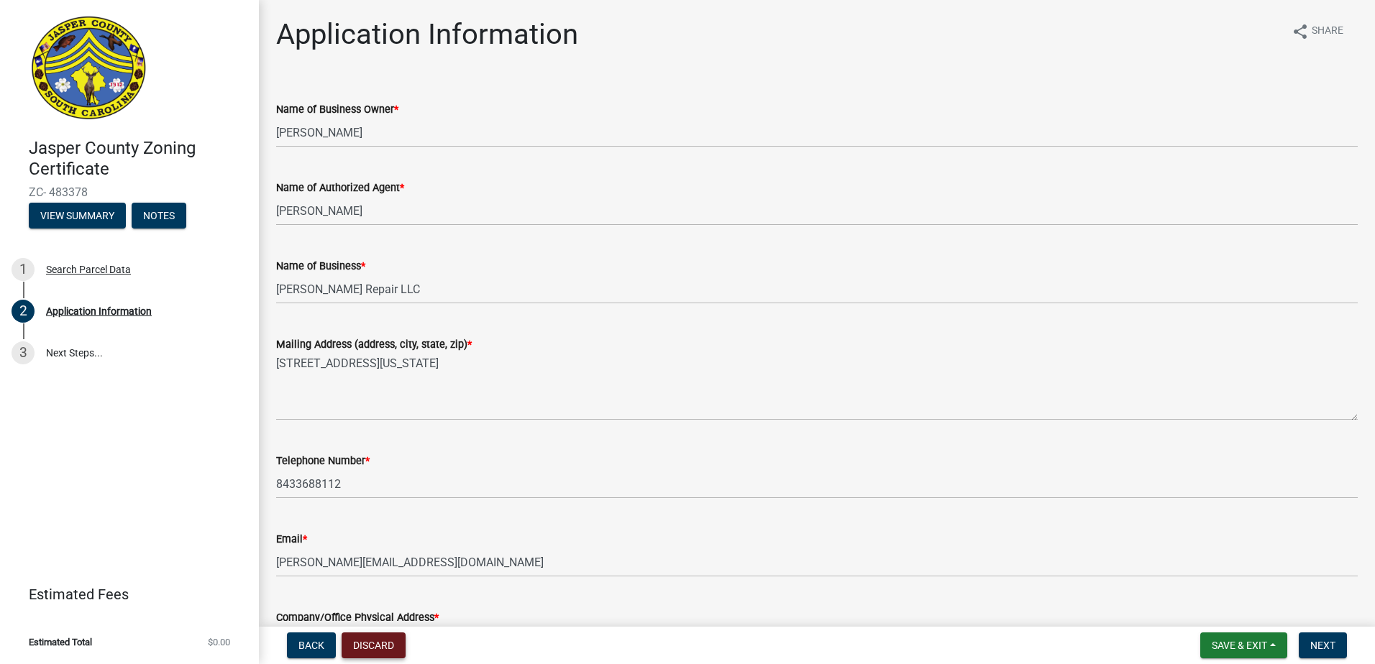
click at [381, 641] on button "Discard" at bounding box center [374, 646] width 64 height 26
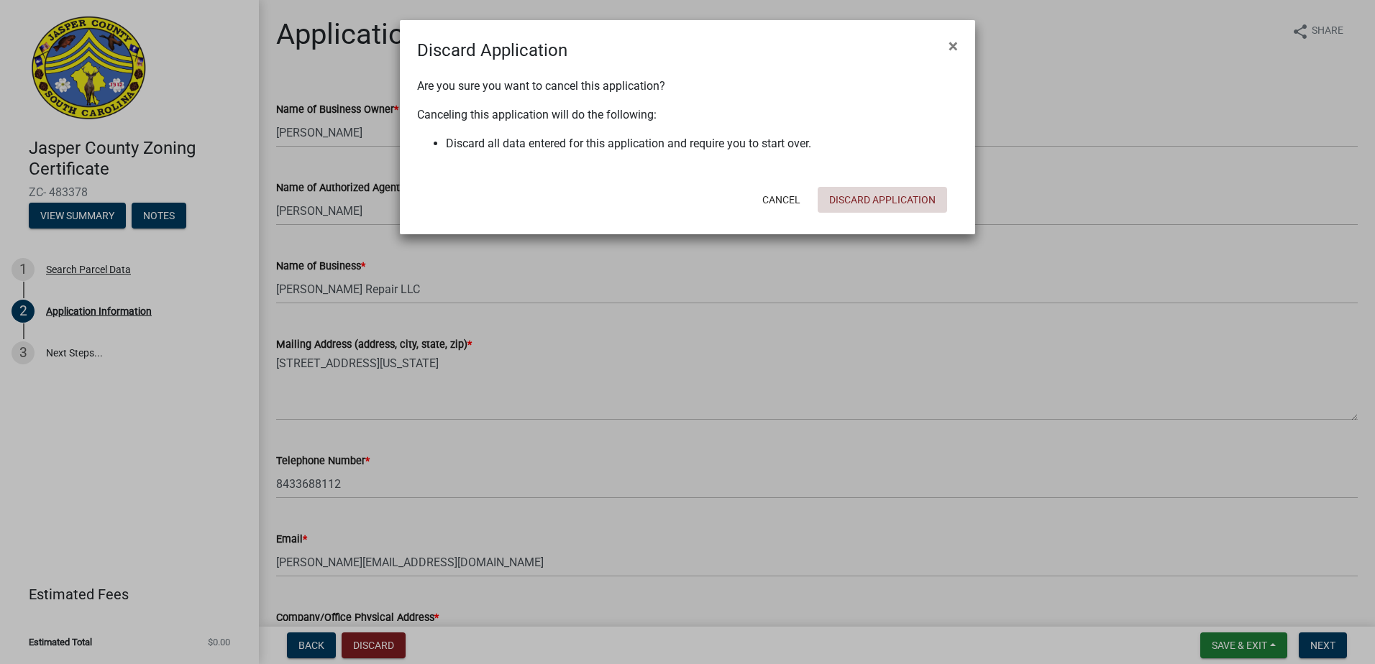
click at [868, 201] on button "Discard Application" at bounding box center [882, 200] width 129 height 26
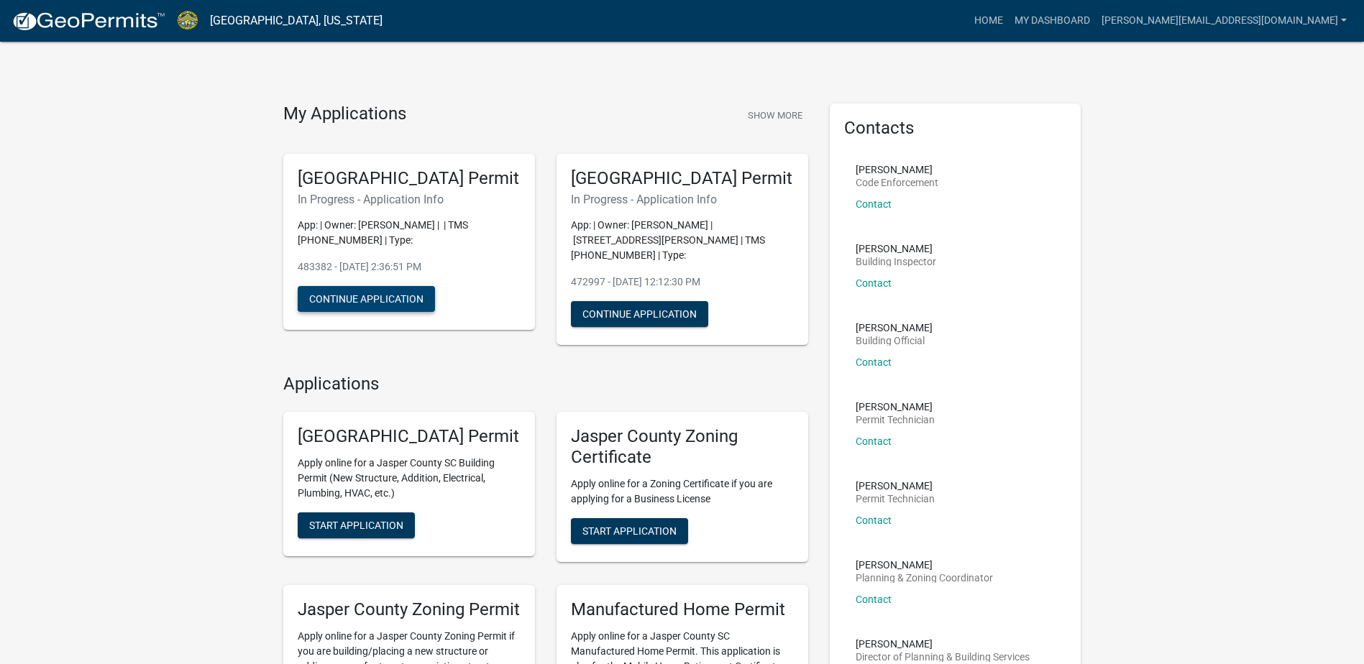
click at [384, 312] on button "Continue Application" at bounding box center [366, 299] width 137 height 26
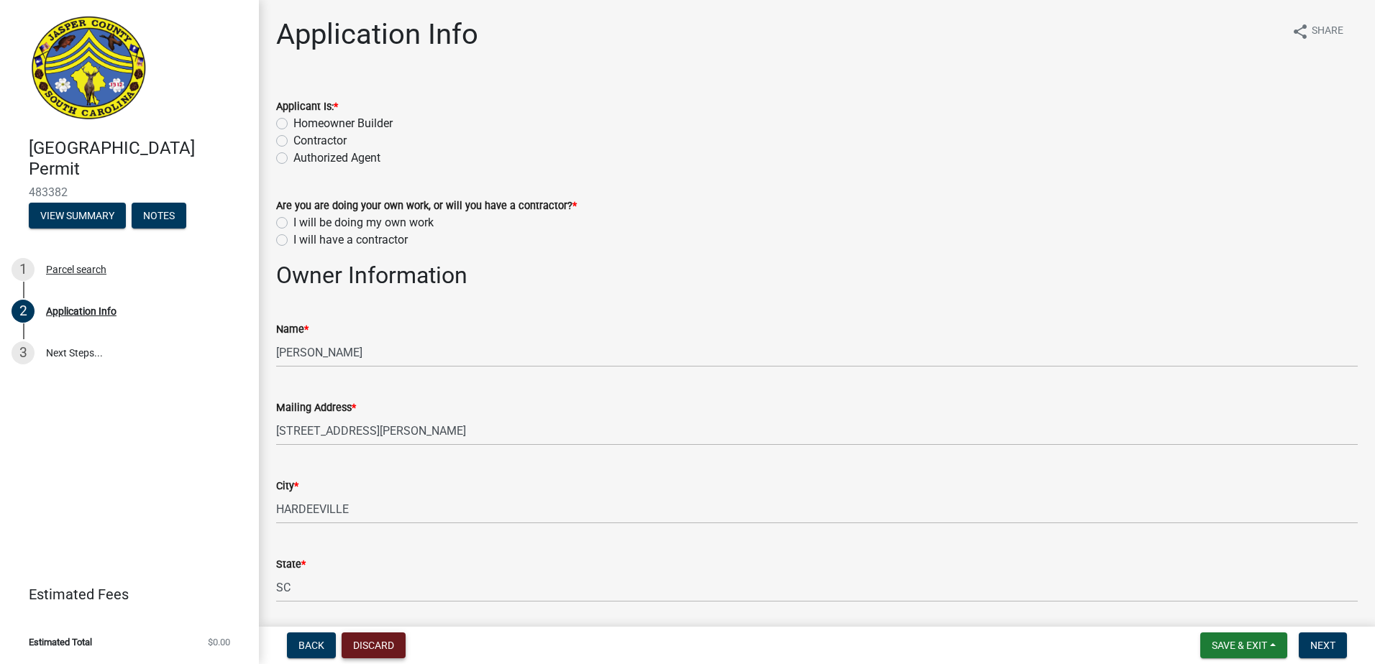
click at [373, 644] on button "Discard" at bounding box center [374, 646] width 64 height 26
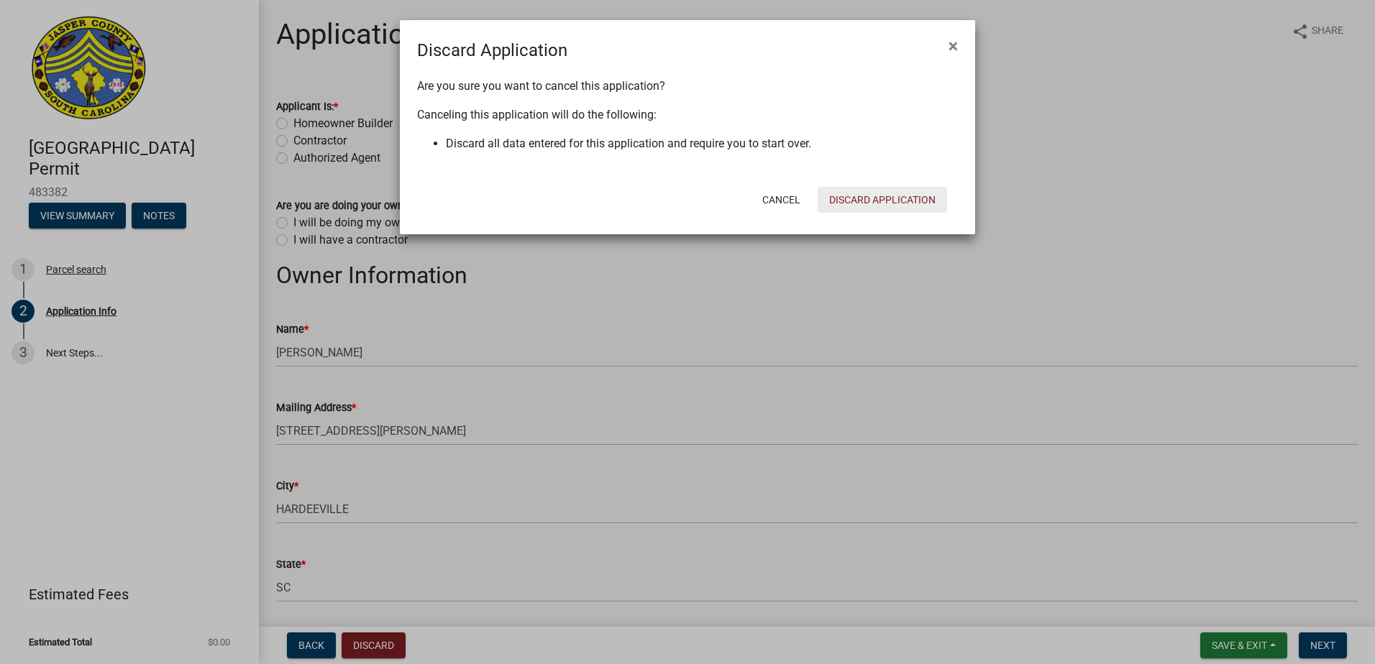
click at [858, 193] on button "Discard Application" at bounding box center [882, 200] width 129 height 26
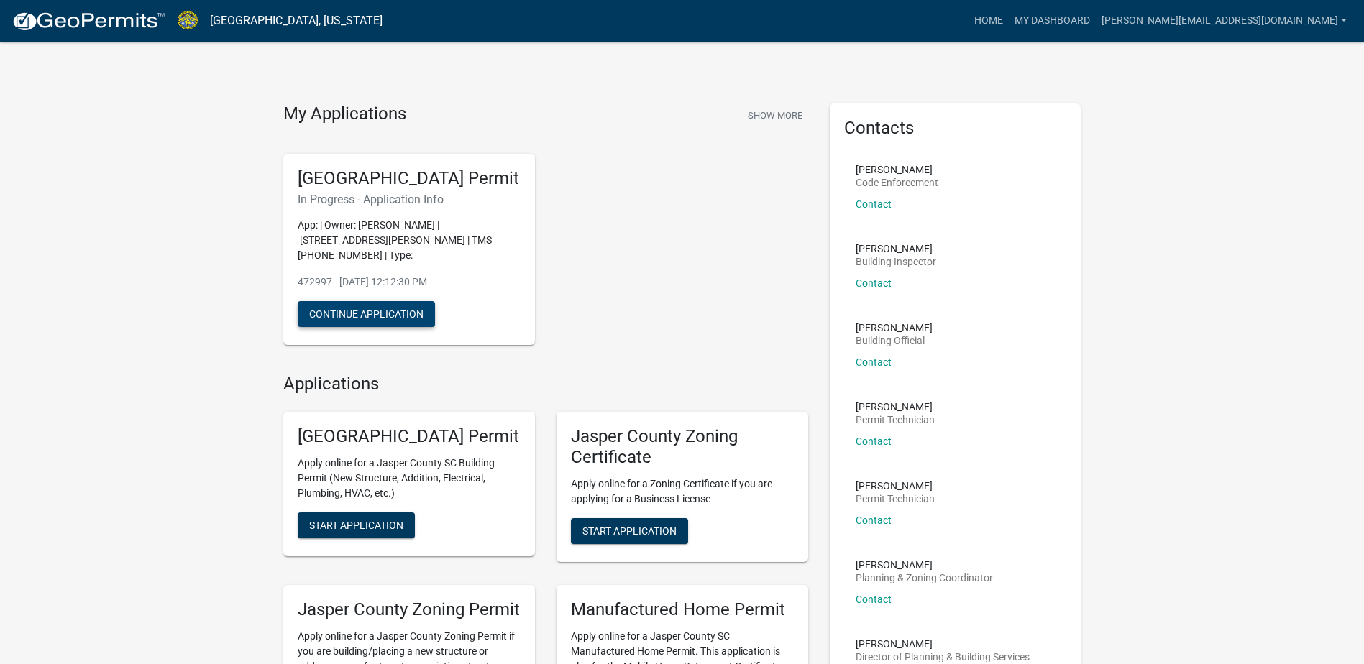
click at [354, 314] on button "Continue Application" at bounding box center [366, 314] width 137 height 26
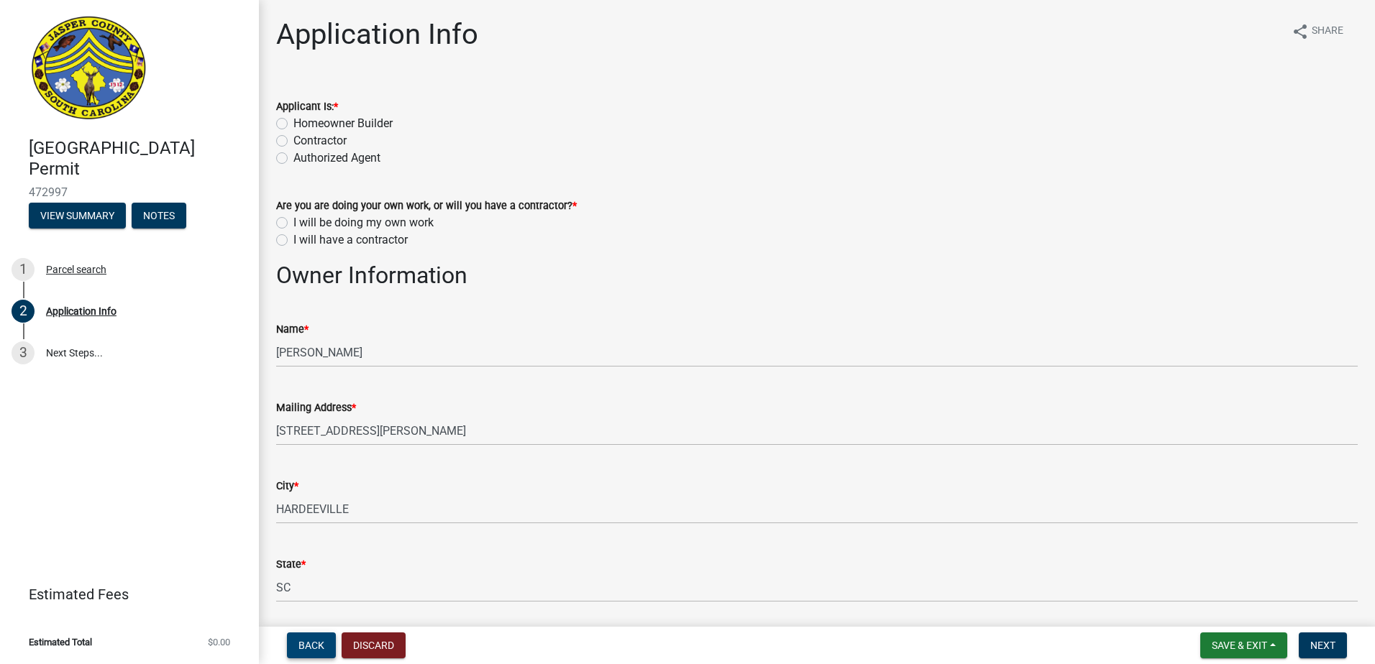
click at [308, 645] on span "Back" at bounding box center [311, 646] width 26 height 12
